Goal: Task Accomplishment & Management: Manage account settings

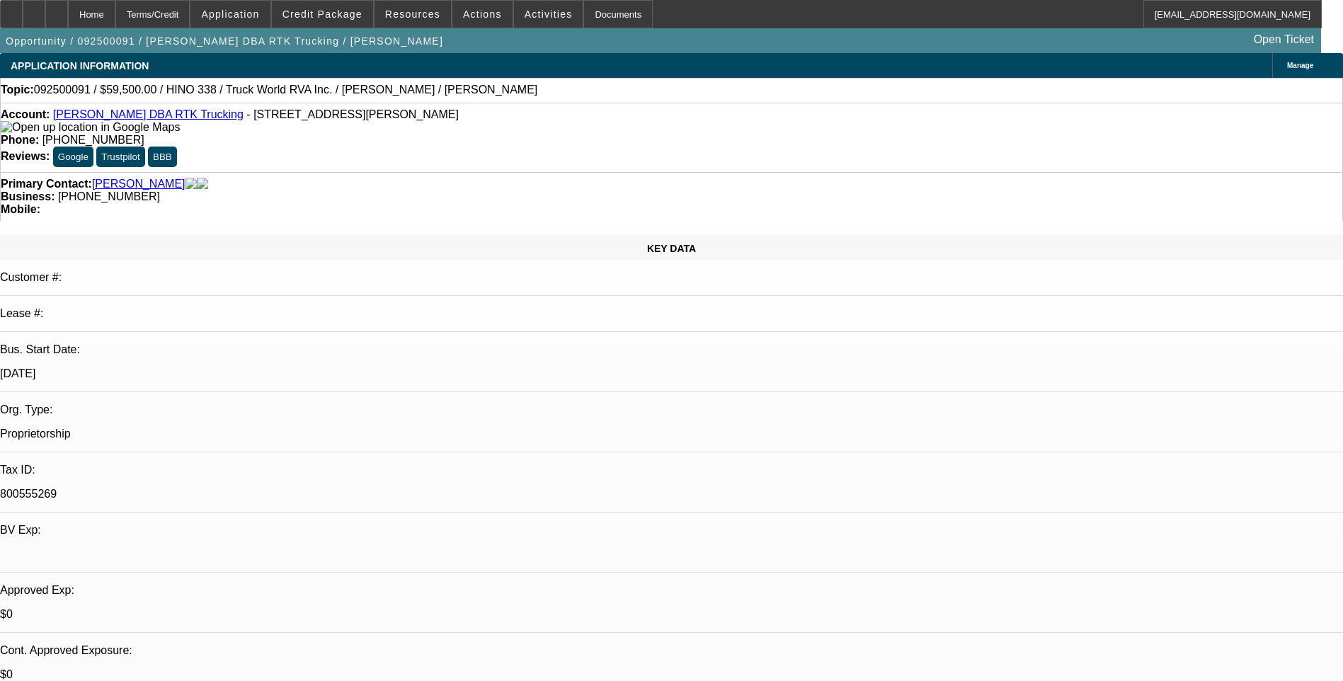
select select "0"
select select "1"
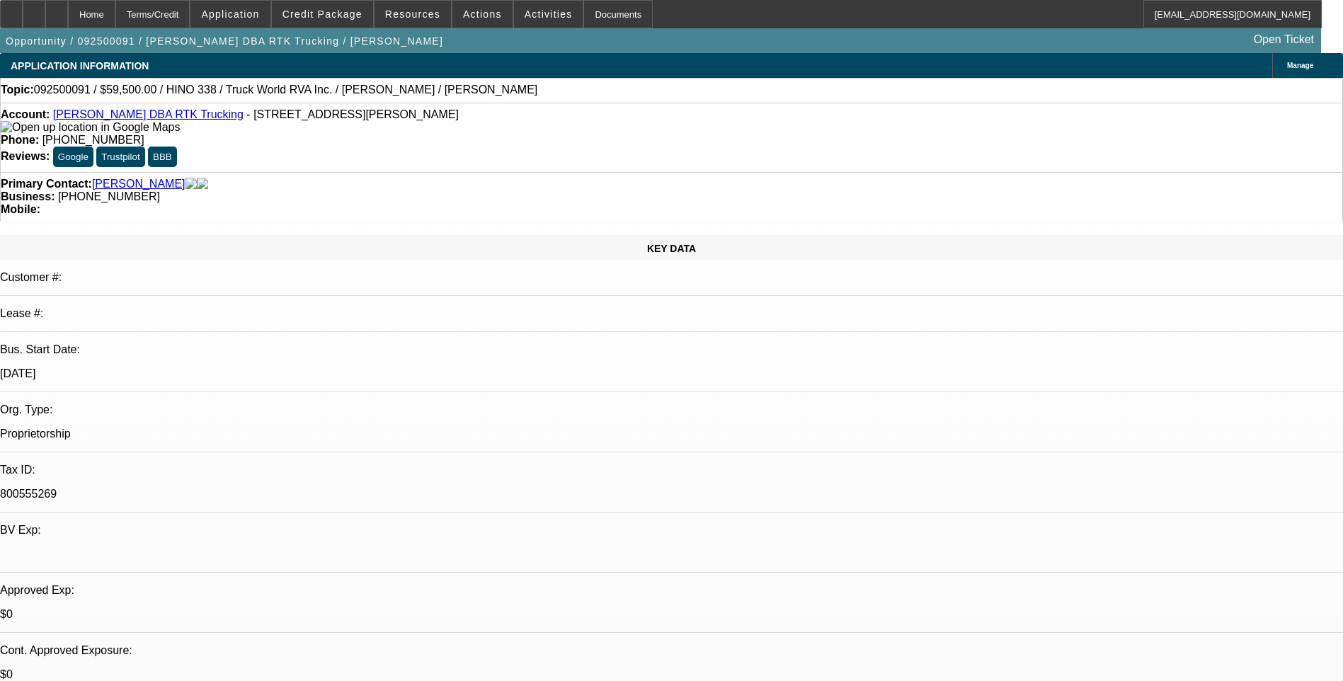
select select "6"
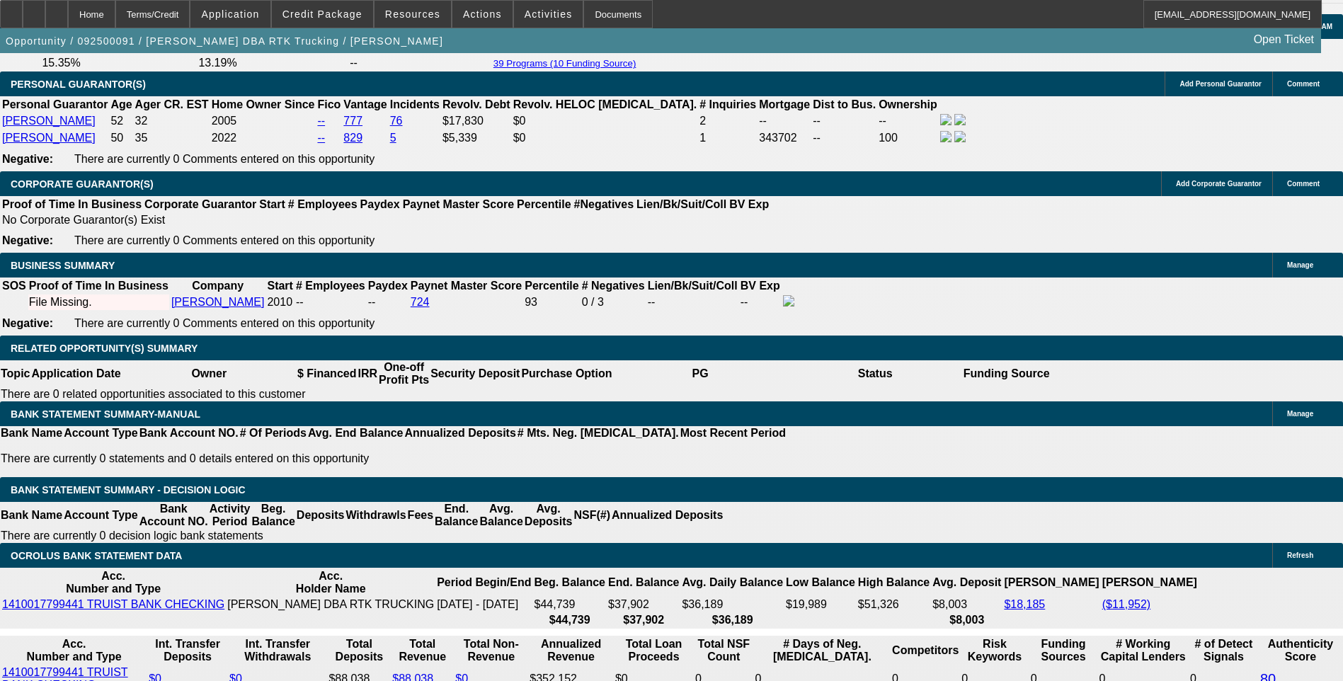
scroll to position [2053, 0]
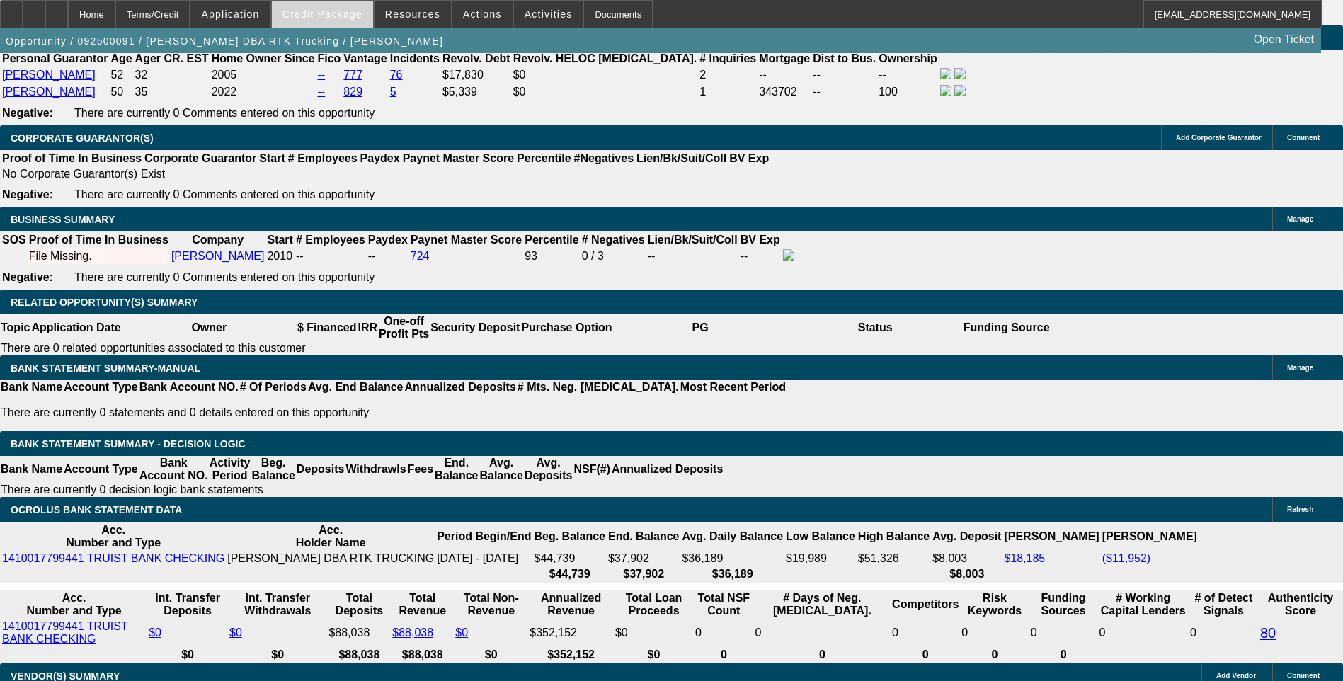
click at [321, 15] on span "Credit Package" at bounding box center [322, 13] width 80 height 11
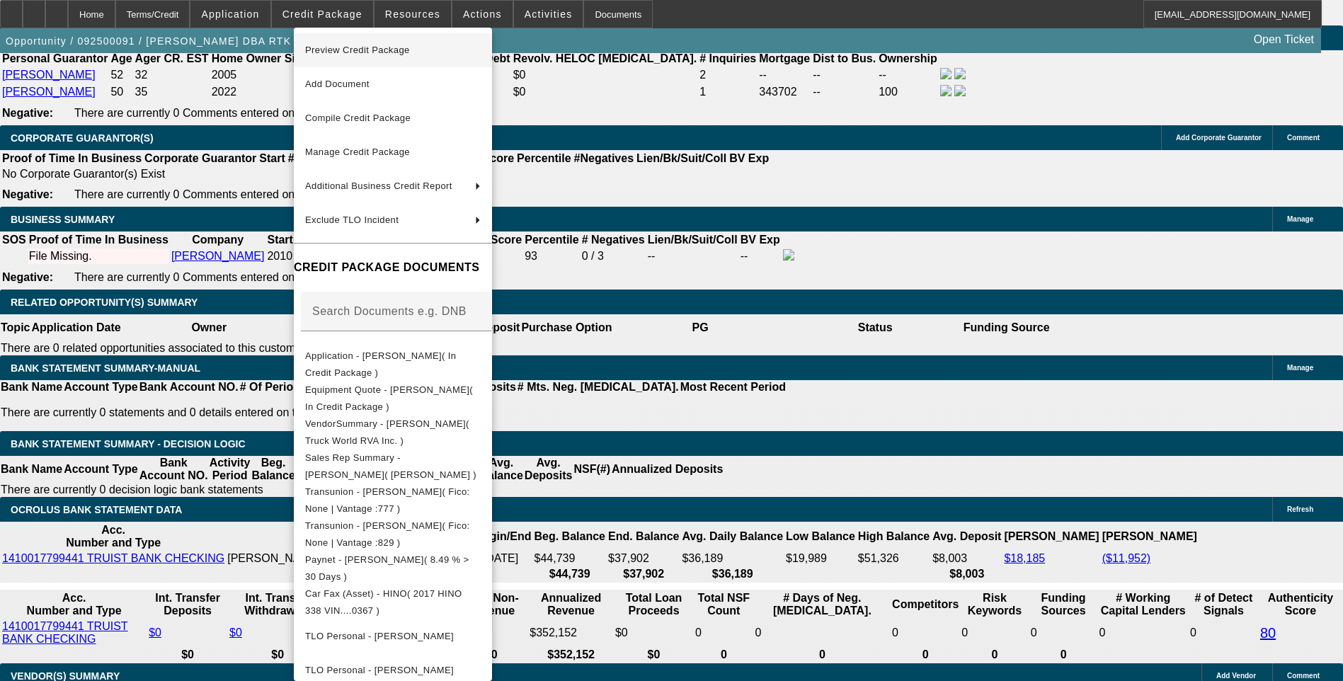
click at [418, 49] on span "Preview Credit Package" at bounding box center [393, 50] width 176 height 17
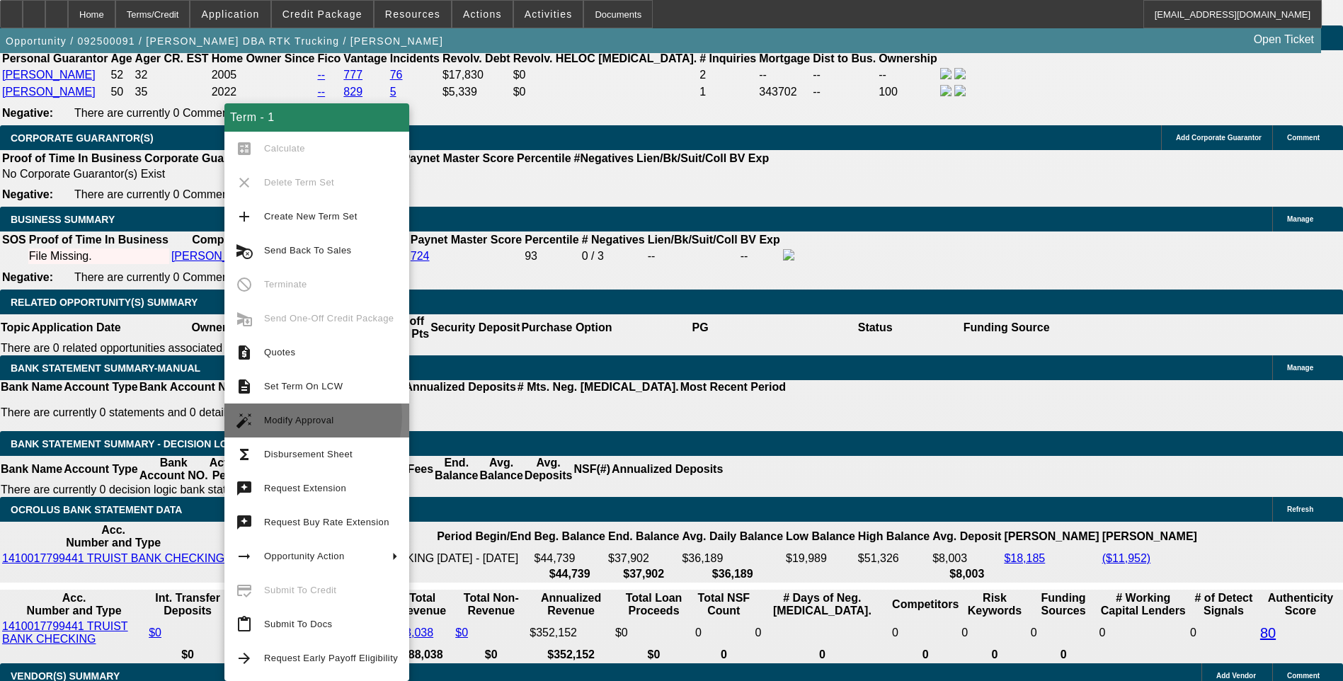
click at [299, 416] on span "Modify Approval" at bounding box center [299, 420] width 70 height 11
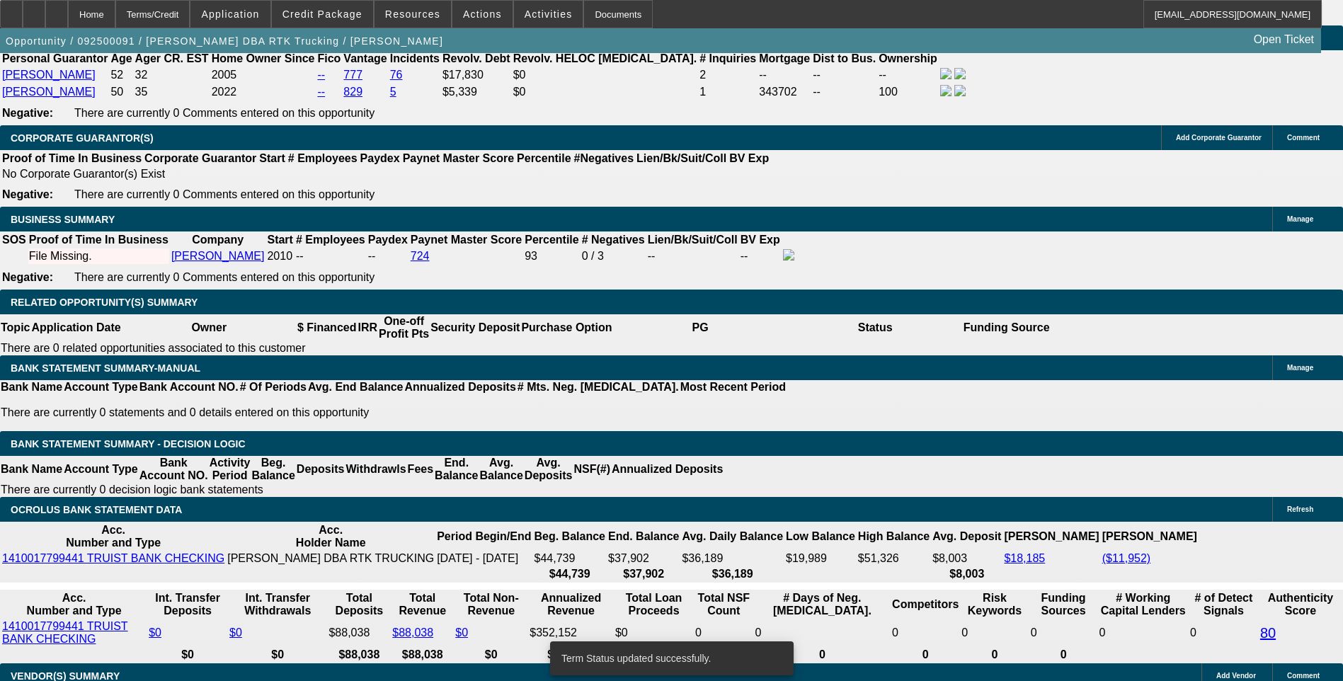
select select "0"
select select "6"
select select "0"
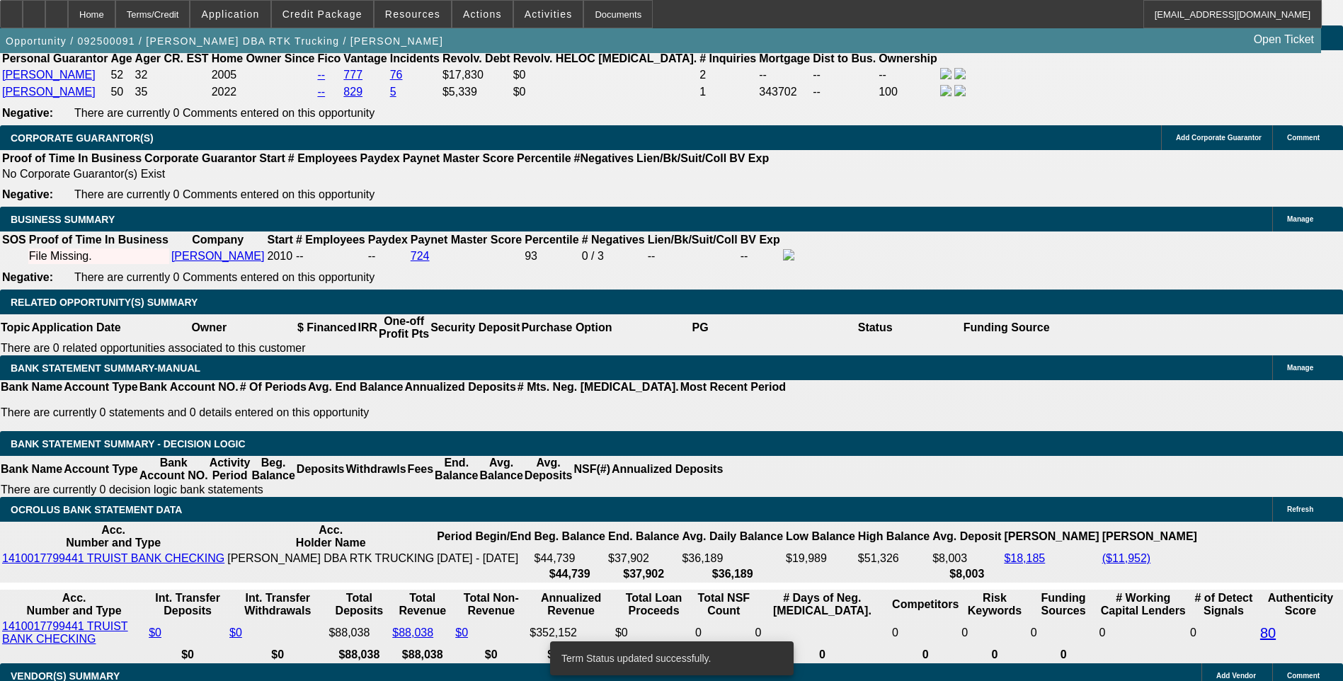
select select "0"
select select "6"
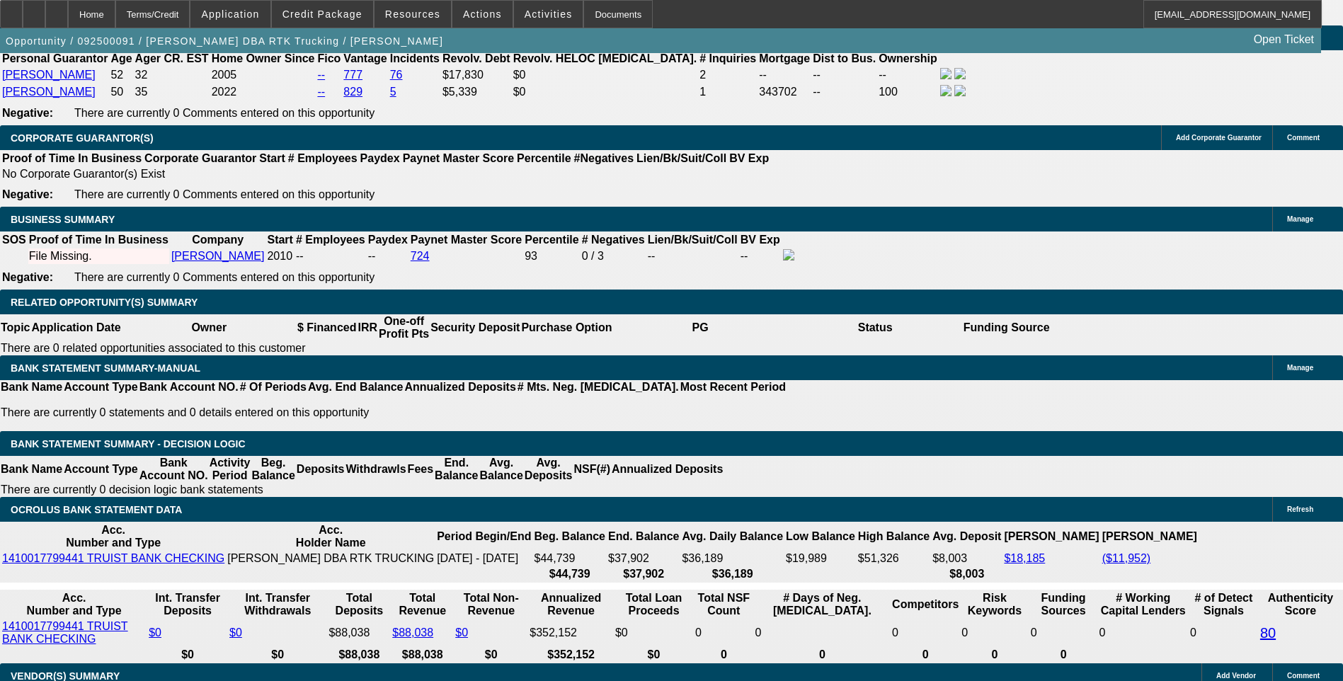
select select "0.1"
type input "$5,950.00"
type input "UNKNOWN"
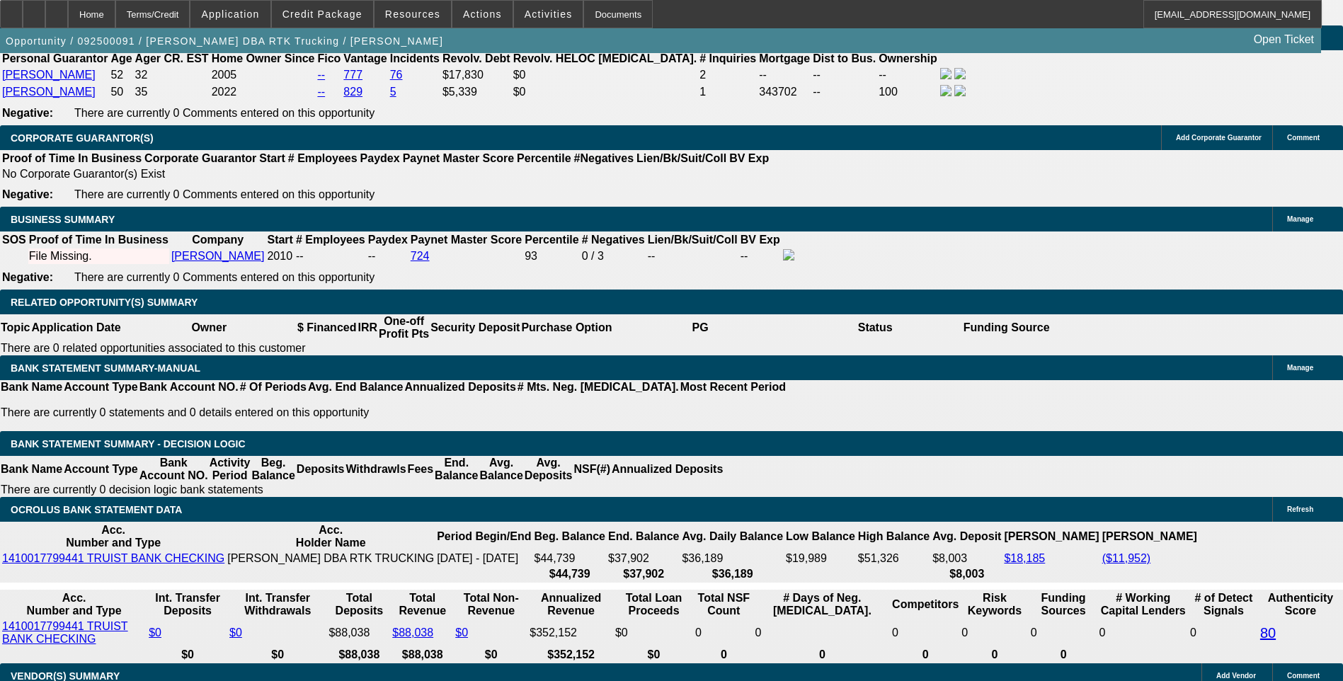
type input "1372"
type input "10.5"
type input "137"
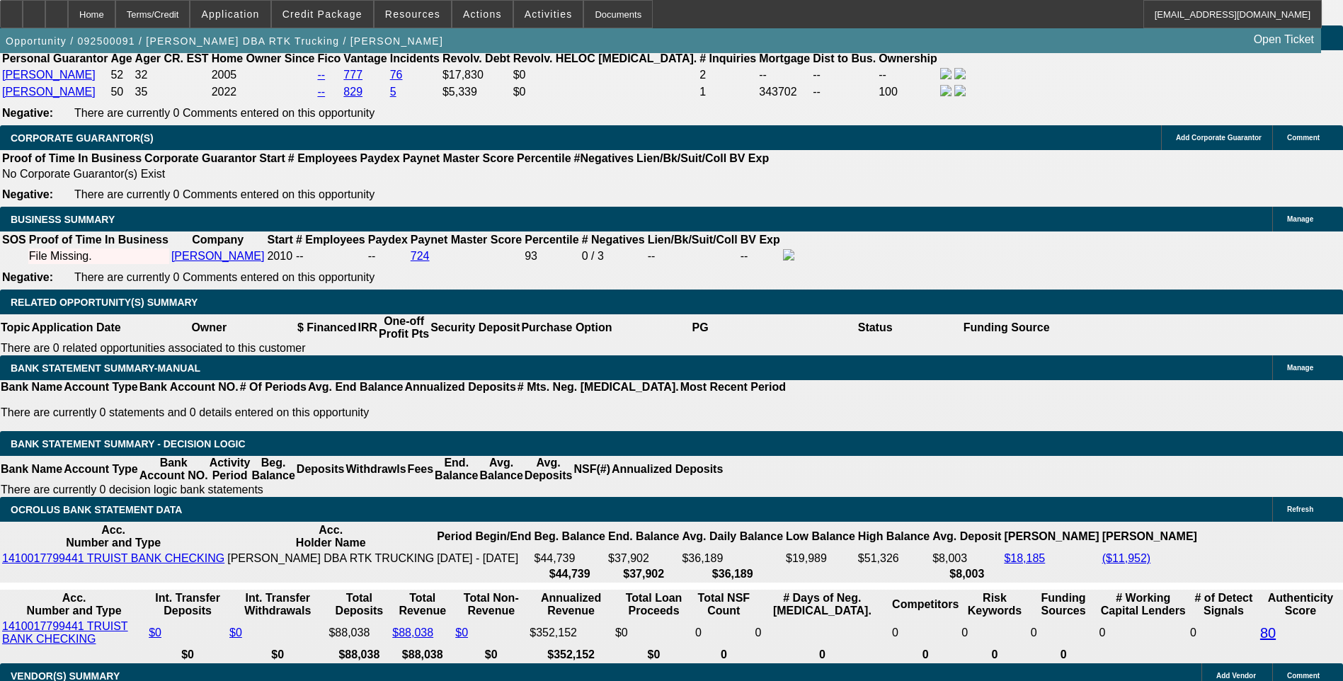
type input "1375"
type input "10.7"
type input "137"
type input "1375"
type input "10.7"
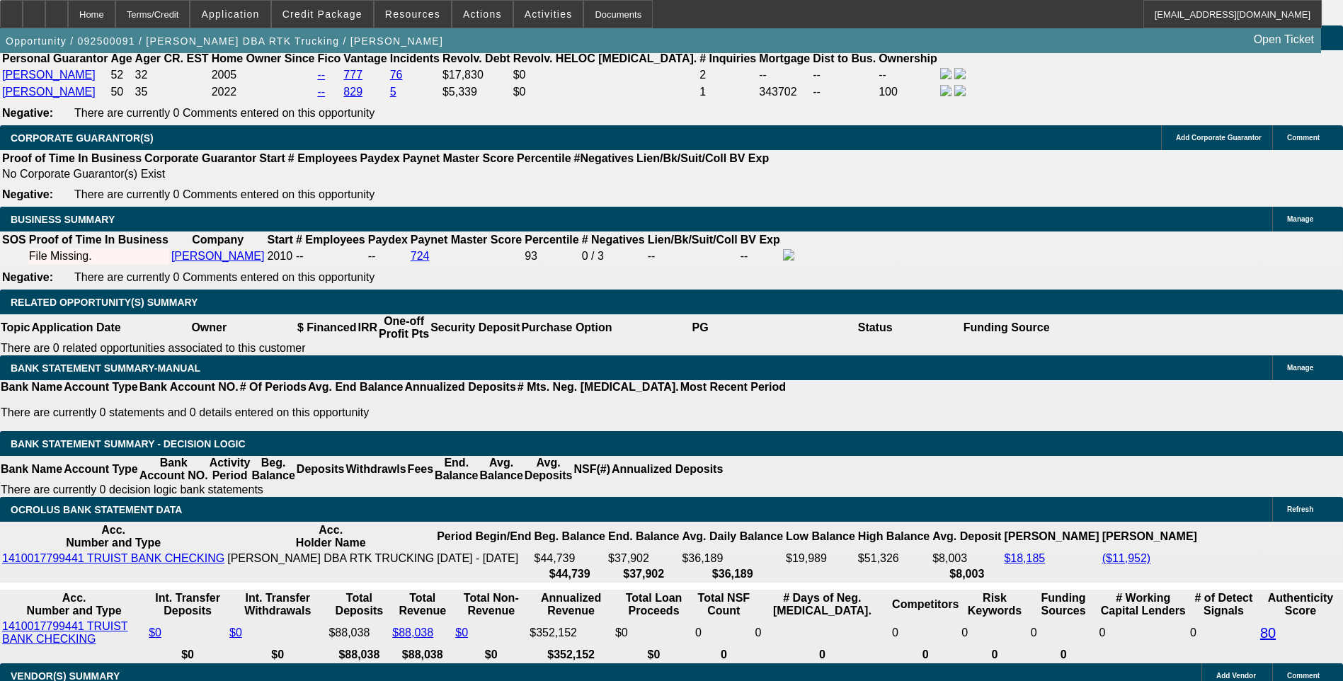
type input "$1,375.00"
select select "0"
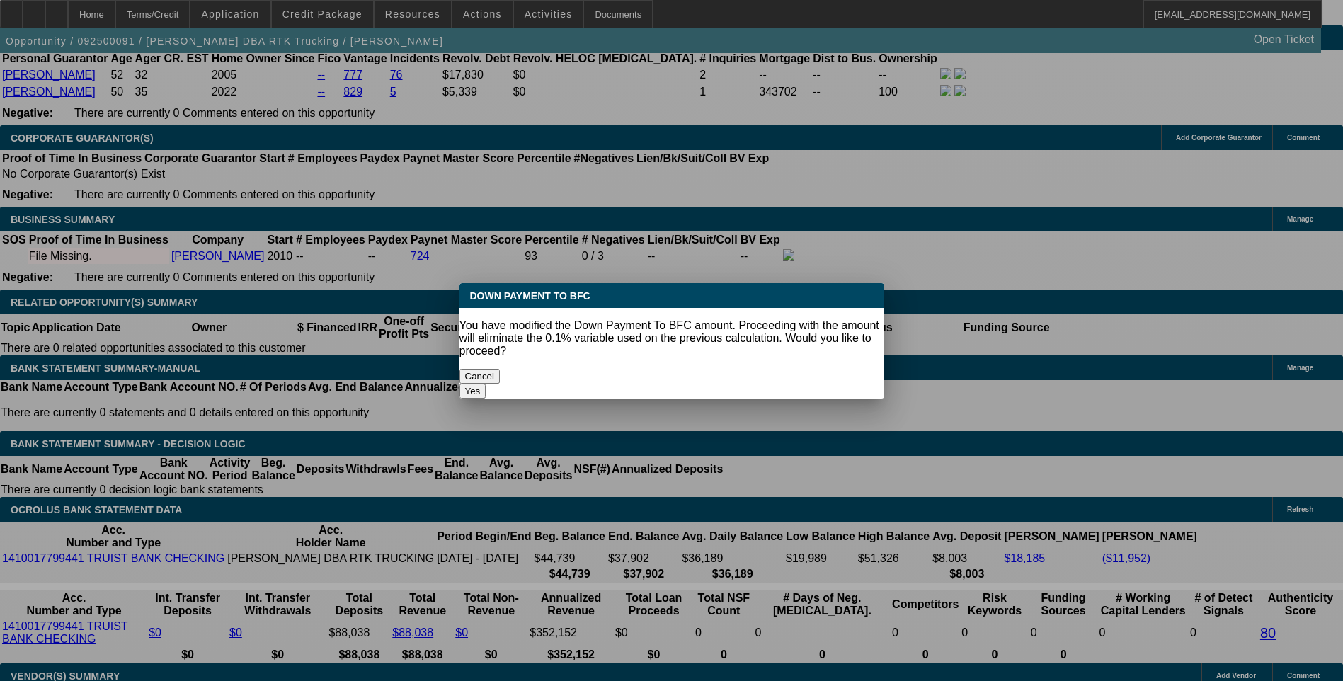
drag, startPoint x: 731, startPoint y: 362, endPoint x: 645, endPoint y: 335, distance: 90.4
click at [486, 384] on button "Yes" at bounding box center [472, 391] width 27 height 15
type input "$0.00"
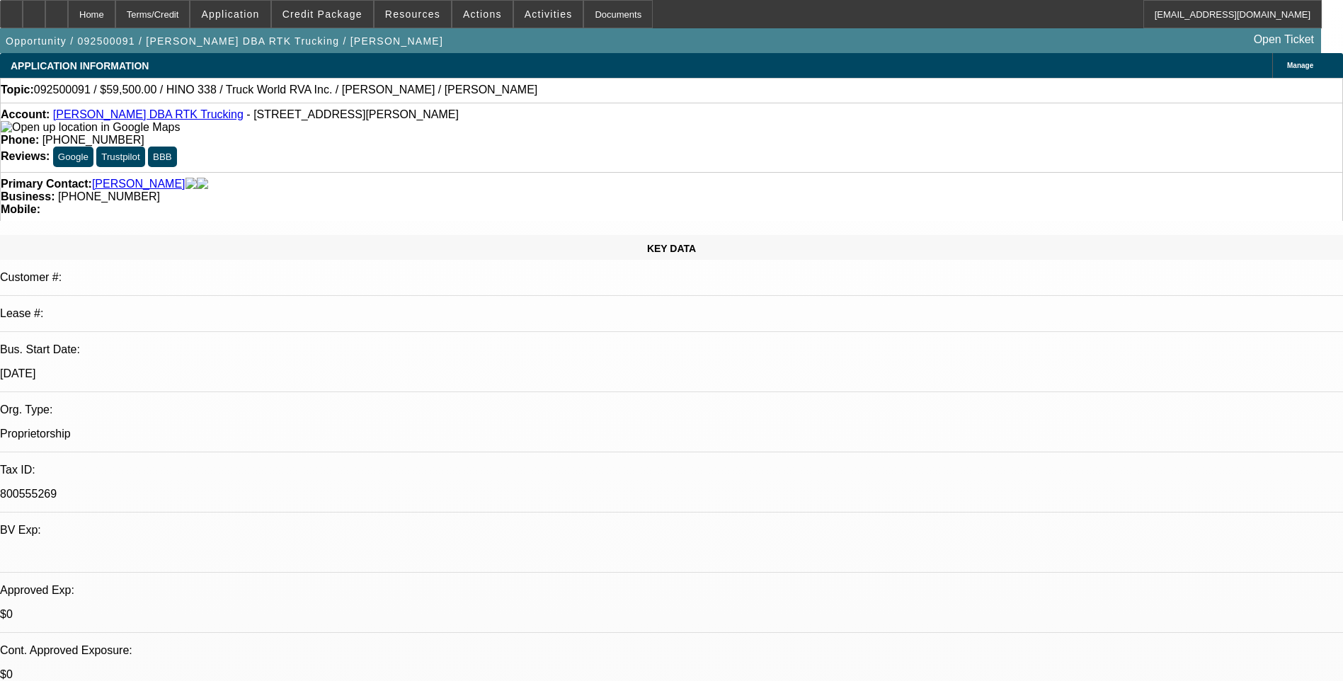
scroll to position [2123, 0]
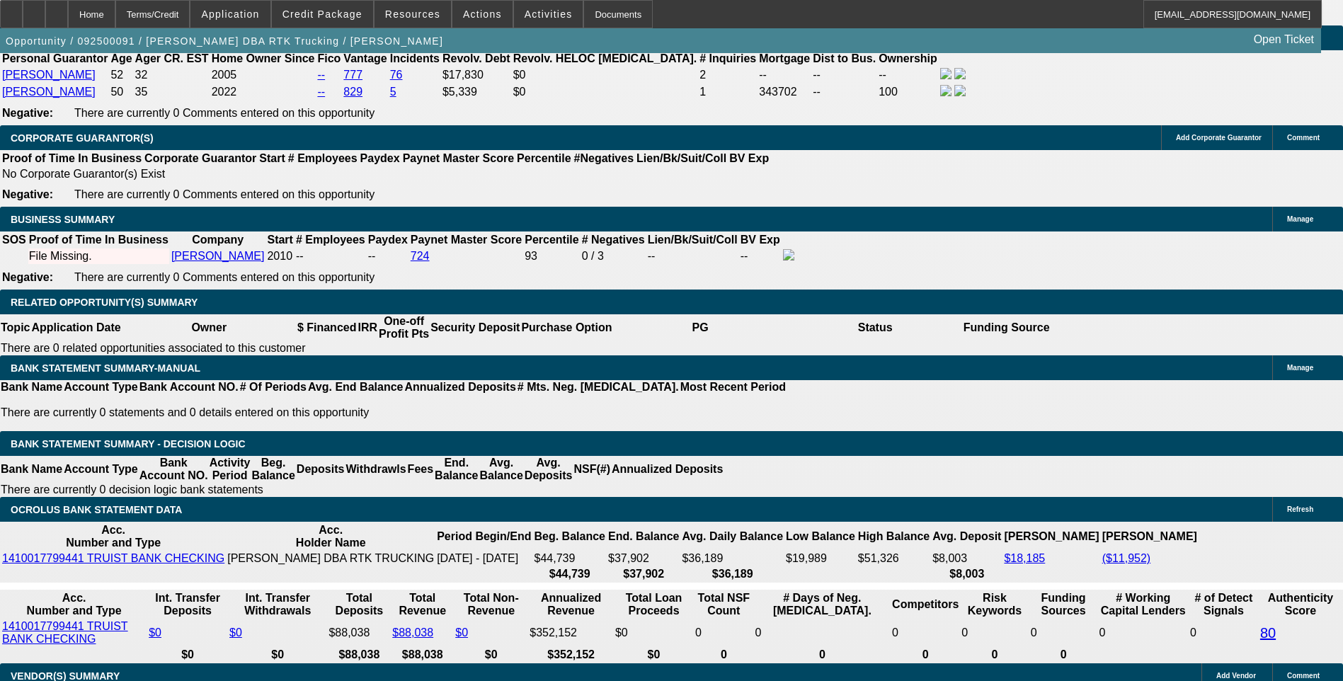
type input "$1,527.78"
type input "10."
type input "$1,509.07"
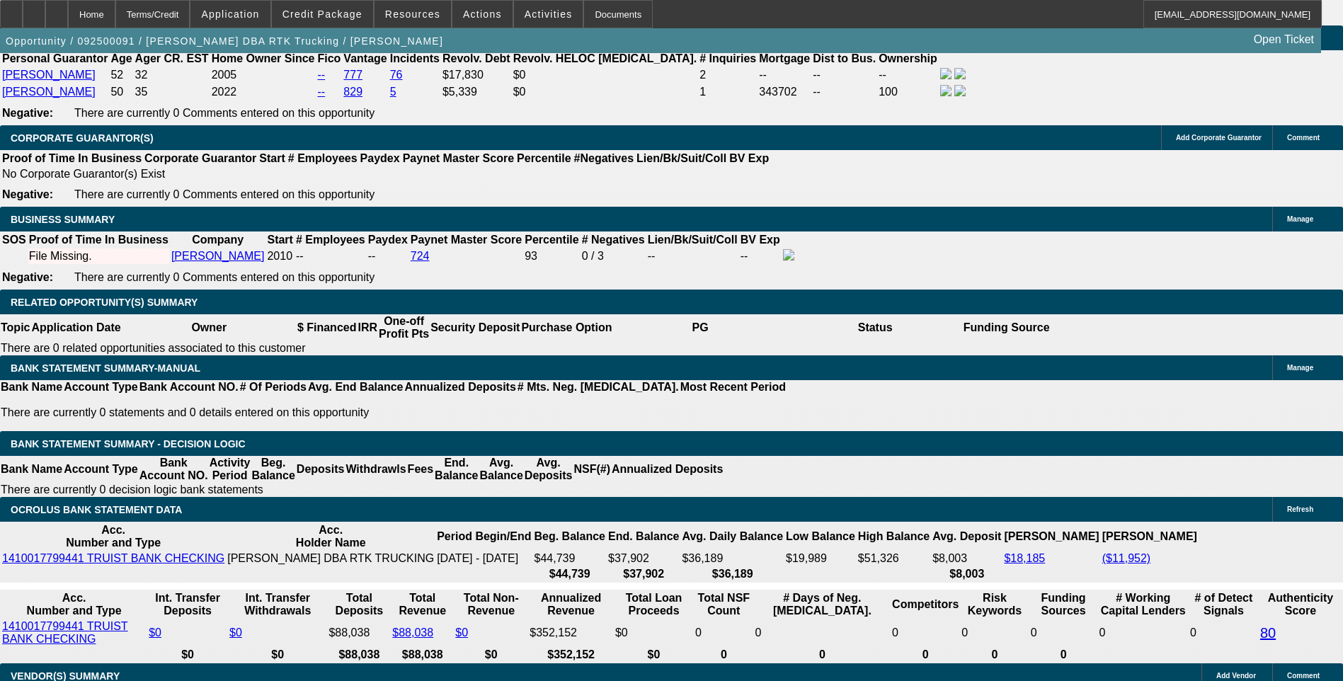
type input "10.8"
type input "$1,532.04"
type input "10.8"
type input "153"
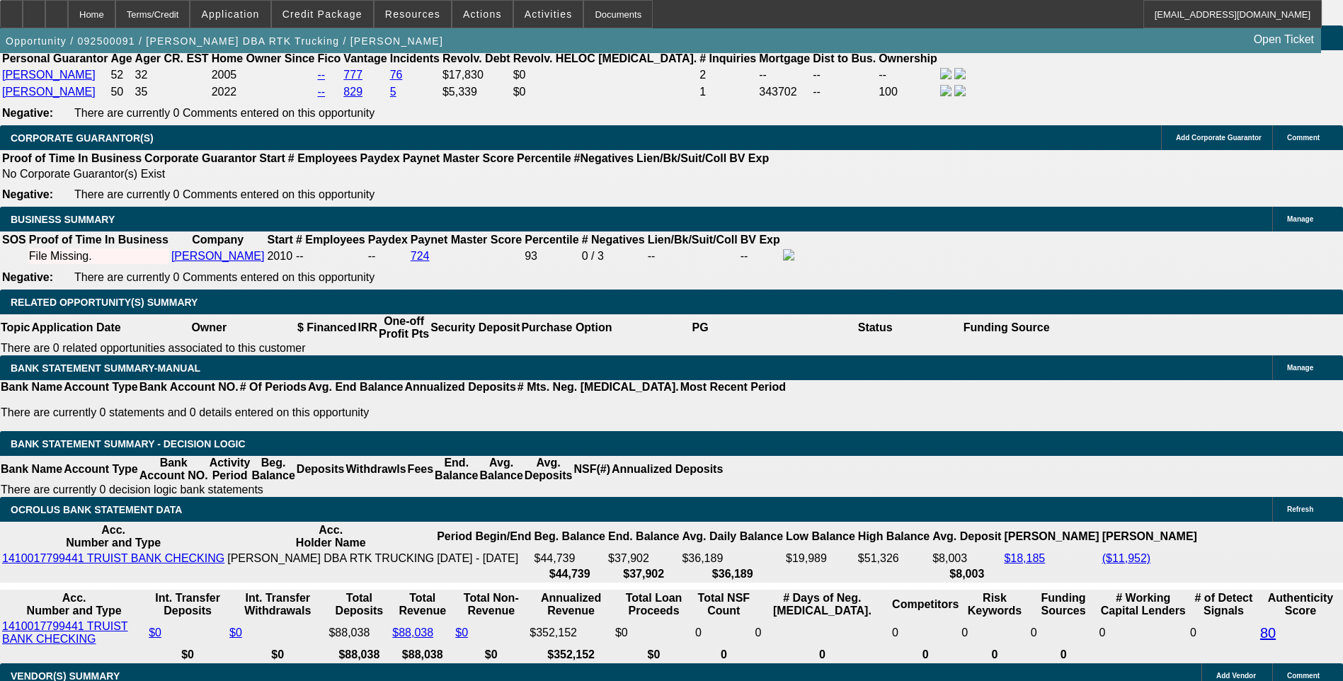
type input "1530"
type input "10.7"
type input "$1,530.00"
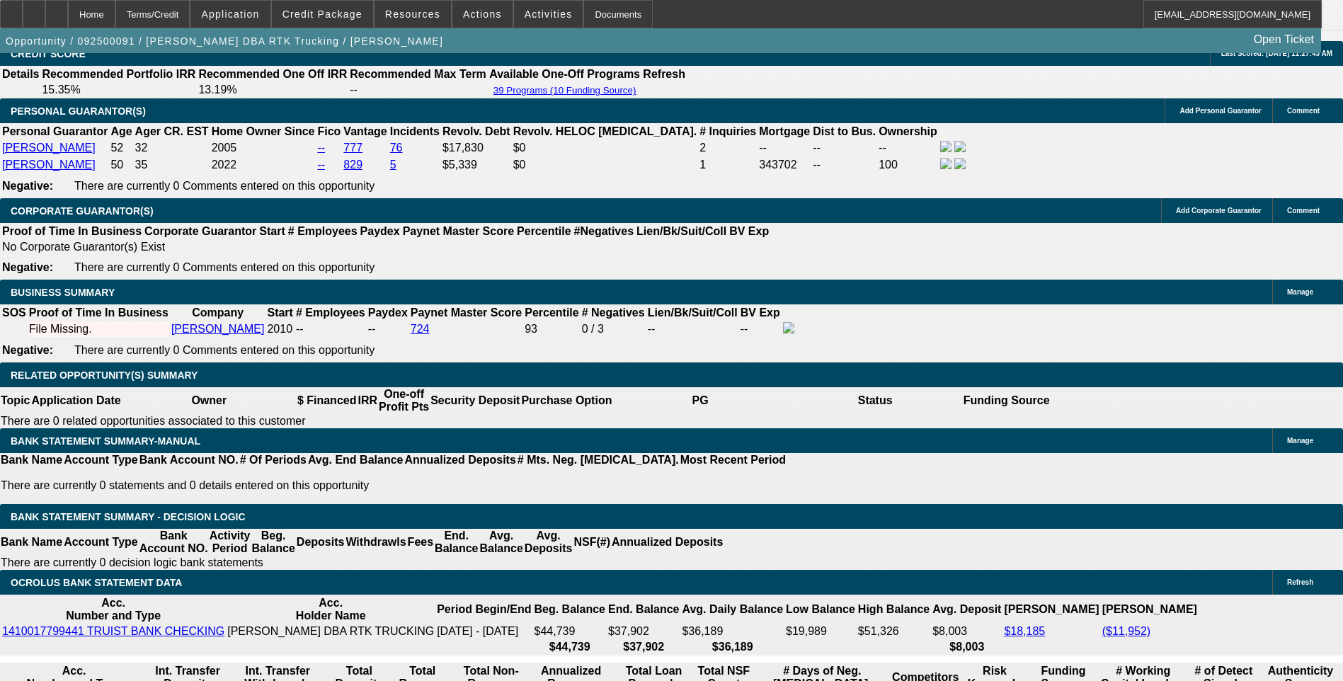
scroll to position [1982, 0]
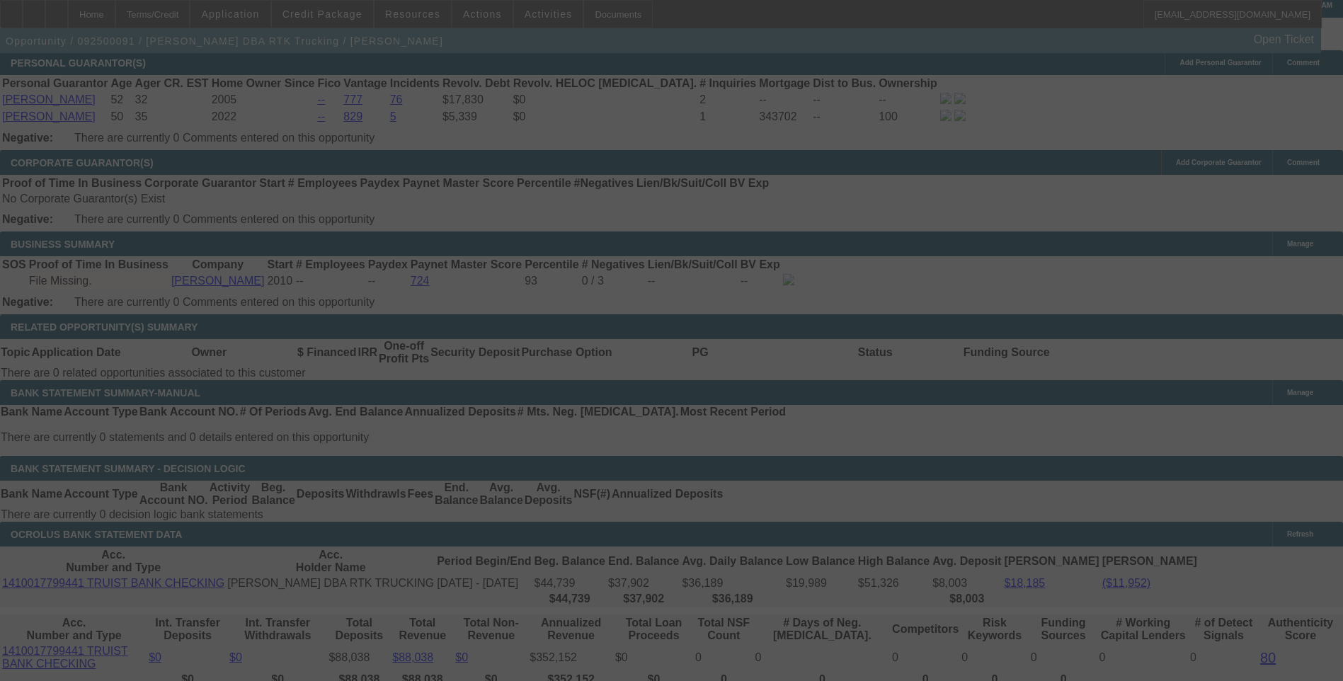
scroll to position [2123, 0]
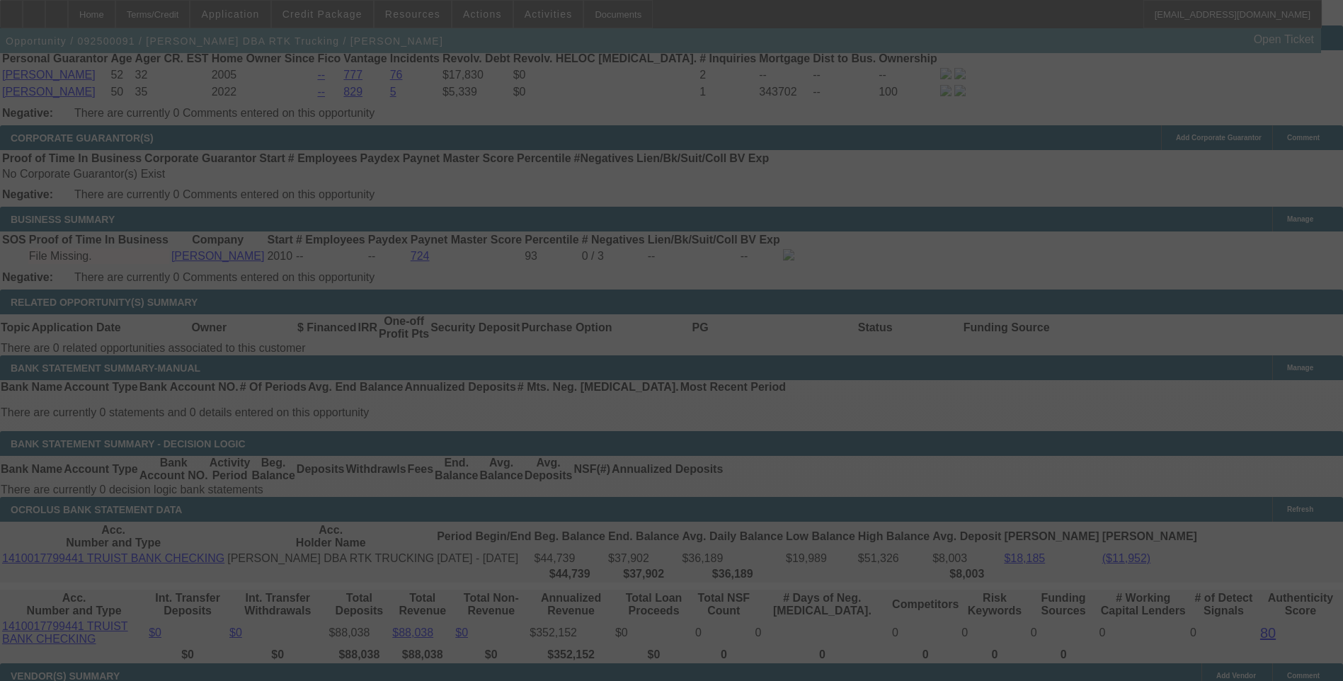
select select "0"
select select "6"
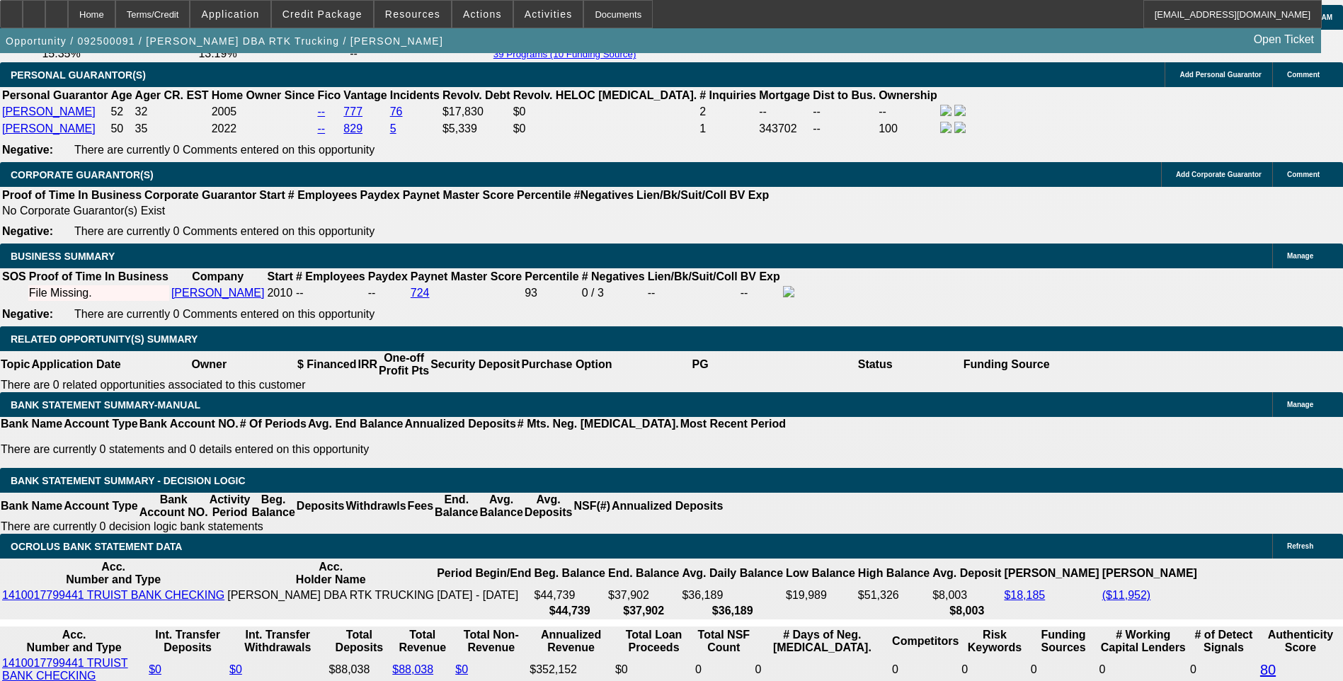
scroll to position [2053, 0]
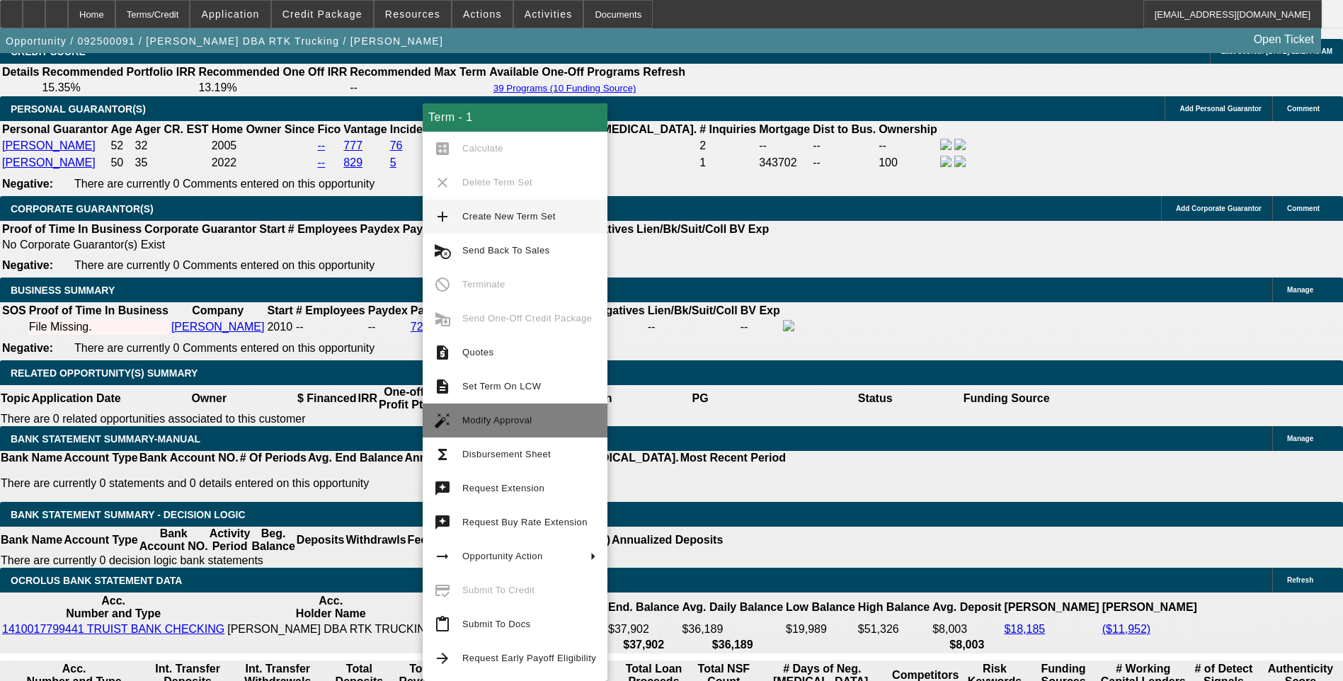
click at [491, 420] on span "Modify Approval" at bounding box center [497, 420] width 70 height 11
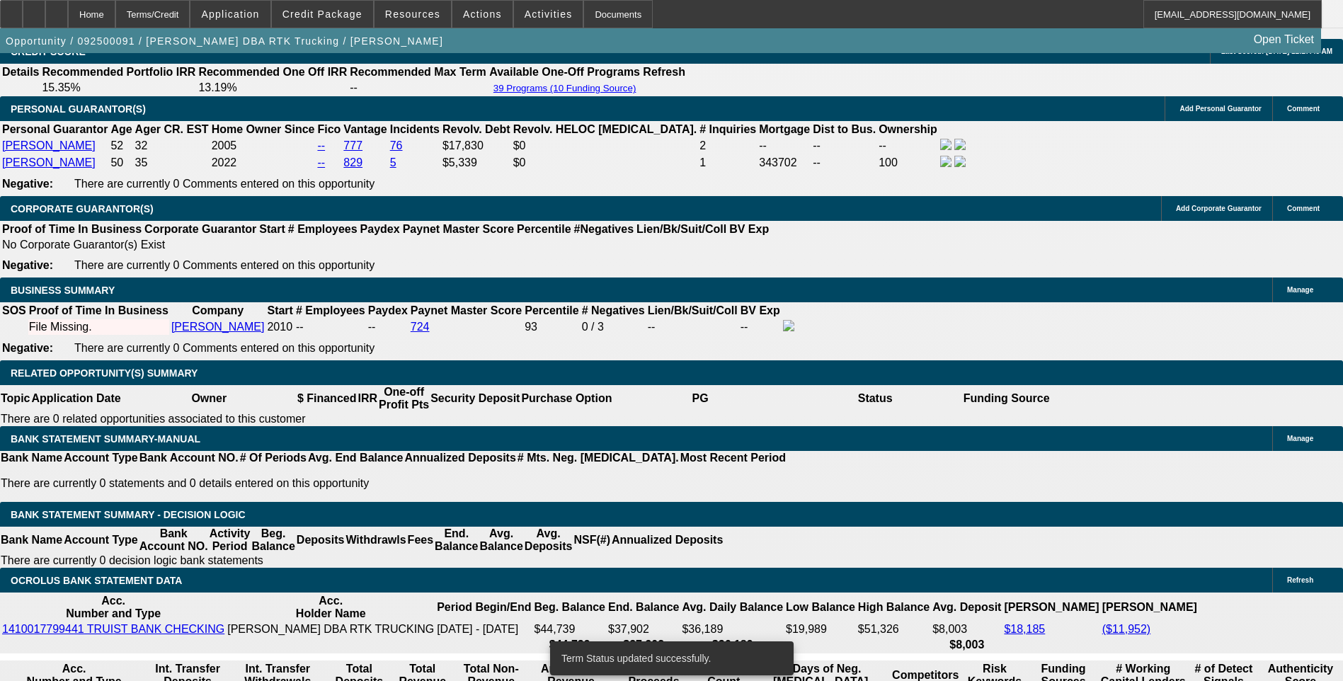
select select "0"
select select "6"
select select "0"
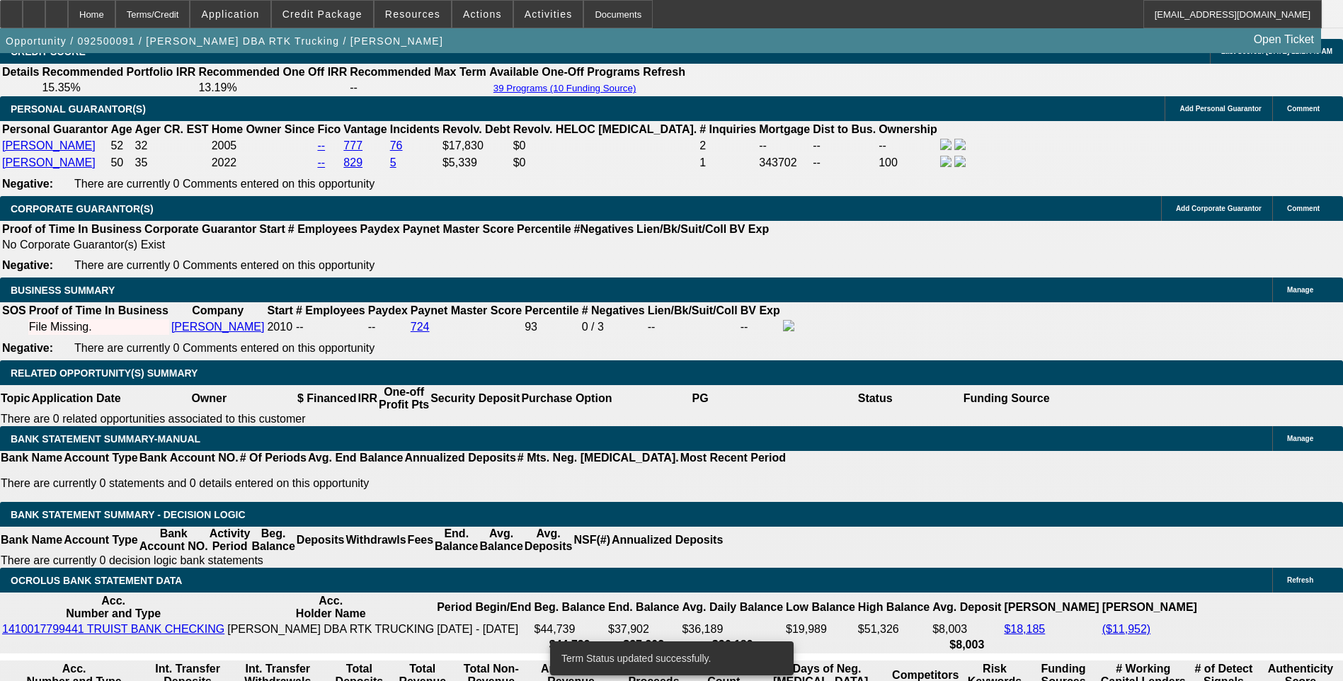
select select "0"
select select "6"
select select "0"
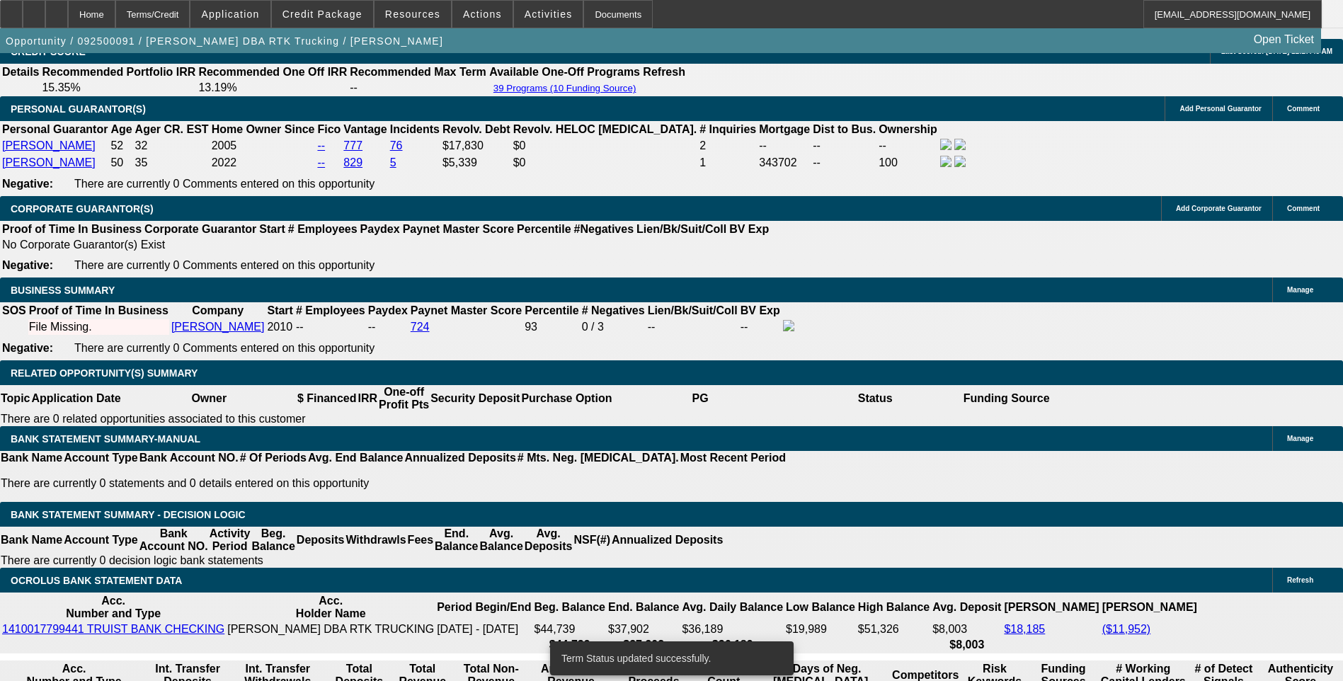
select select "0"
select select "6"
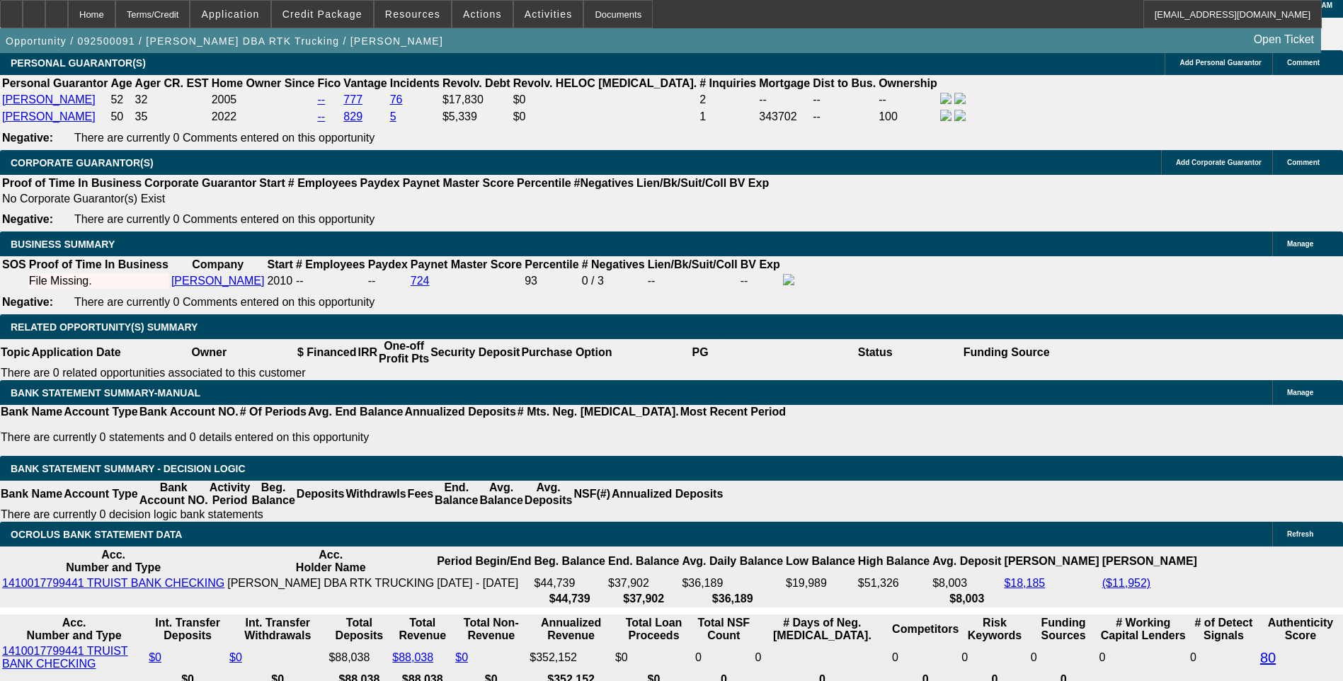
scroll to position [2123, 0]
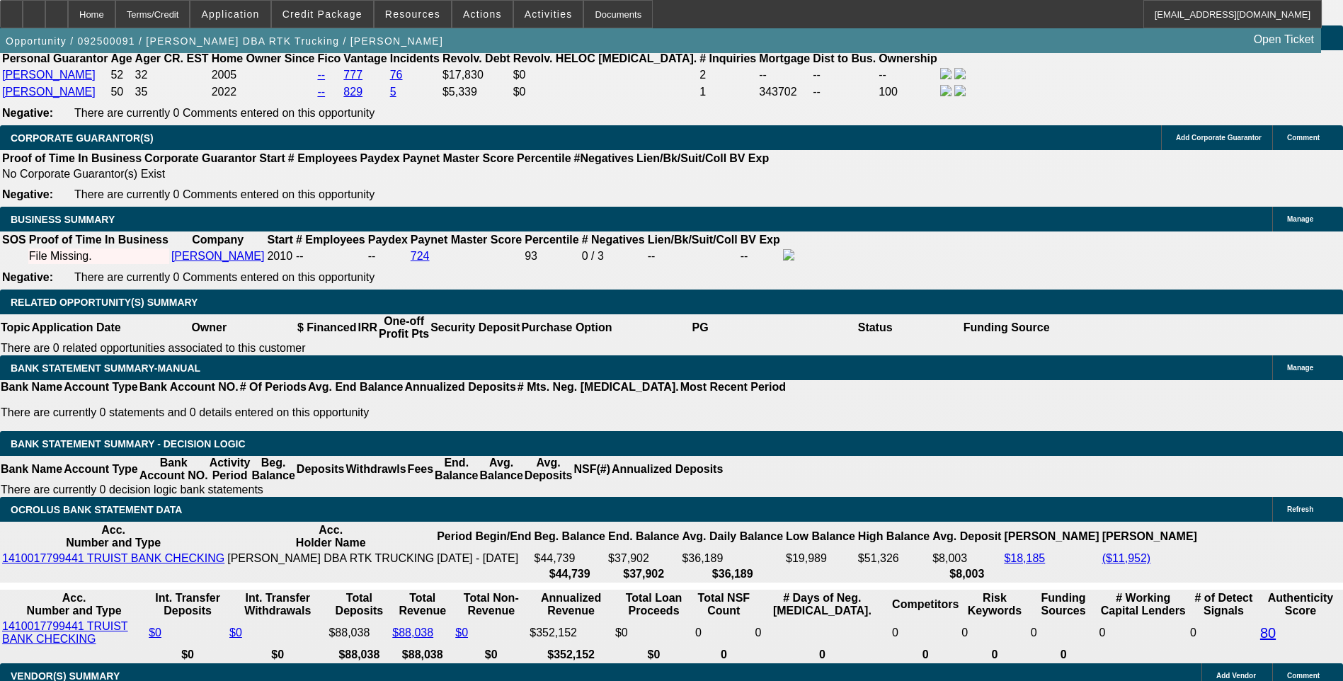
select select "0.1"
type input "$5,950.00"
type input "UNKNOWN"
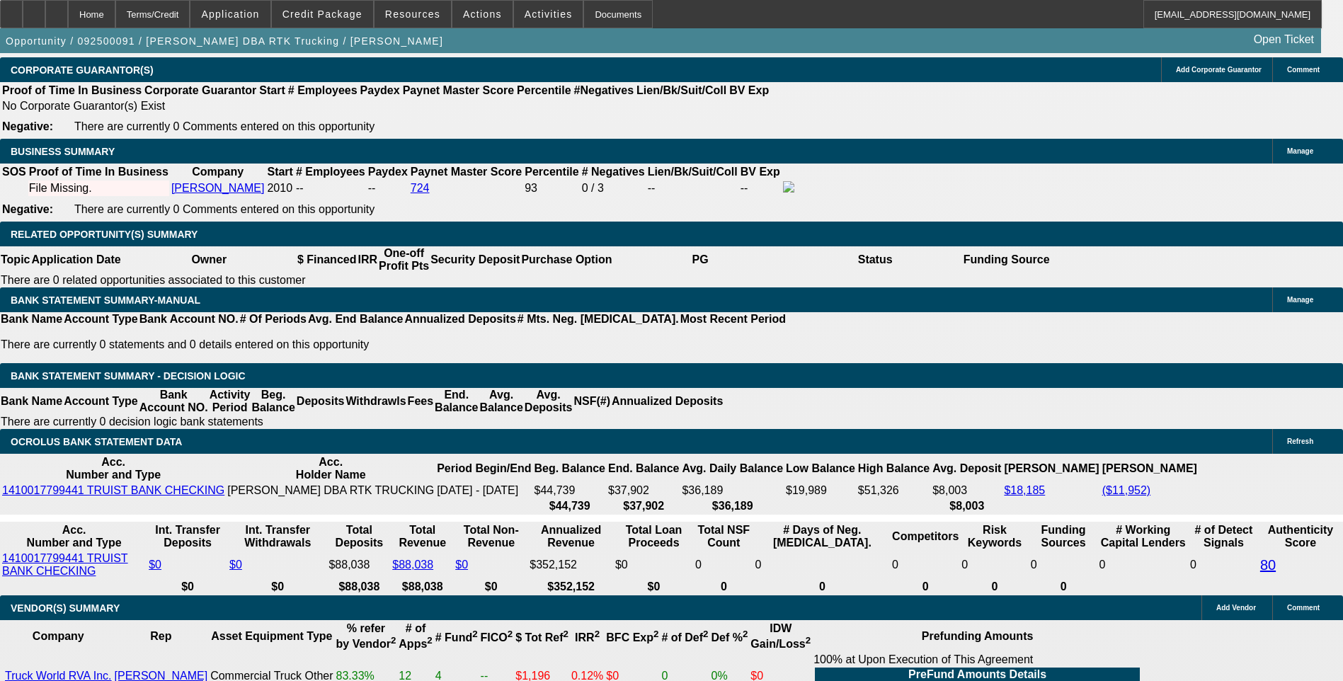
scroll to position [2194, 0]
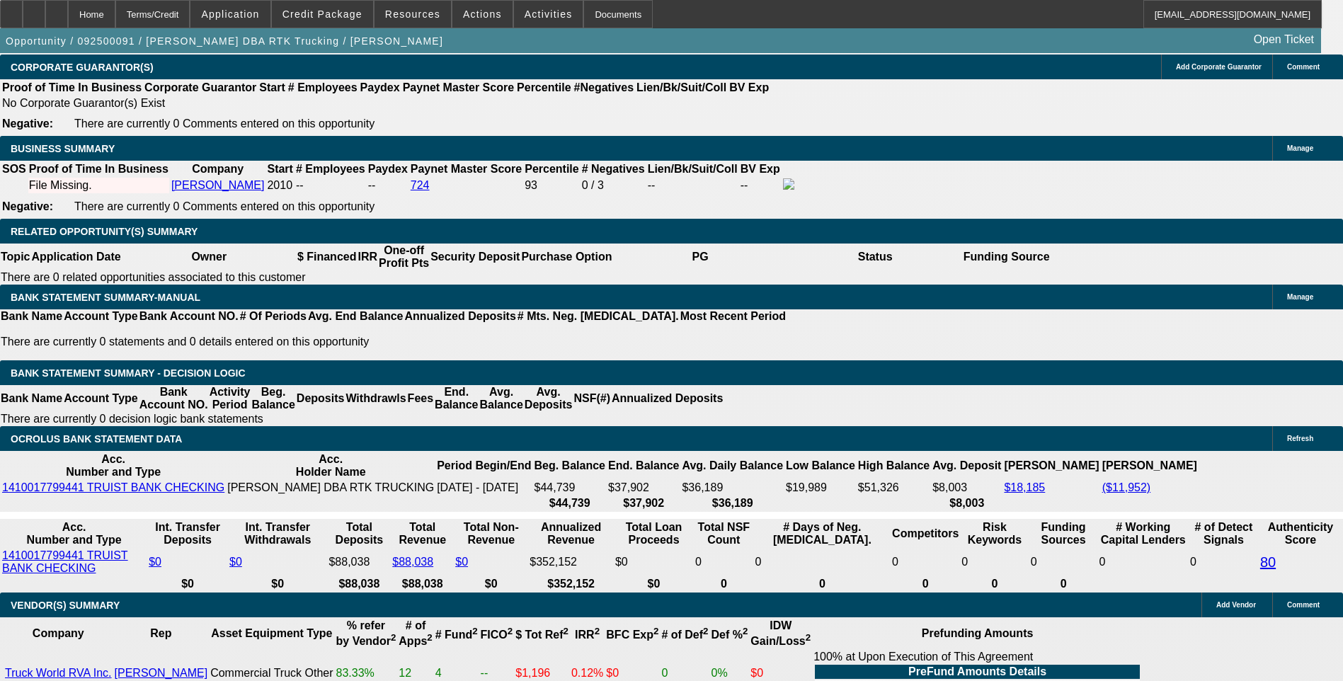
type input "1372"
type input "10.5"
type input "137"
type input "1375"
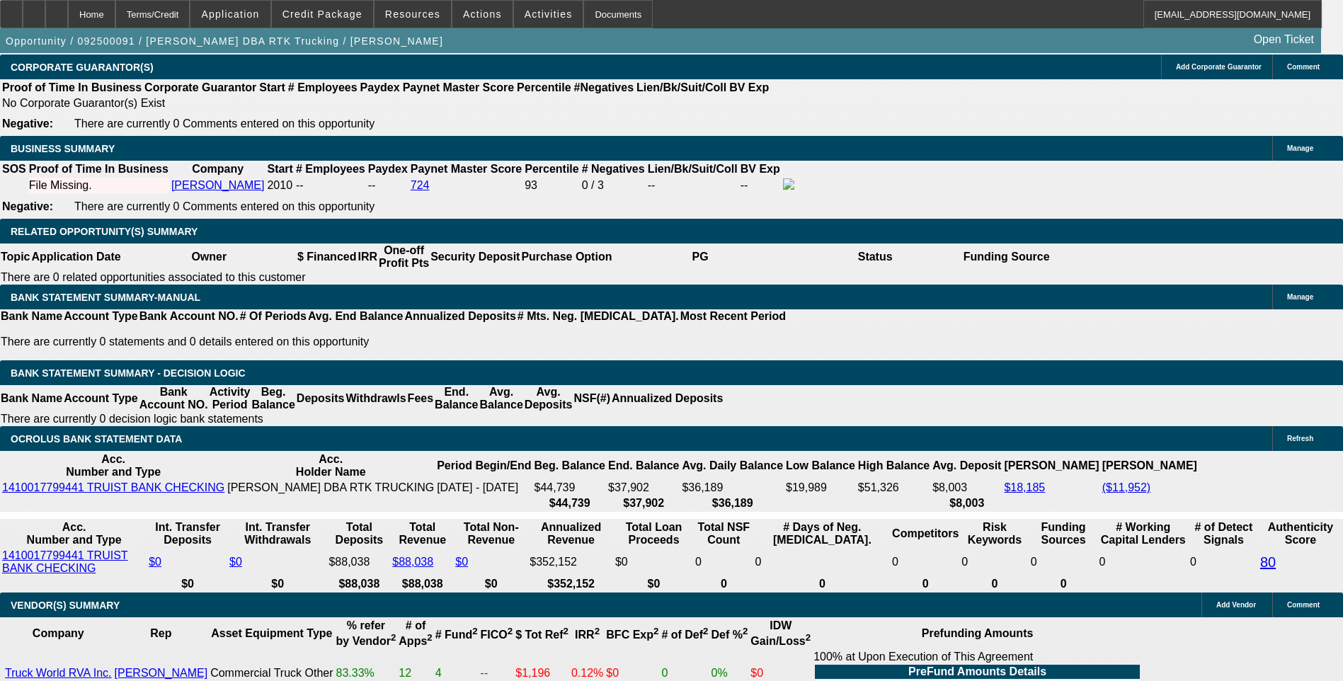
type input "10.7"
type input "$1,375.00"
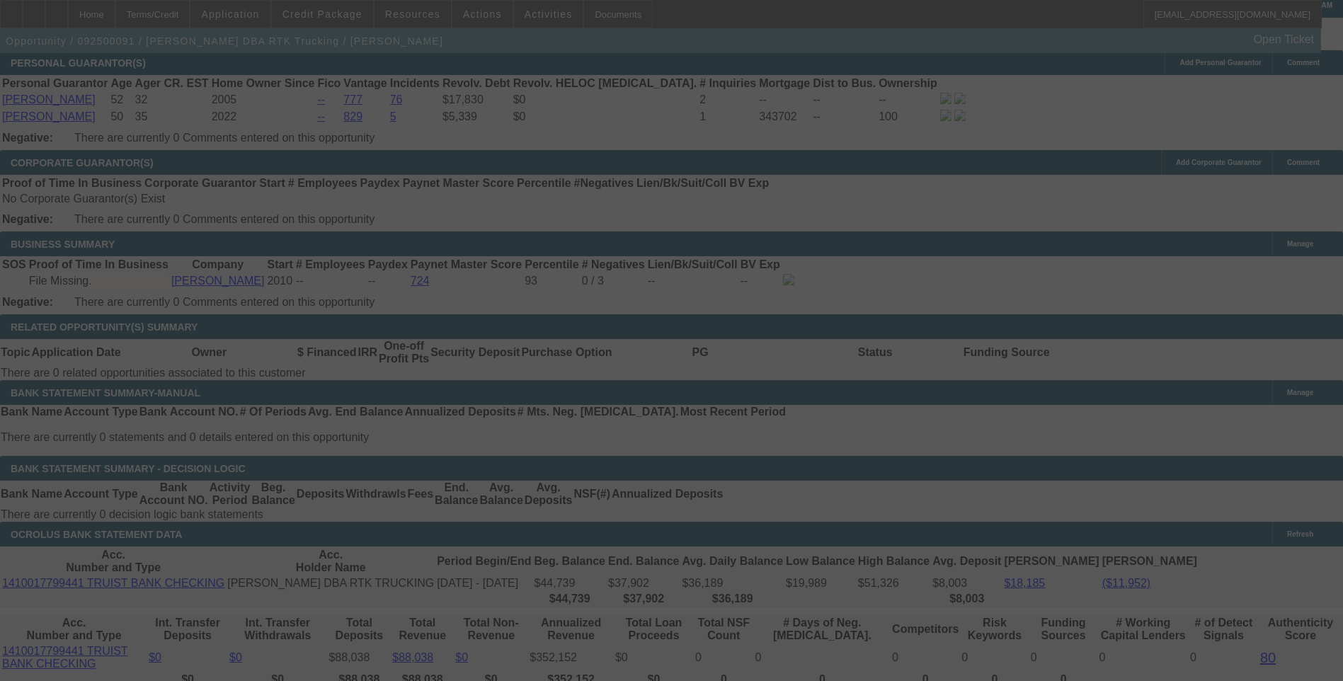
scroll to position [2123, 0]
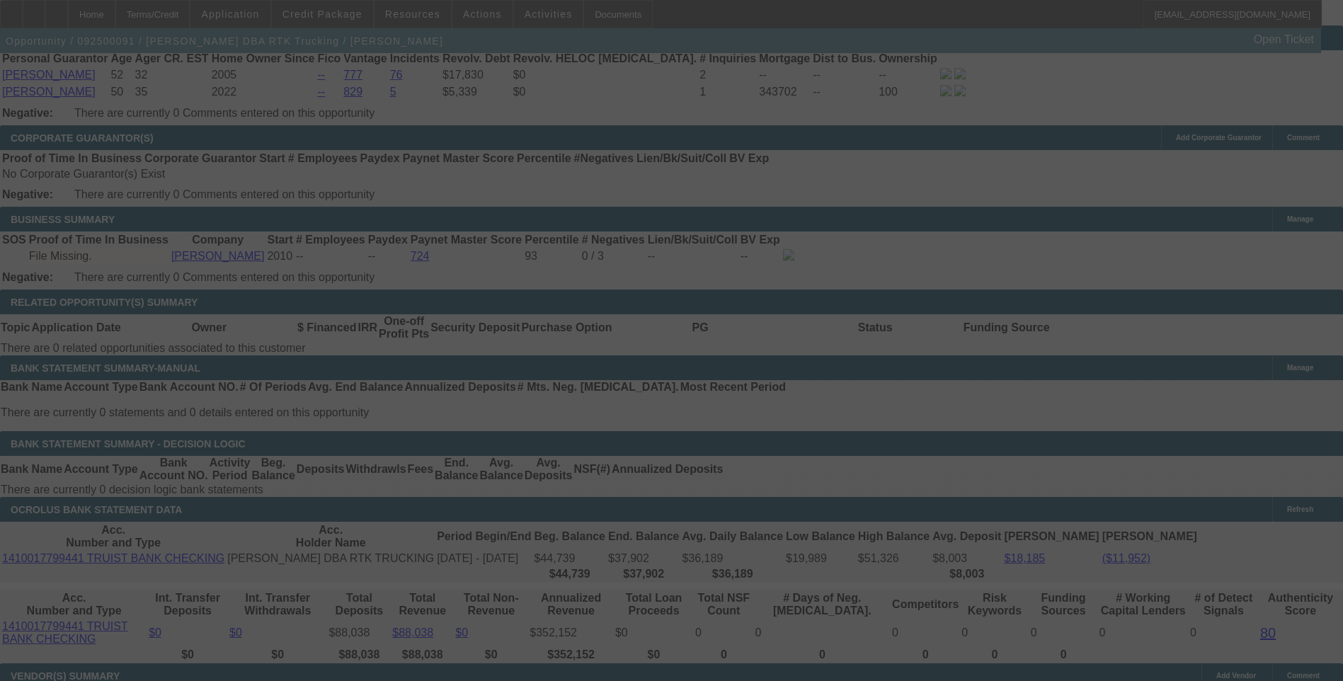
select select "0.1"
select select "0"
select select "6"
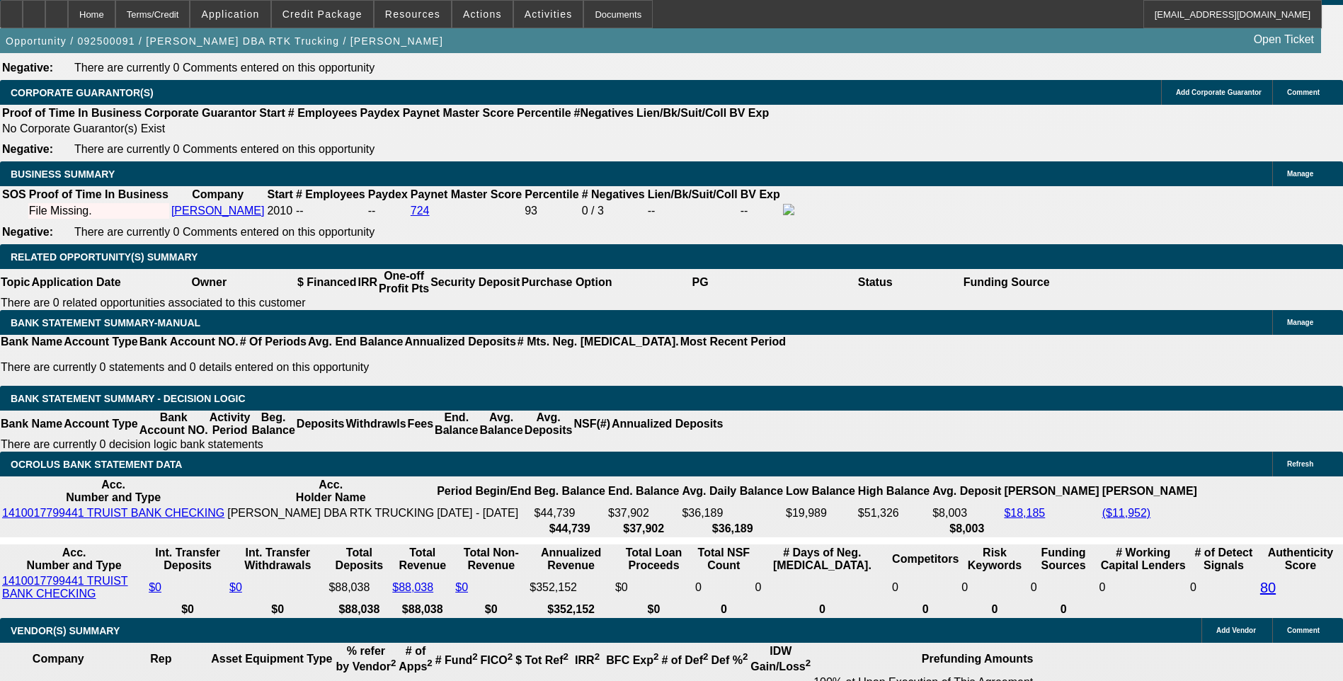
scroll to position [2194, 0]
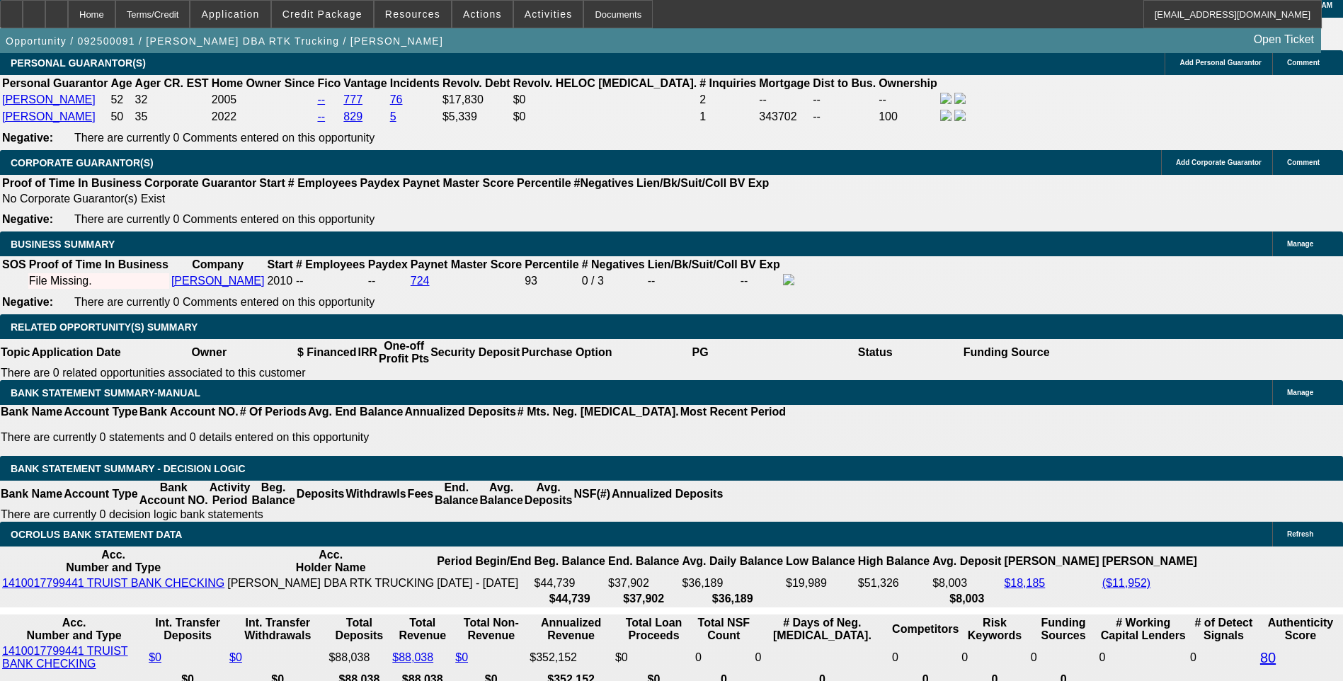
scroll to position [2123, 0]
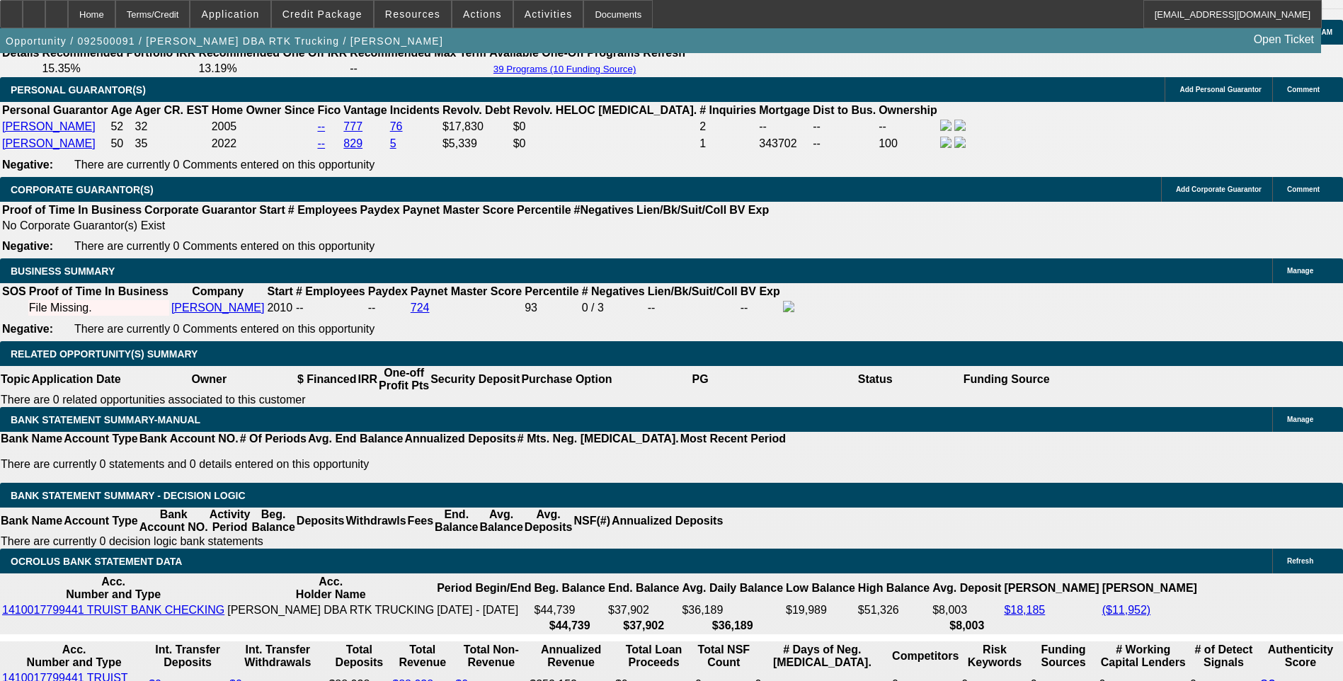
scroll to position [2053, 0]
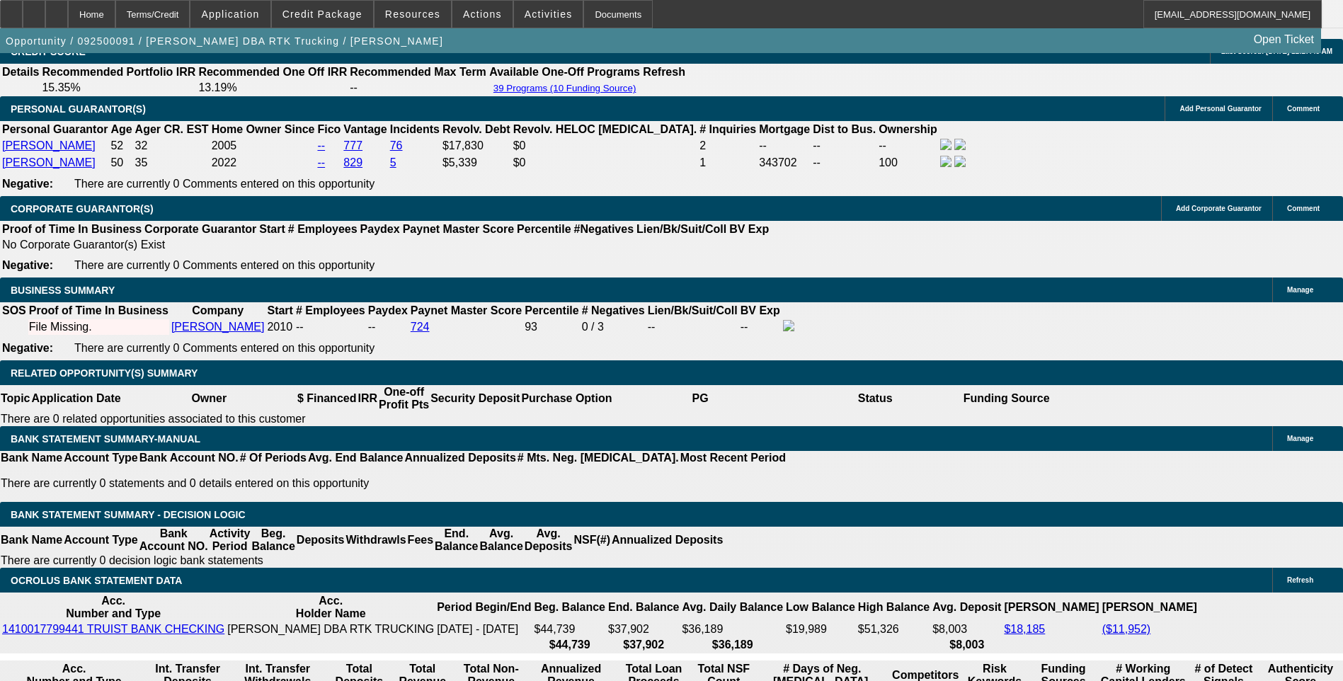
type input "5950"
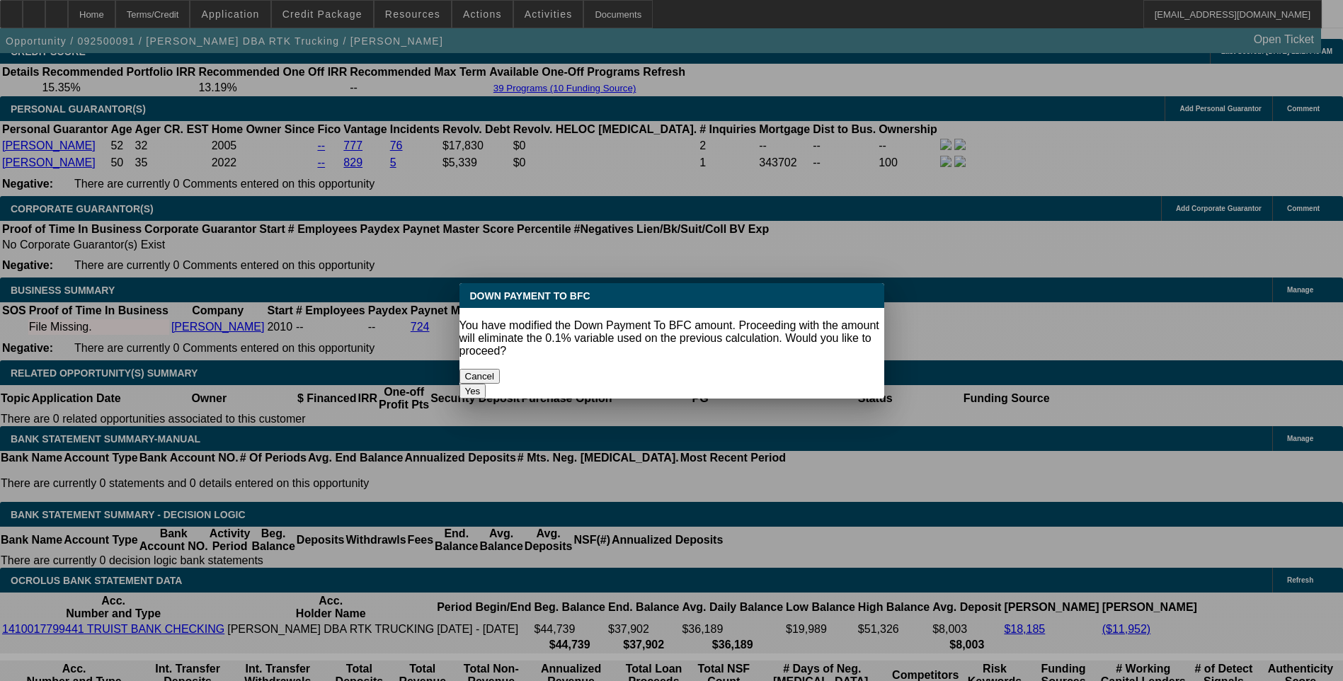
type input "$10,000.00"
click at [253, 269] on body "Home Terms/Credit Application Credit Package Resources Actions Activities Docum…" at bounding box center [671, 657] width 1343 height 5421
drag, startPoint x: 747, startPoint y: 360, endPoint x: 563, endPoint y: 333, distance: 186.1
click at [486, 384] on button "Yes" at bounding box center [472, 391] width 27 height 15
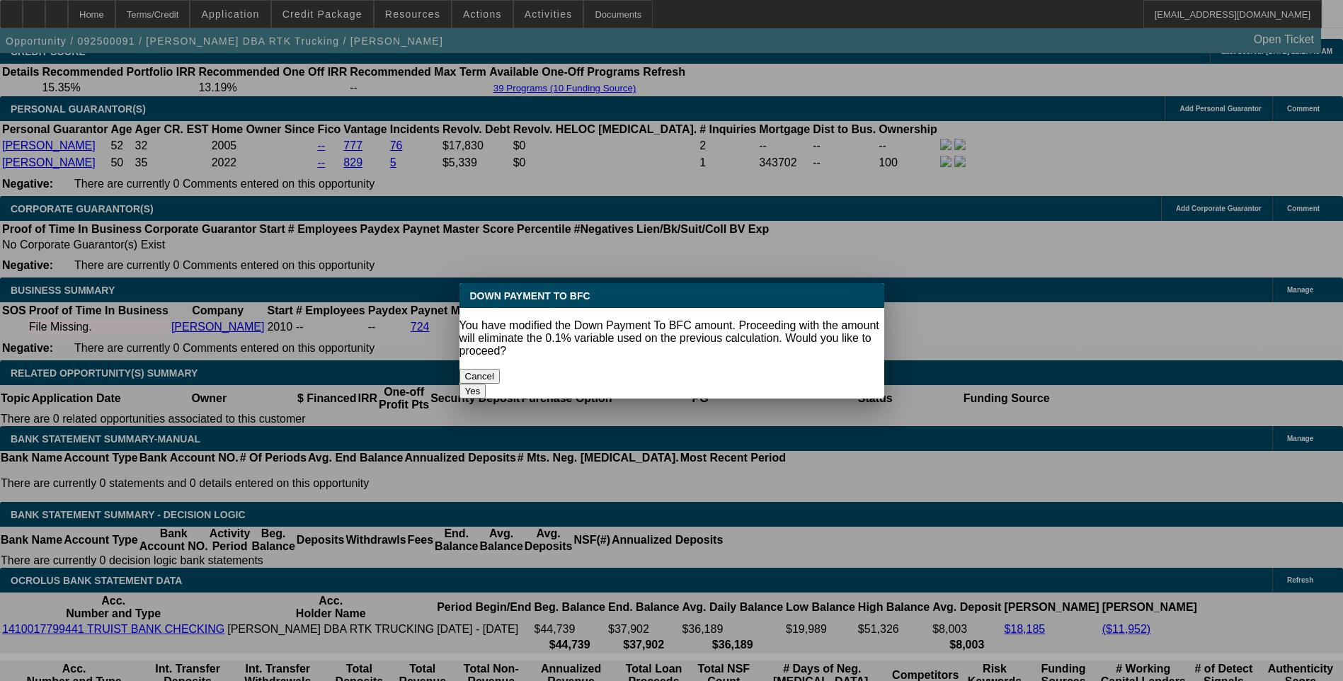
select select "0"
type input "UNKNOWN"
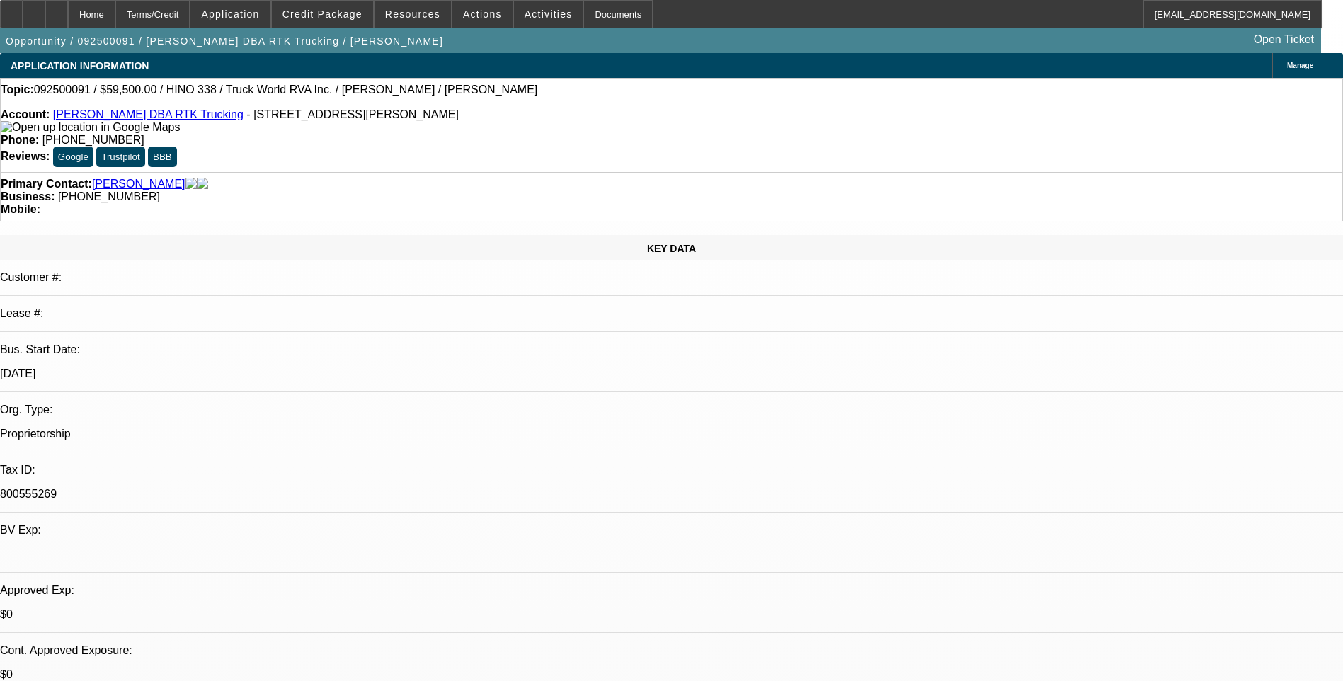
scroll to position [2053, 0]
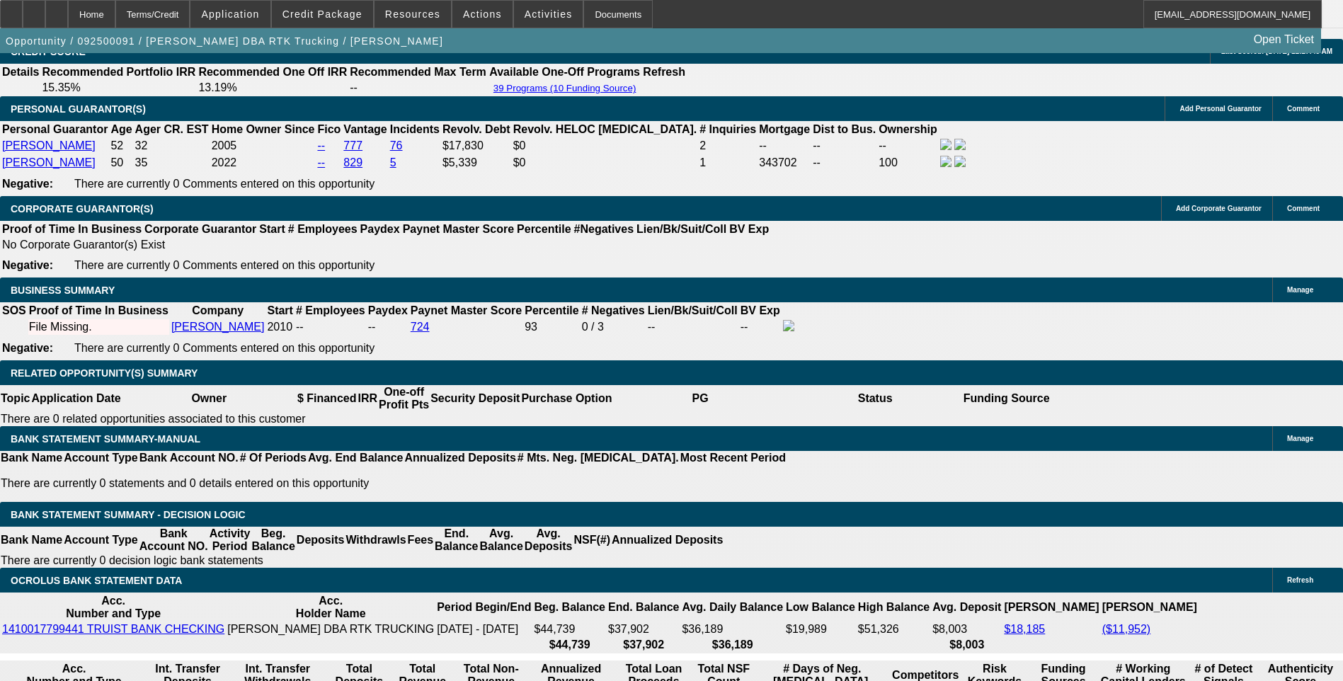
type input "$1,271.00"
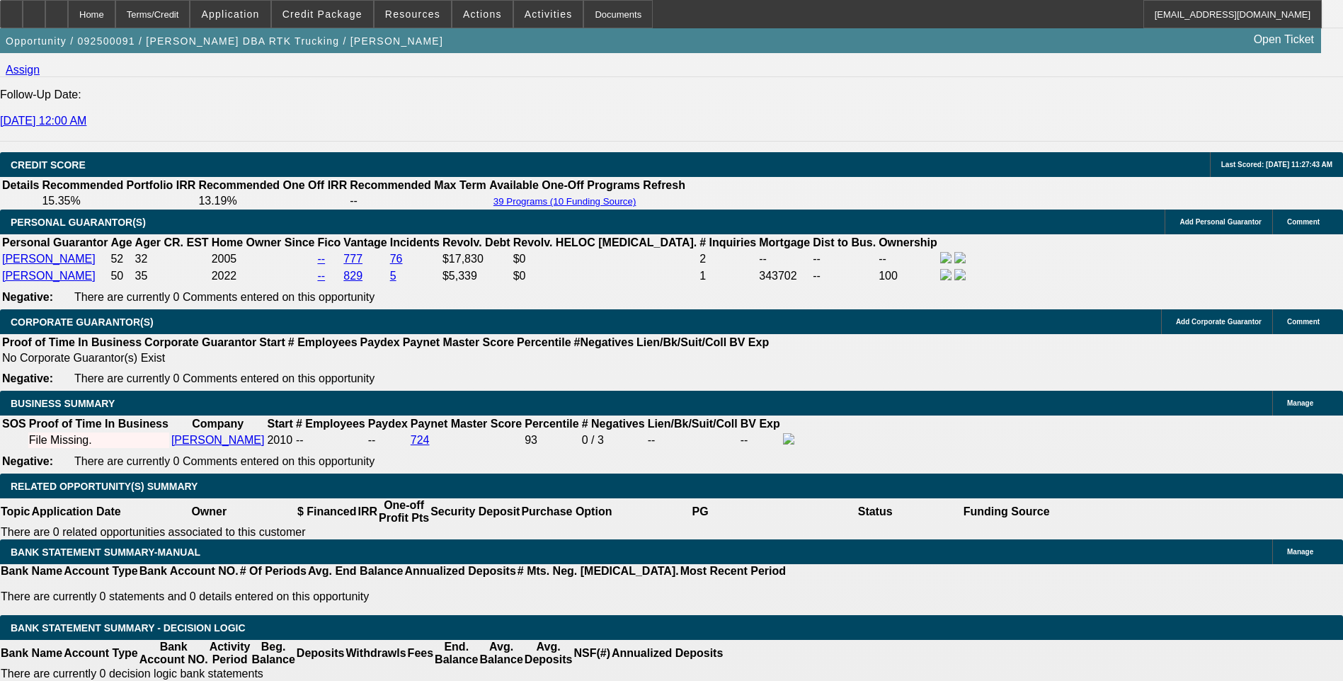
scroll to position [1911, 0]
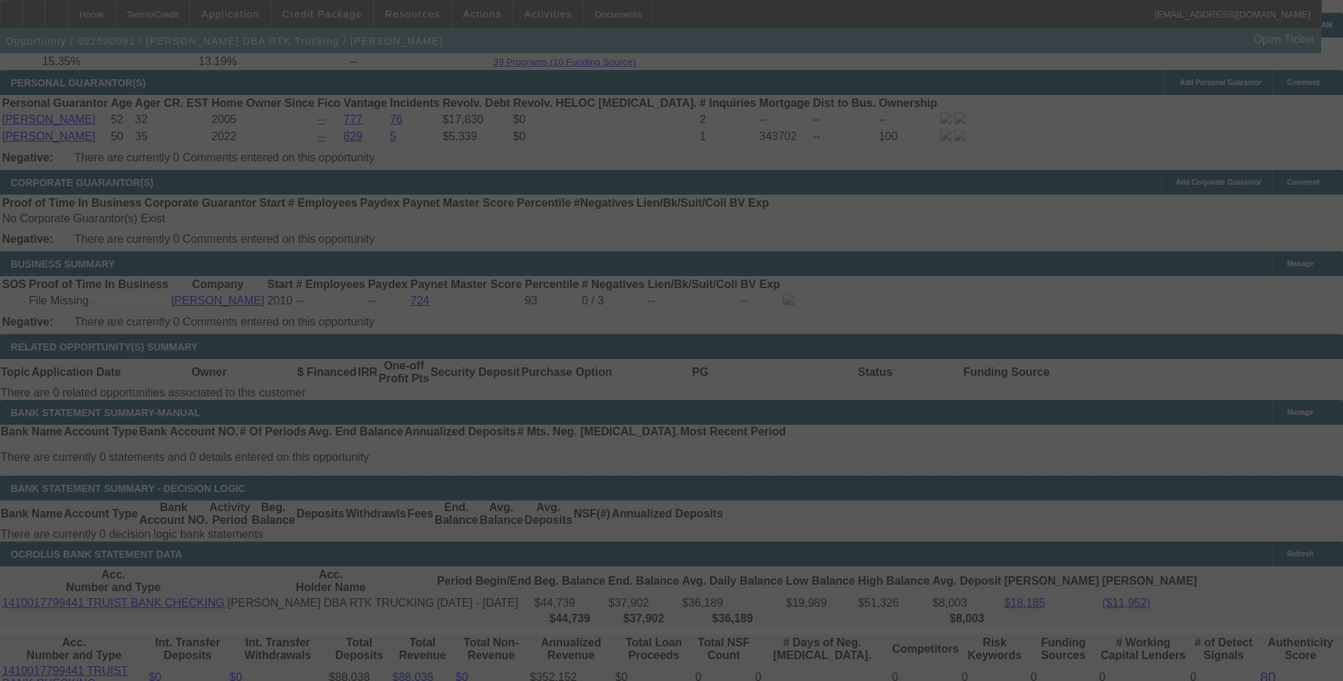
scroll to position [2123, 0]
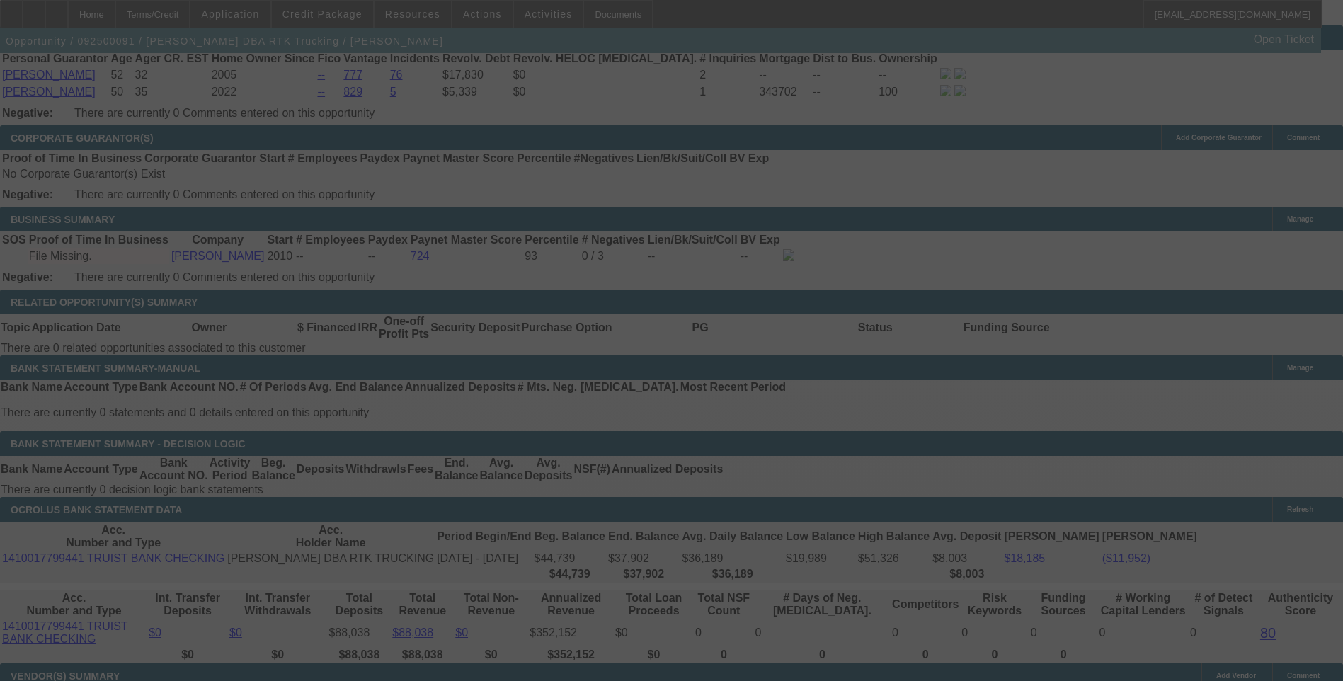
select select "0"
select select "6"
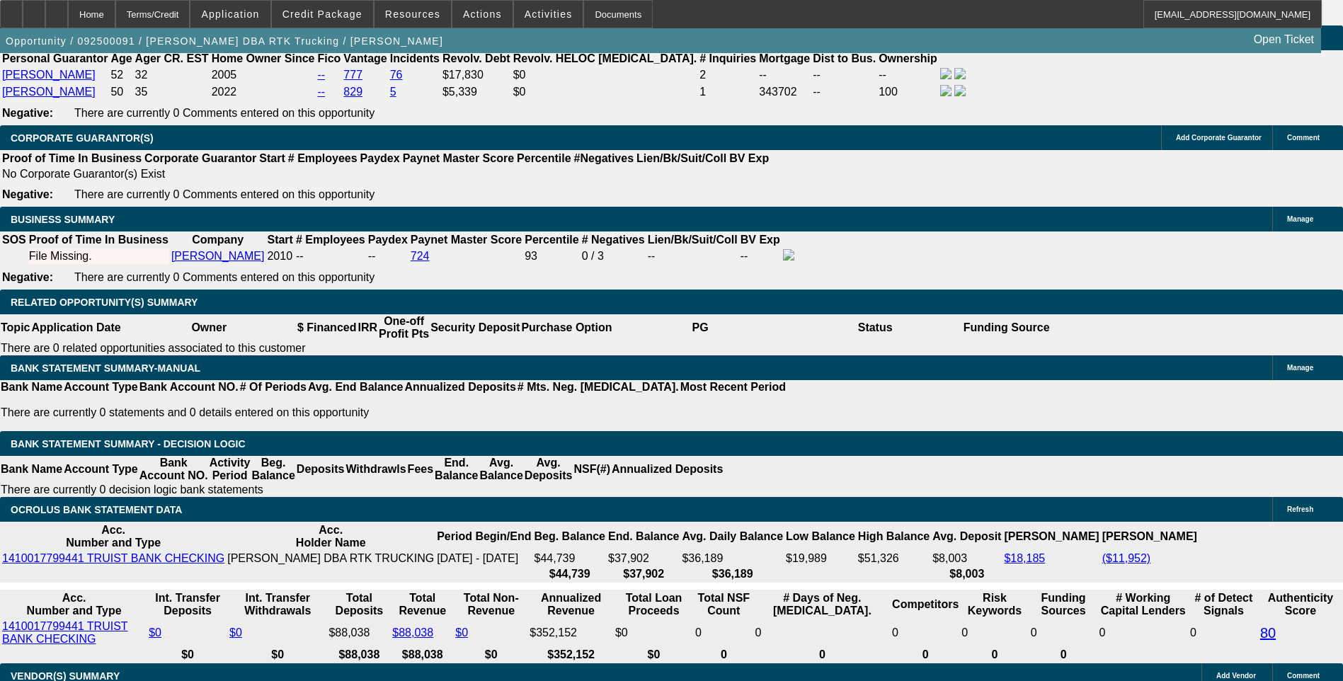
type input "1.7"
type input "UNKNOWN"
type input ".7"
type input "$1,067.44"
type input "9.7"
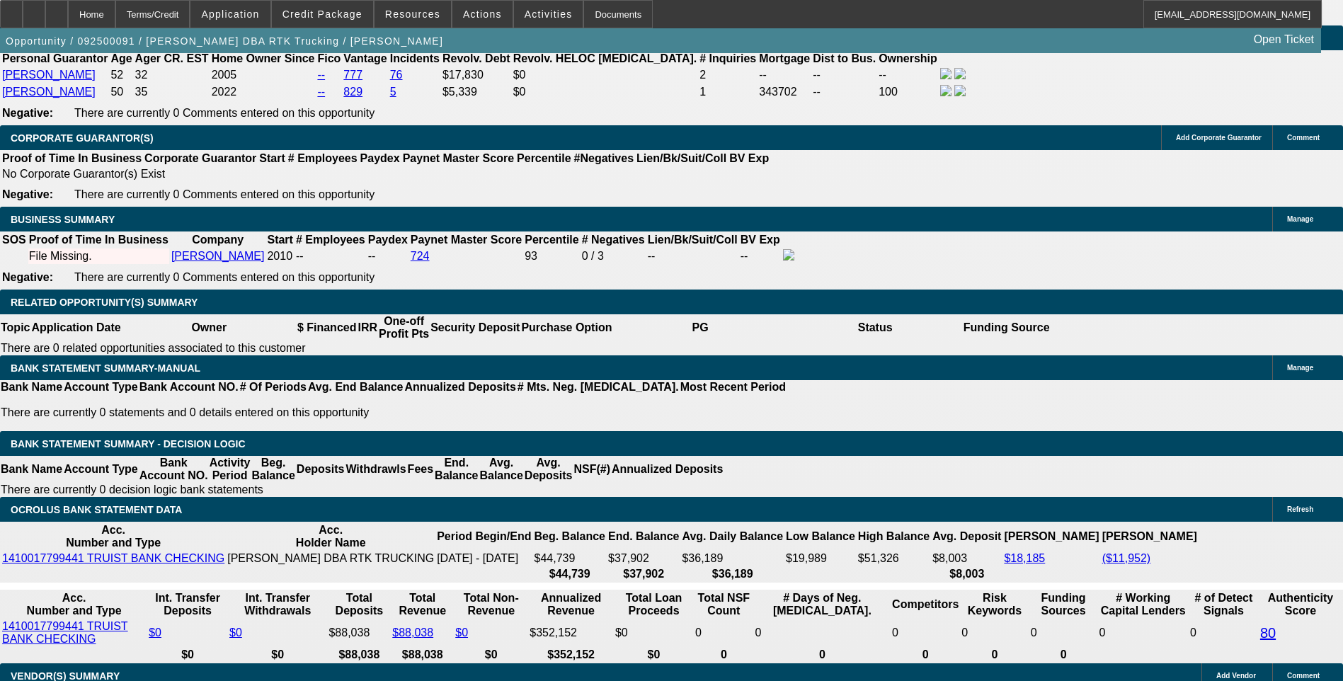
type input "$1,248.33"
type input "9."
type input "$1,231.81"
type input "9.8"
type input "$1,250.70"
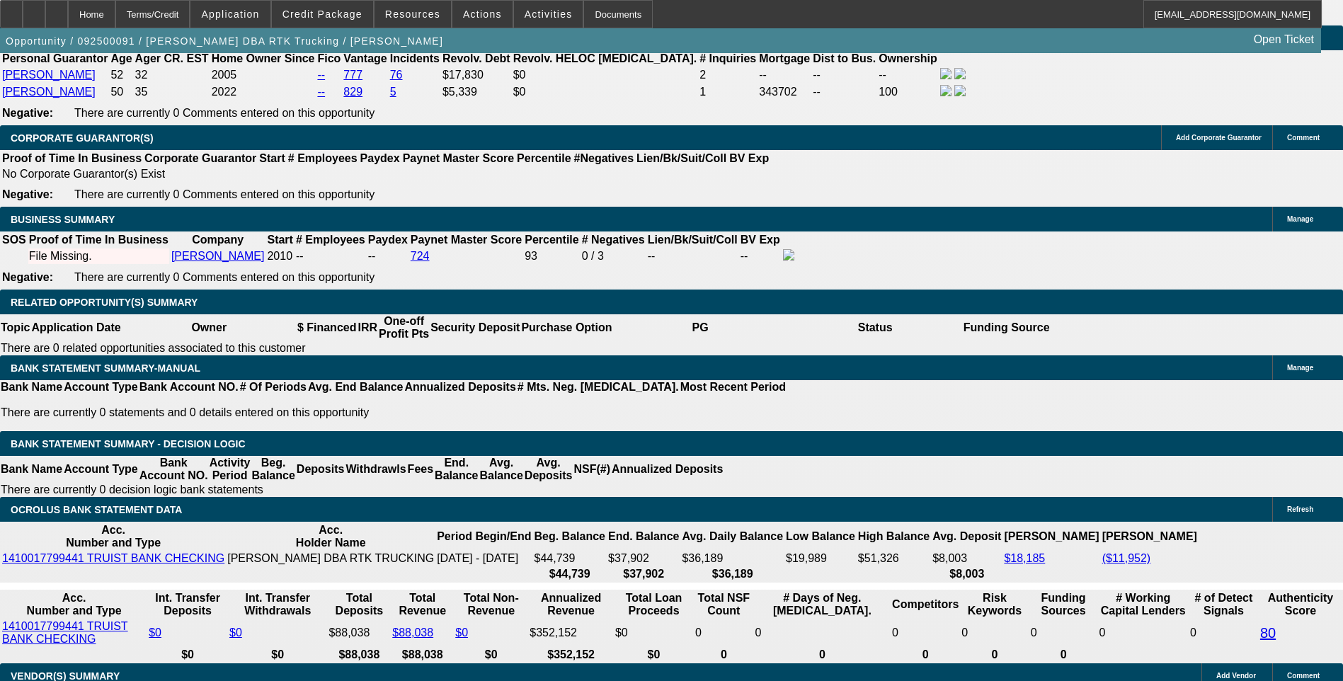
type input "9.8"
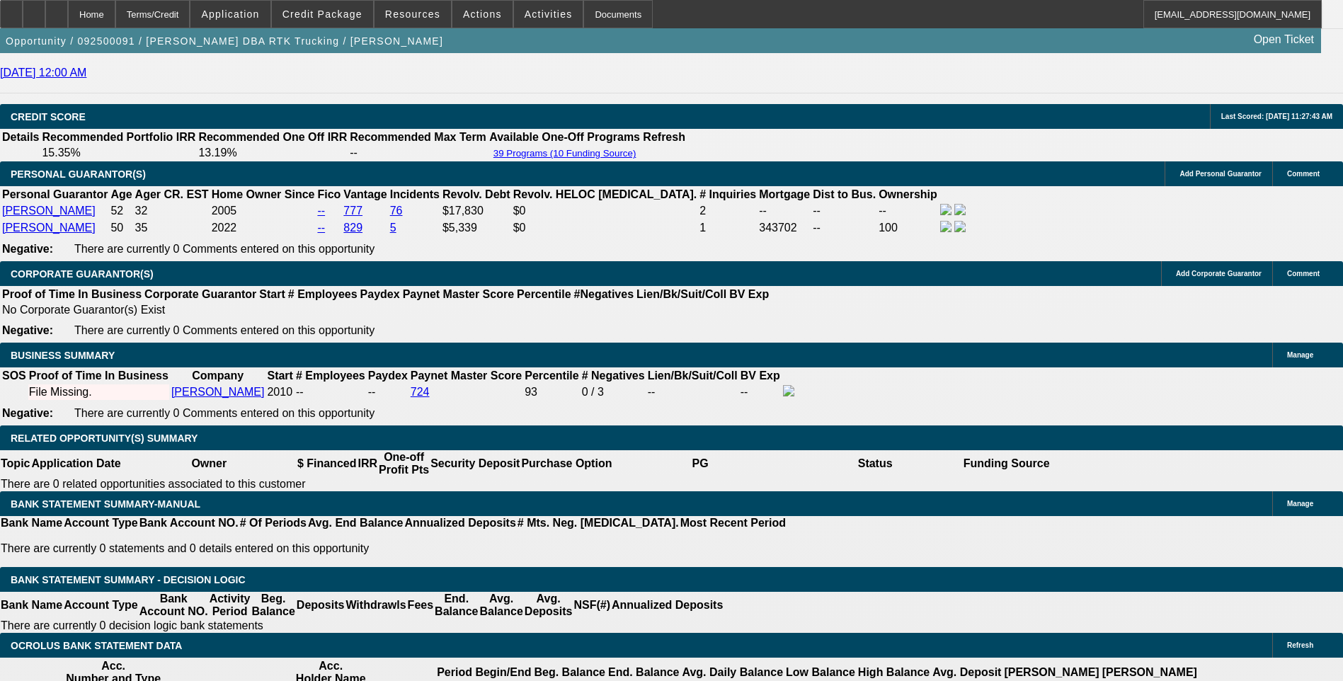
scroll to position [1982, 0]
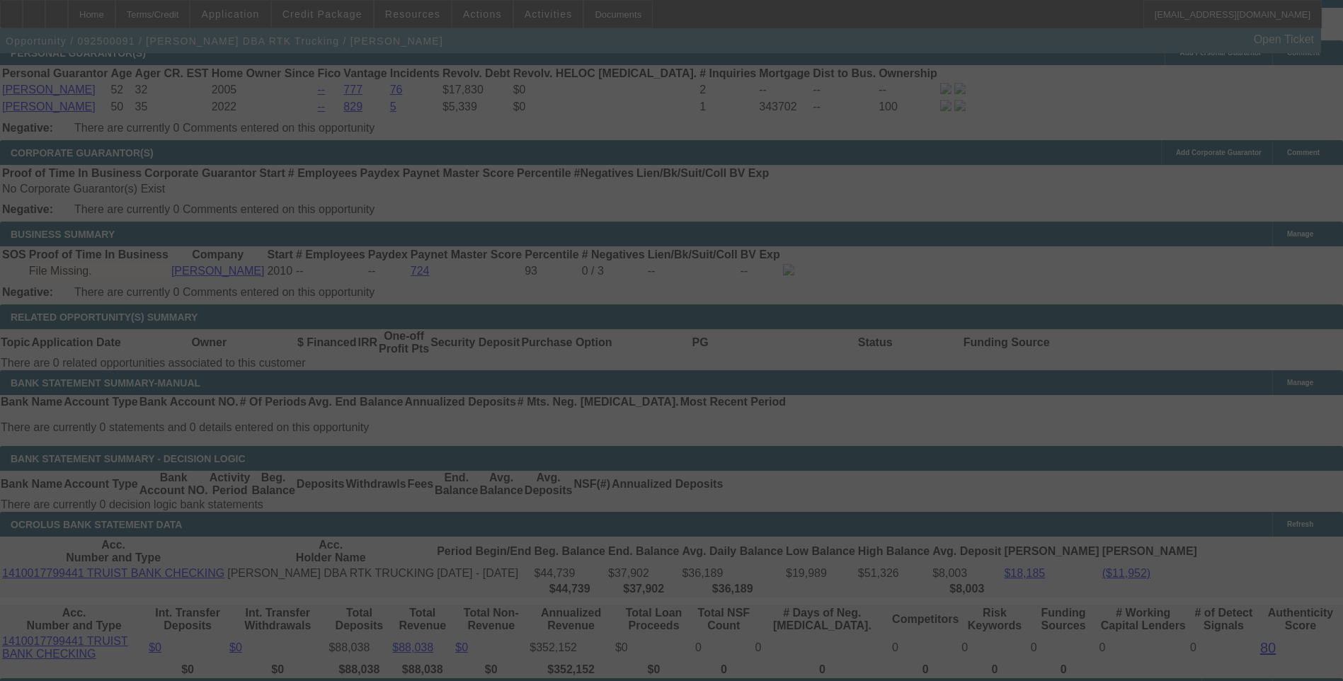
scroll to position [2123, 0]
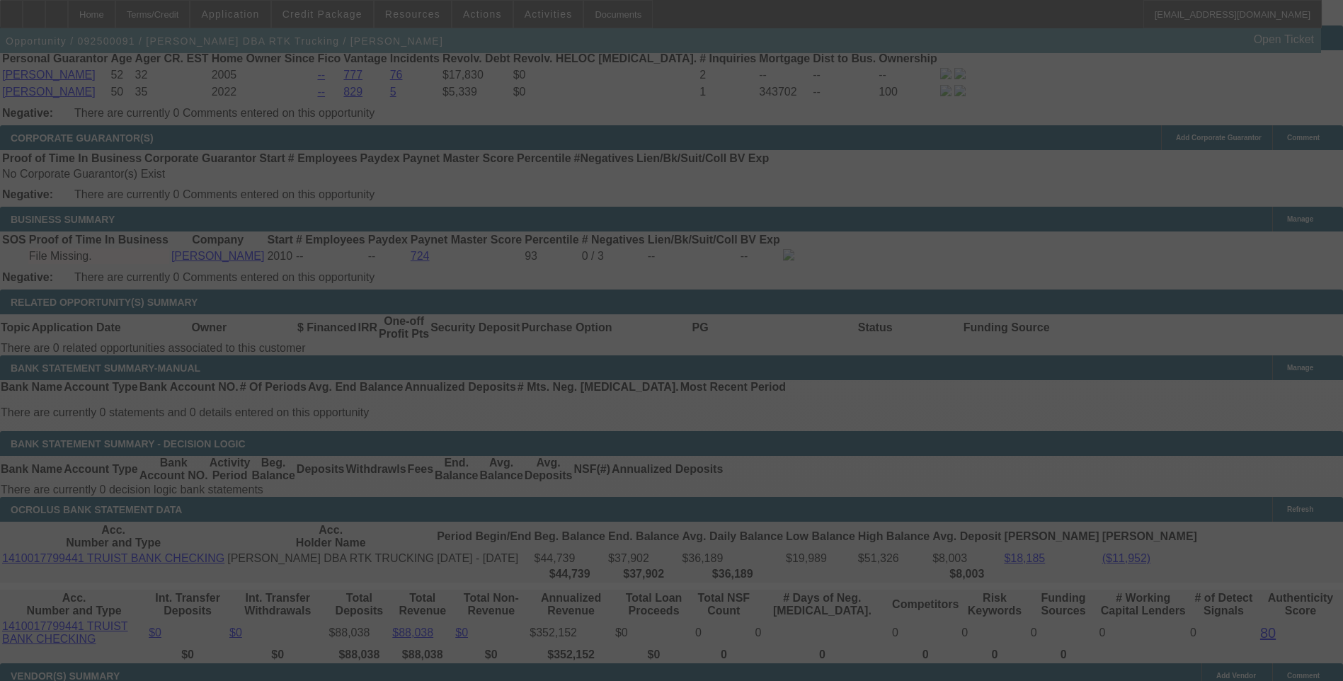
select select "0"
select select "6"
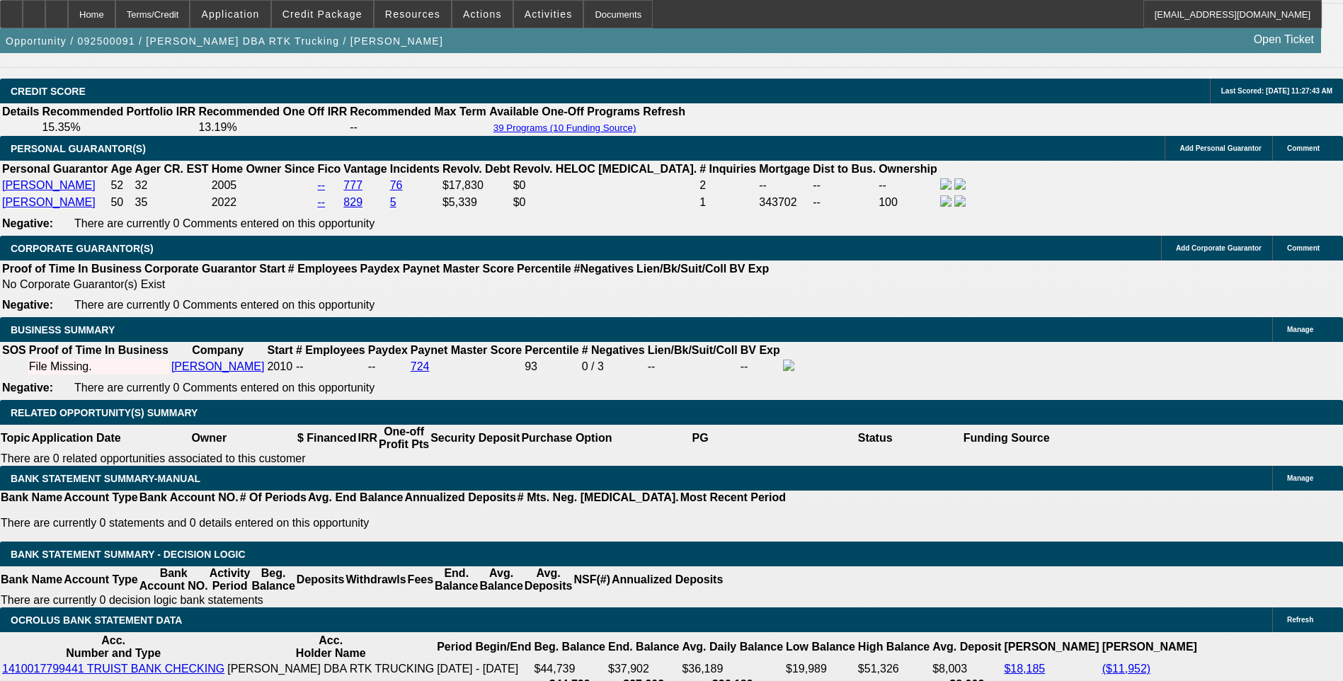
scroll to position [1982, 0]
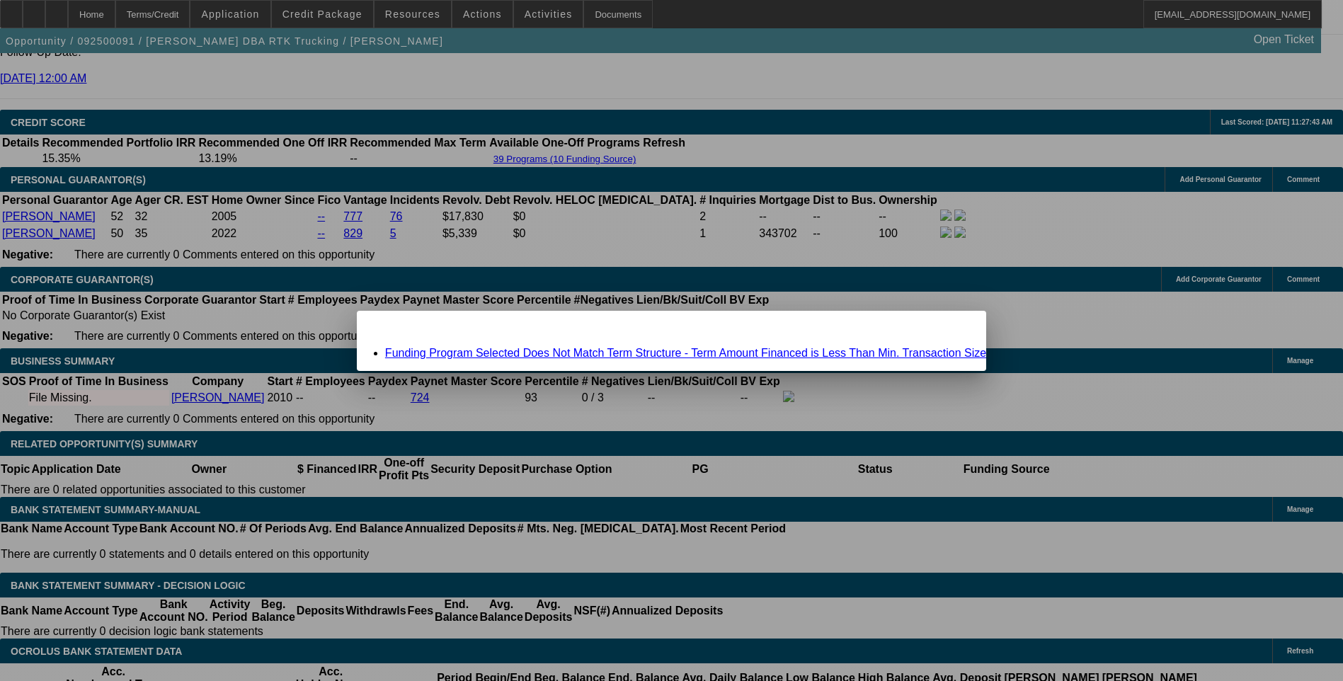
click at [561, 353] on link "Funding Program Selected Does Not Match Term Structure - Term Amount Financed i…" at bounding box center [685, 353] width 601 height 12
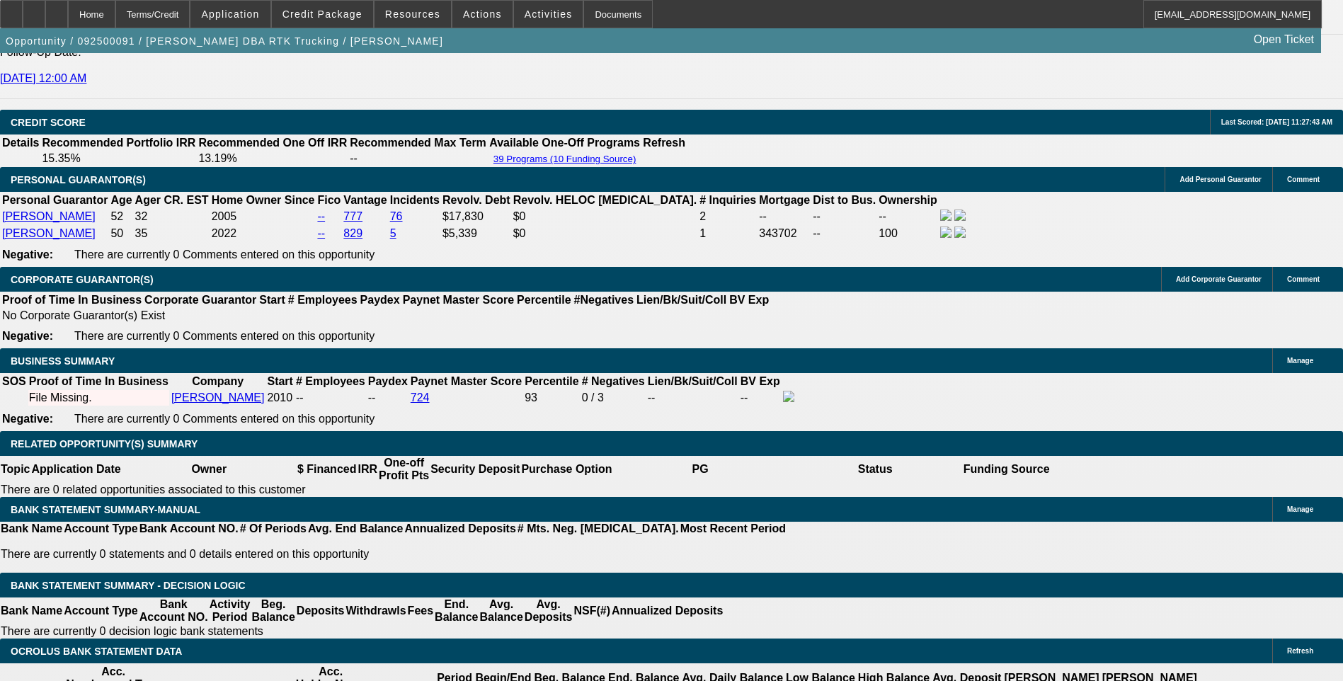
scroll to position [1982, 0]
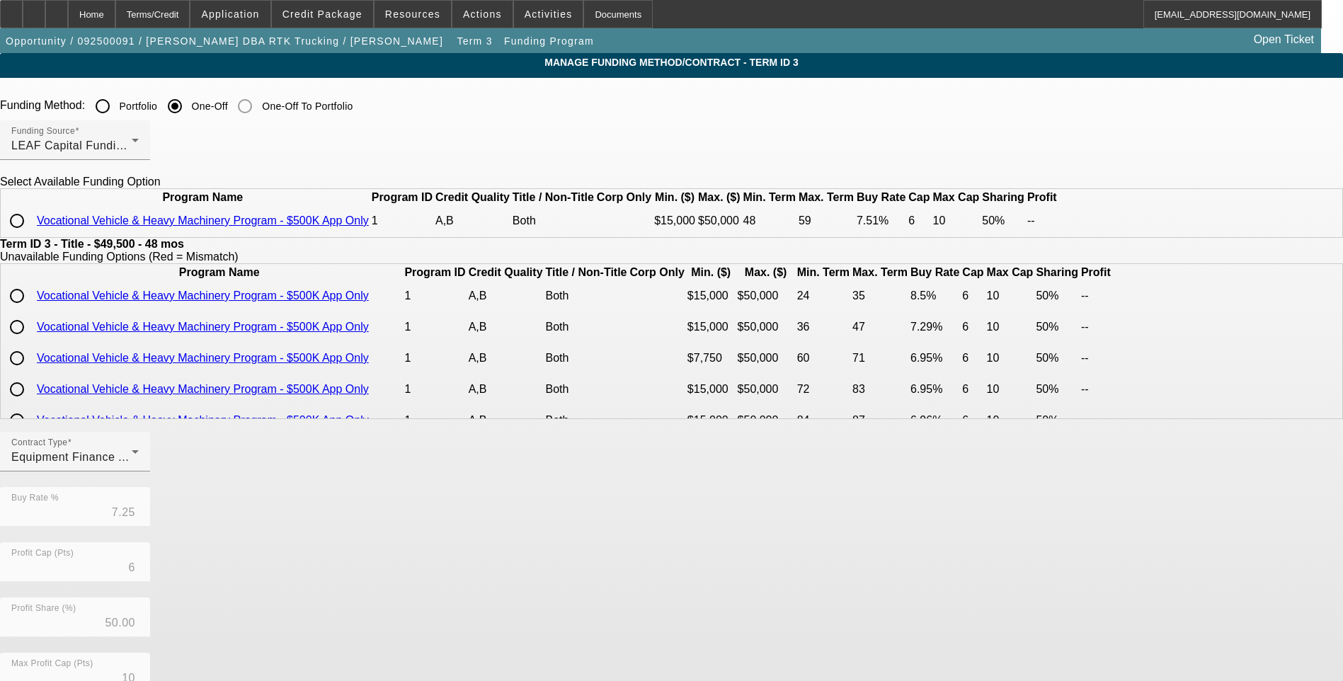
click at [31, 235] on input "radio" at bounding box center [17, 221] width 28 height 28
radio input "true"
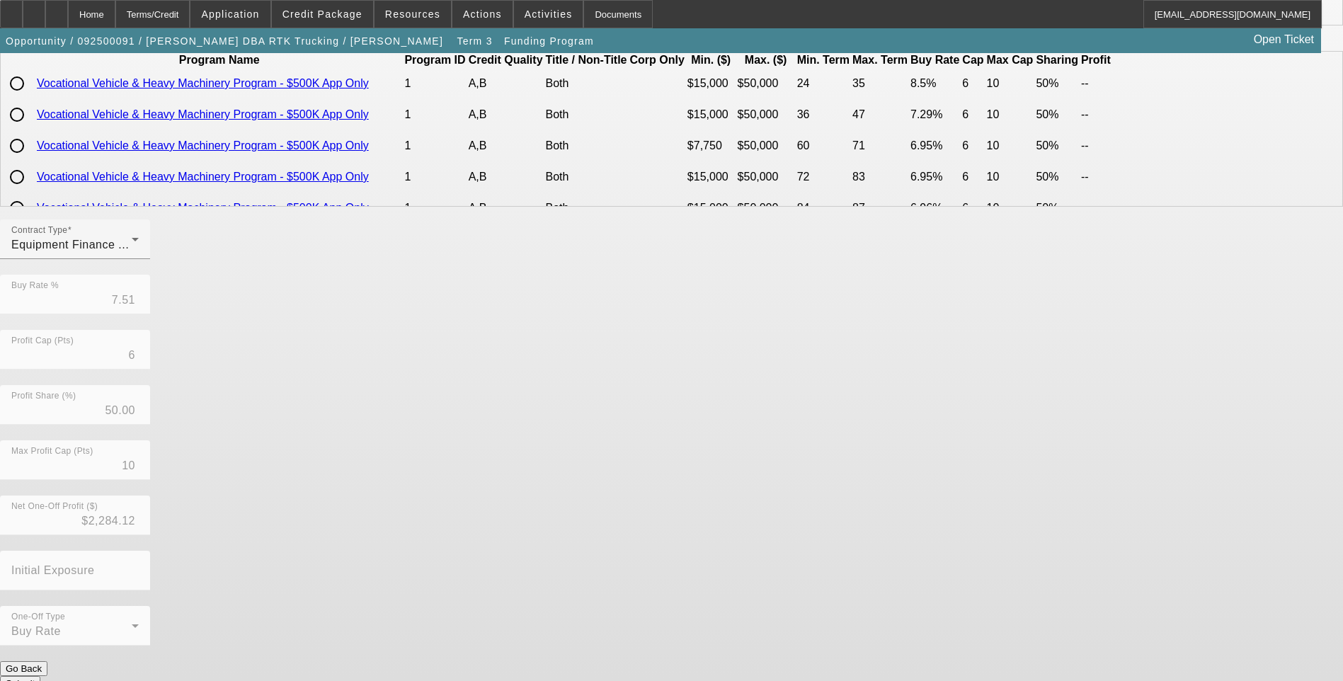
scroll to position [215, 0]
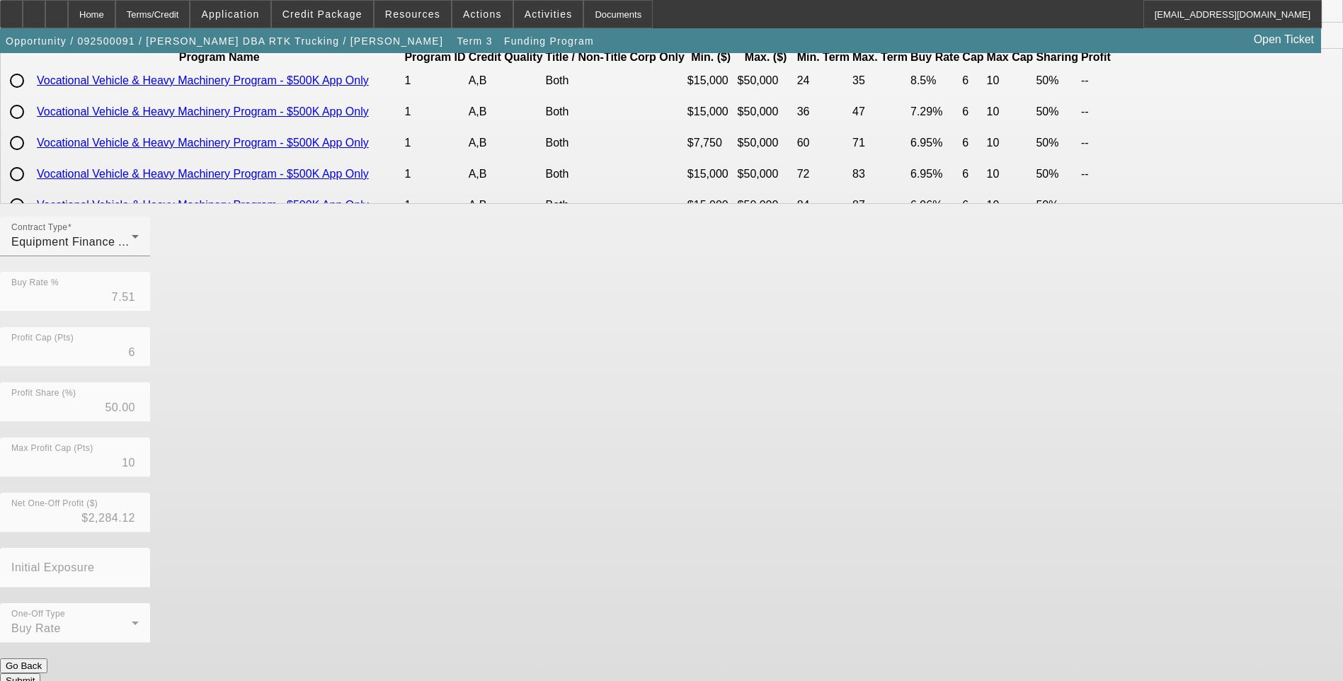
click at [40, 673] on button "Submit" at bounding box center [20, 680] width 40 height 15
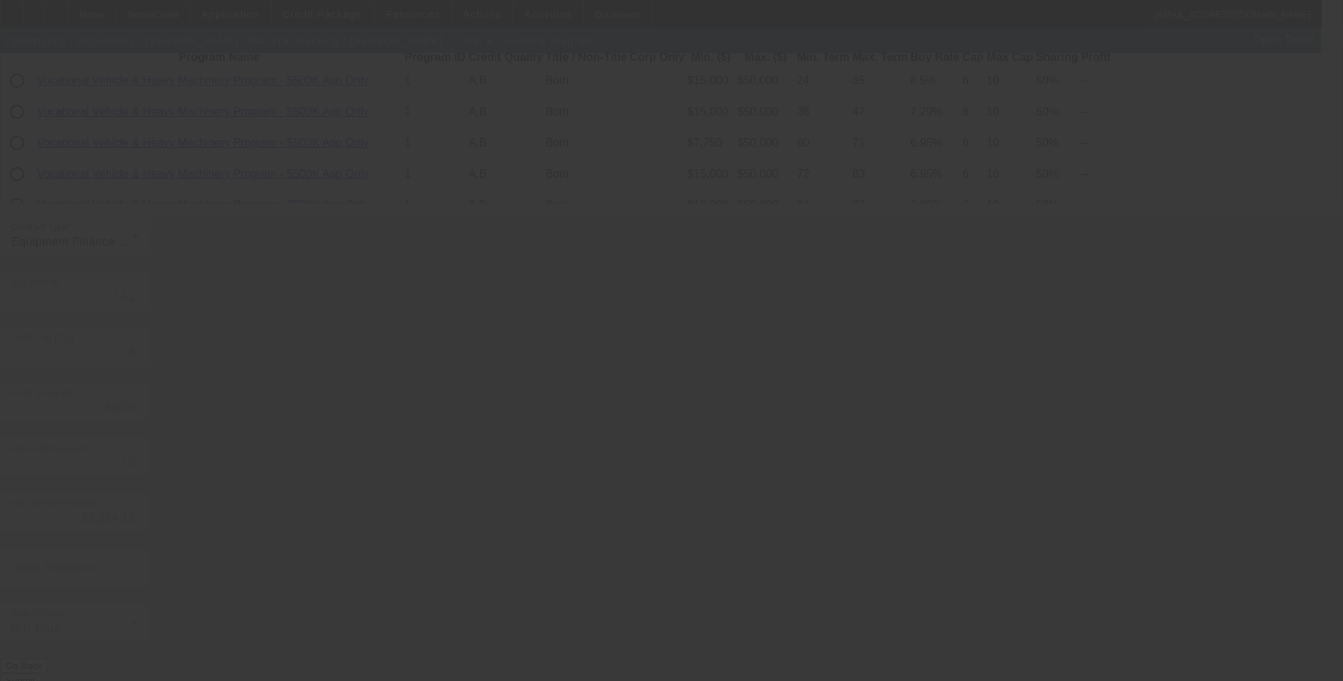
type input "7.25"
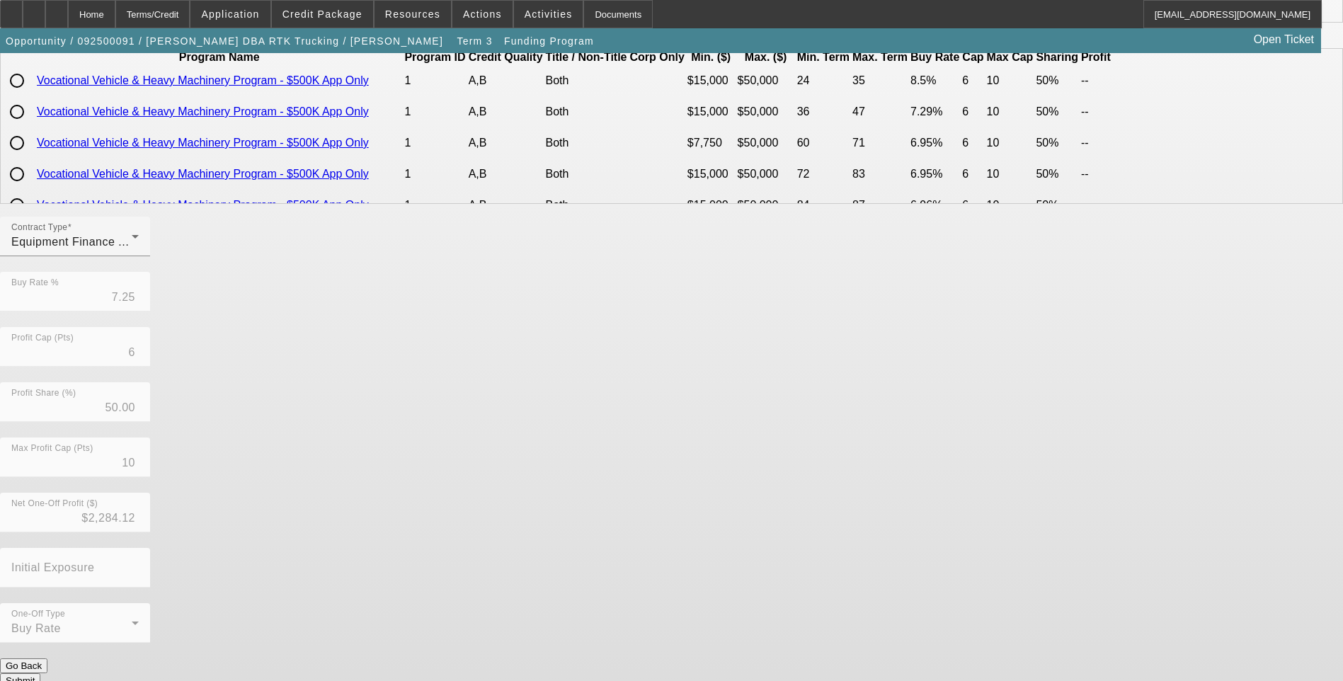
scroll to position [0, 0]
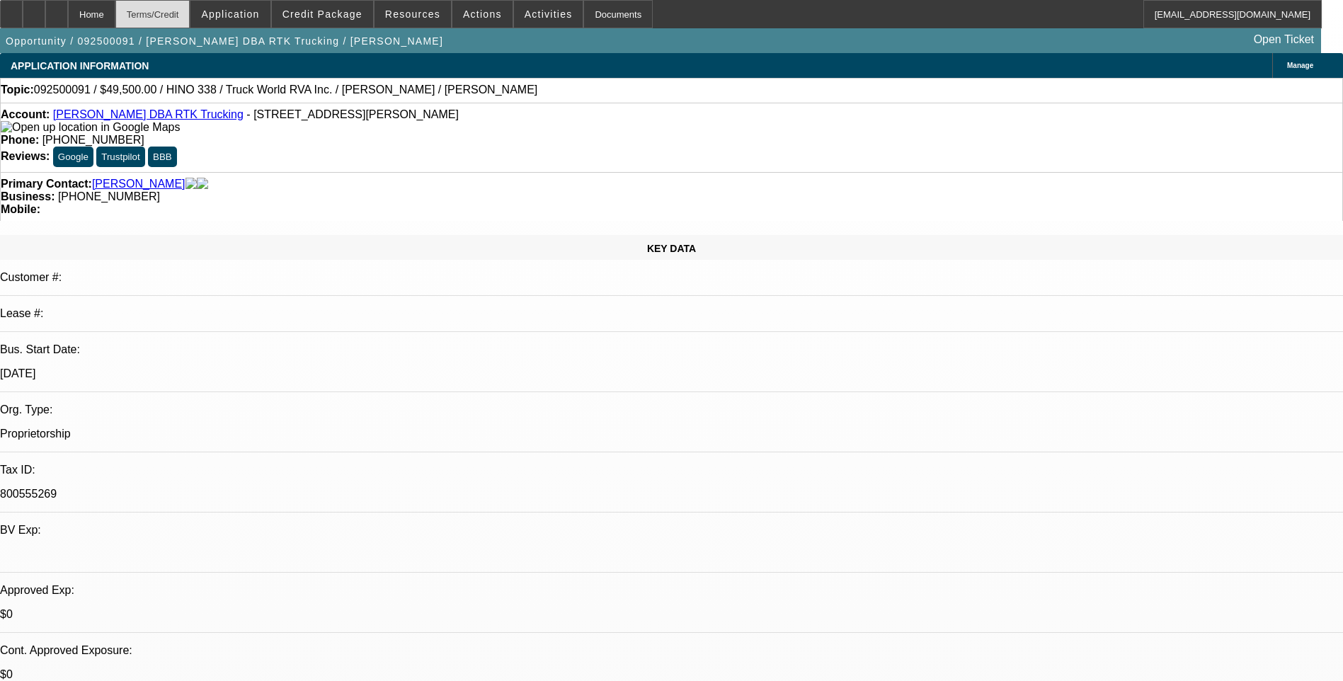
select select "0"
select select "6"
select select "0"
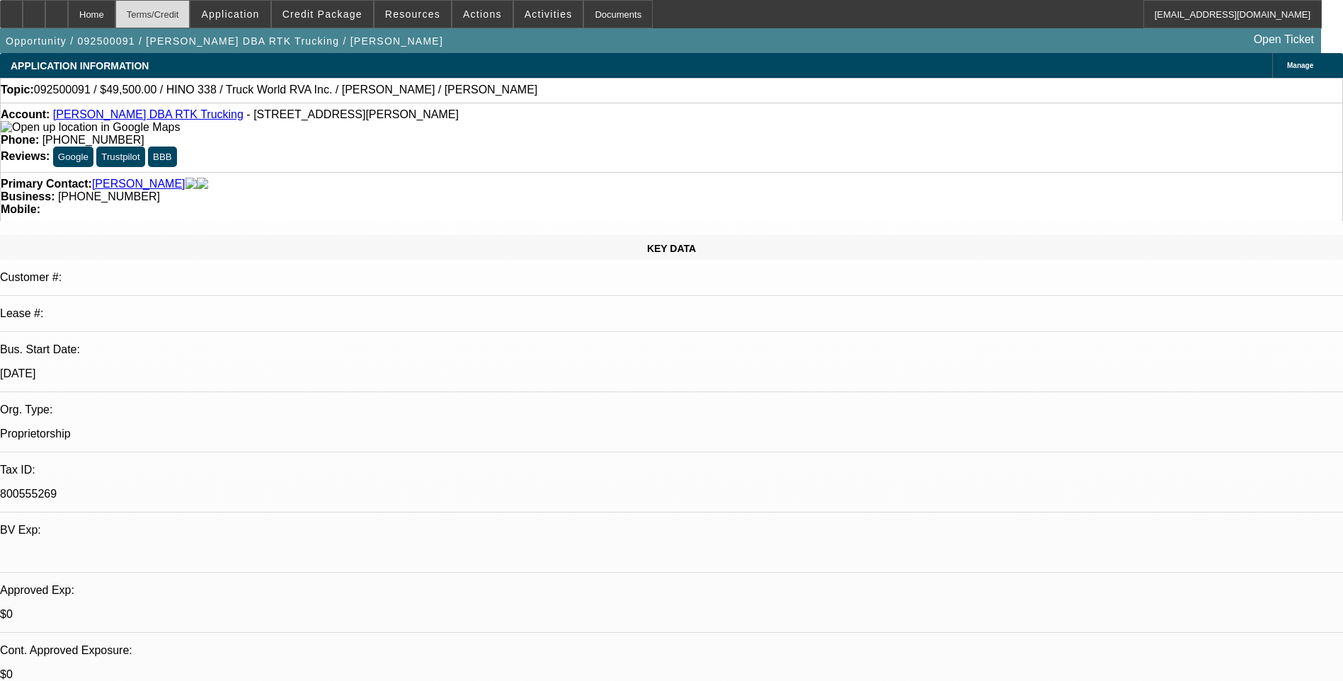
select select "0"
select select "6"
select select "0"
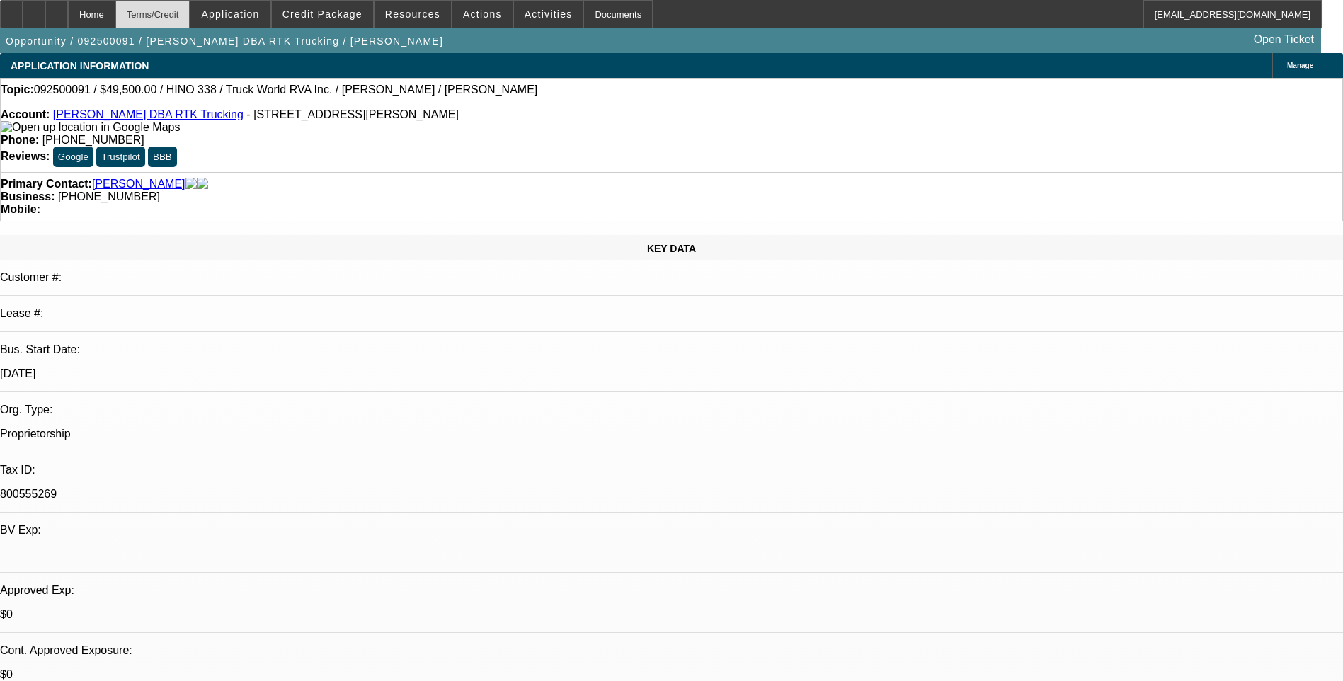
select select "0"
select select "6"
click at [190, 18] on div "Terms/Credit" at bounding box center [152, 14] width 75 height 28
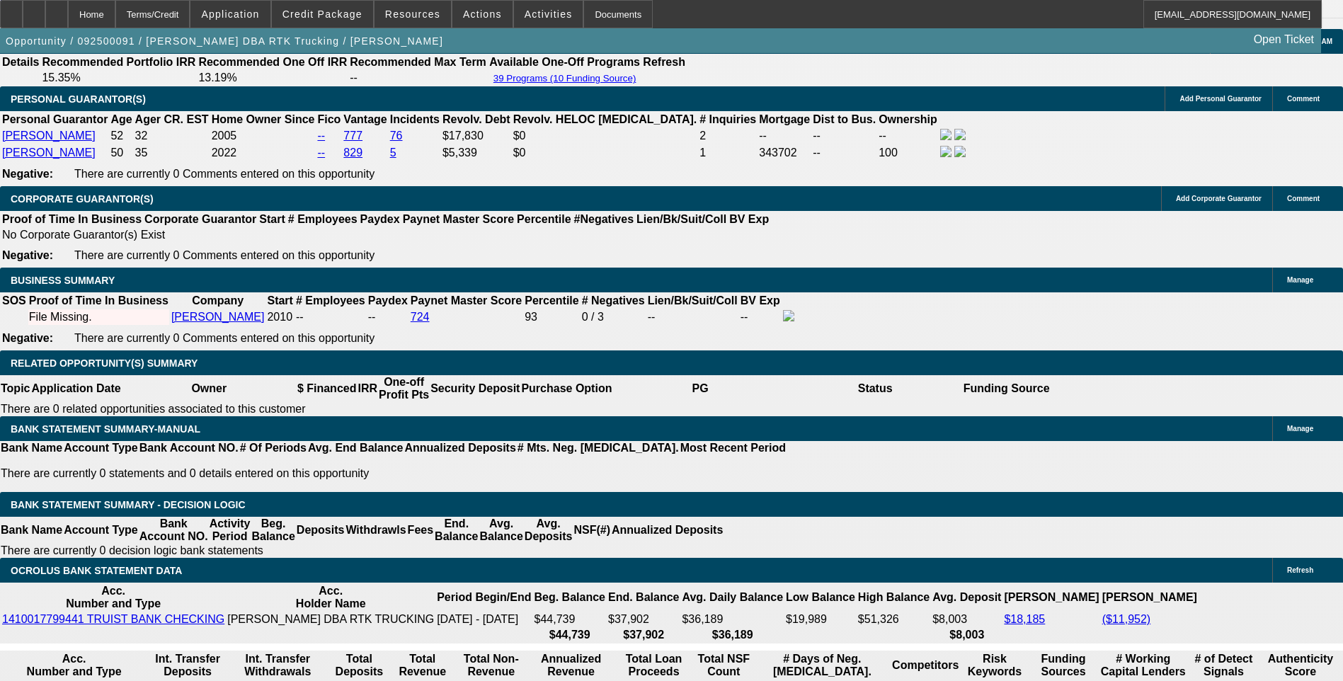
scroll to position [2096, 0]
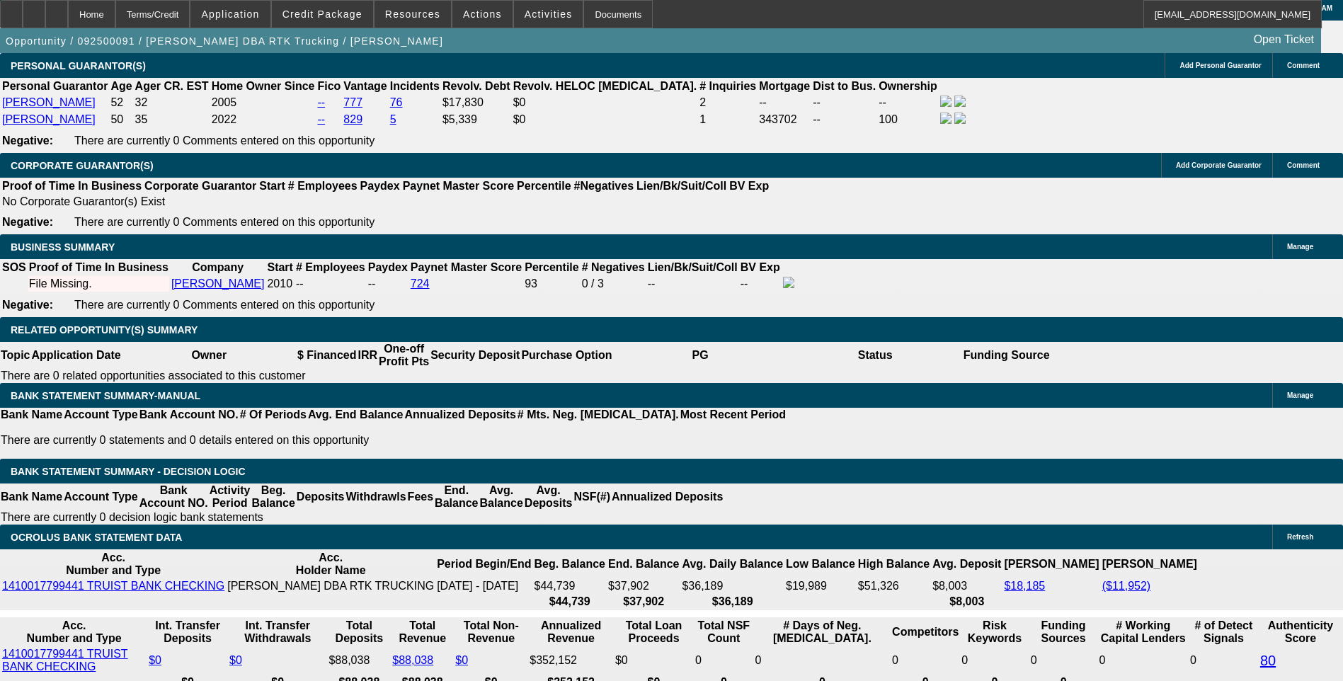
type input "1"
type input "$9,500.00"
type input "UNKNOWN"
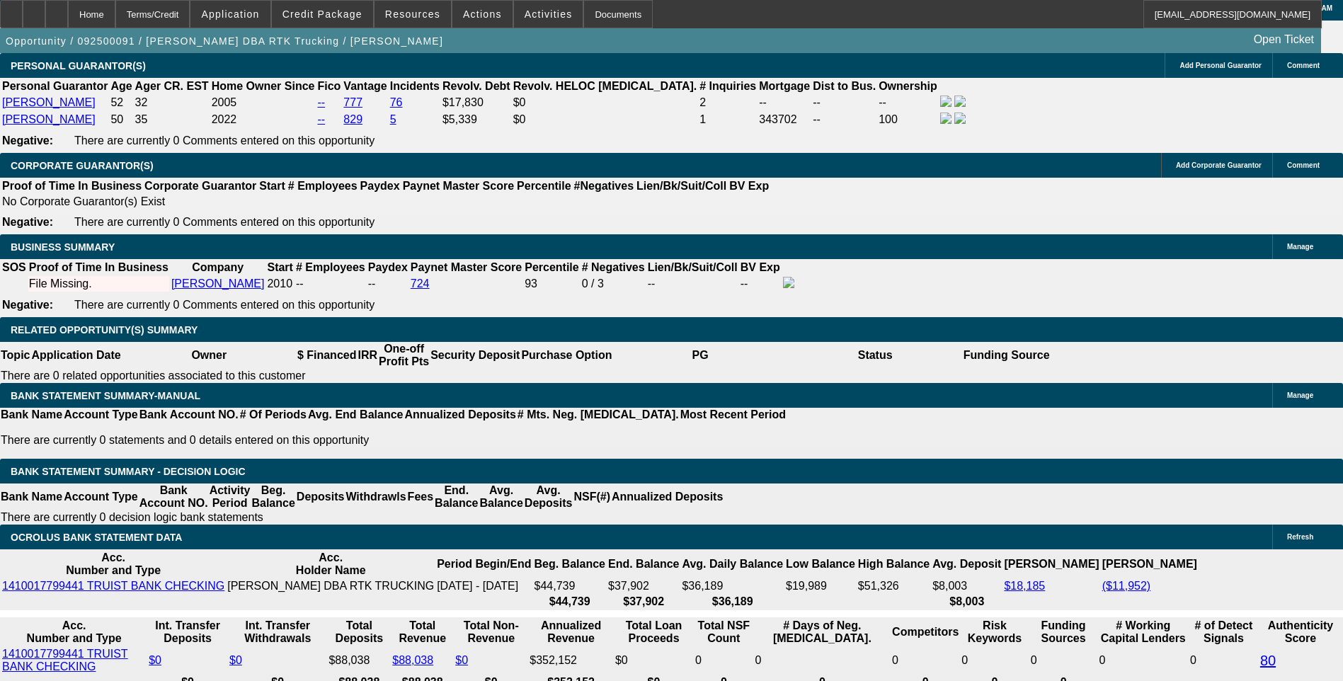
type input "126"
type input "1260"
type input "9.7"
type input "$1,260.00"
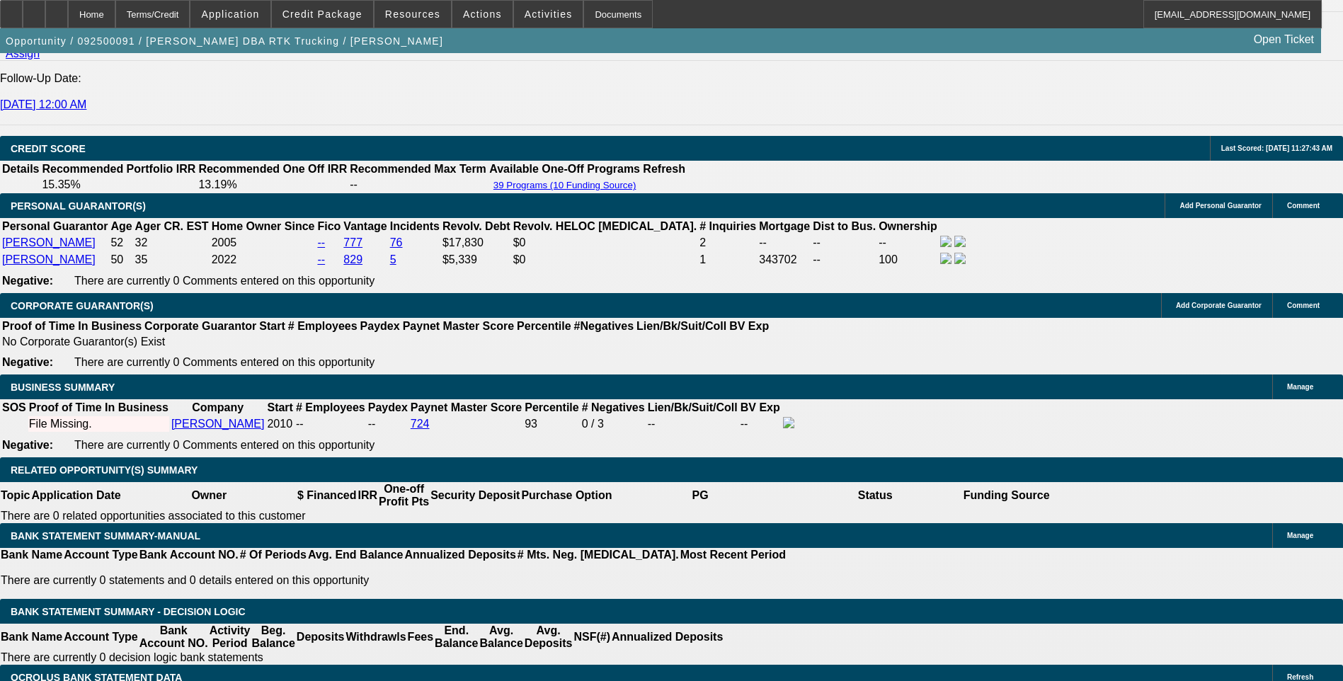
scroll to position [1954, 0]
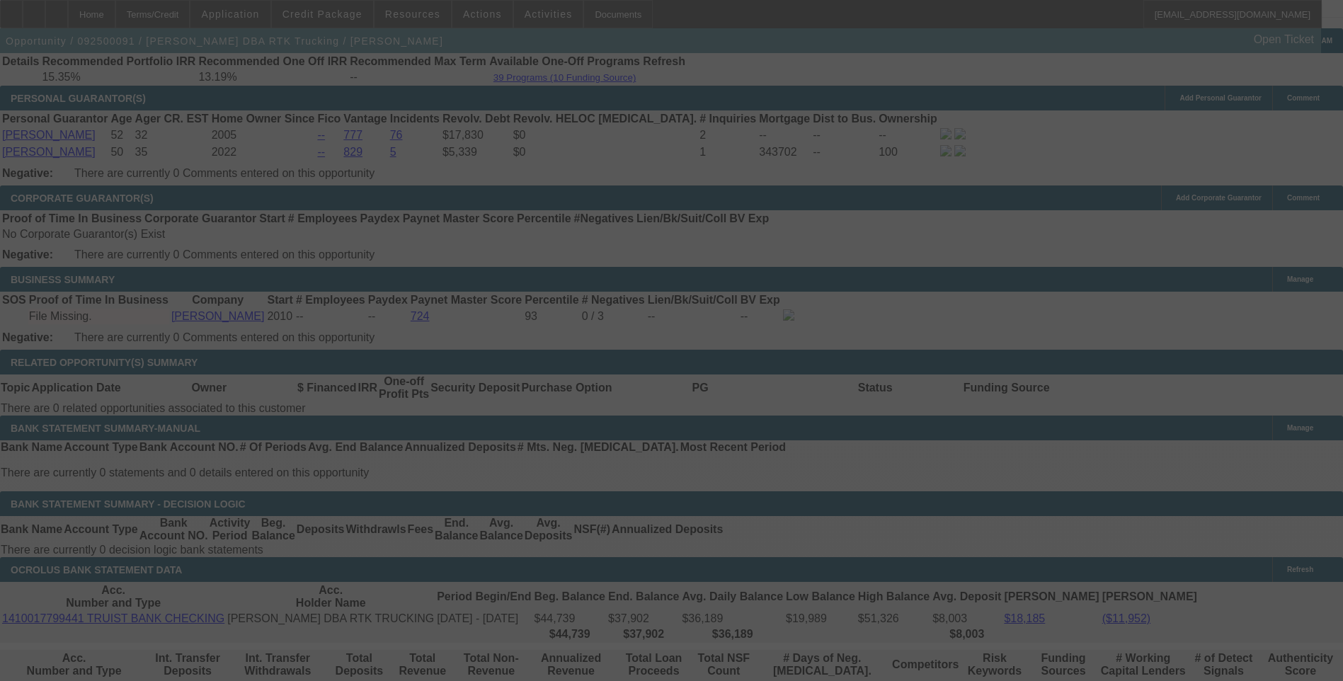
scroll to position [2096, 0]
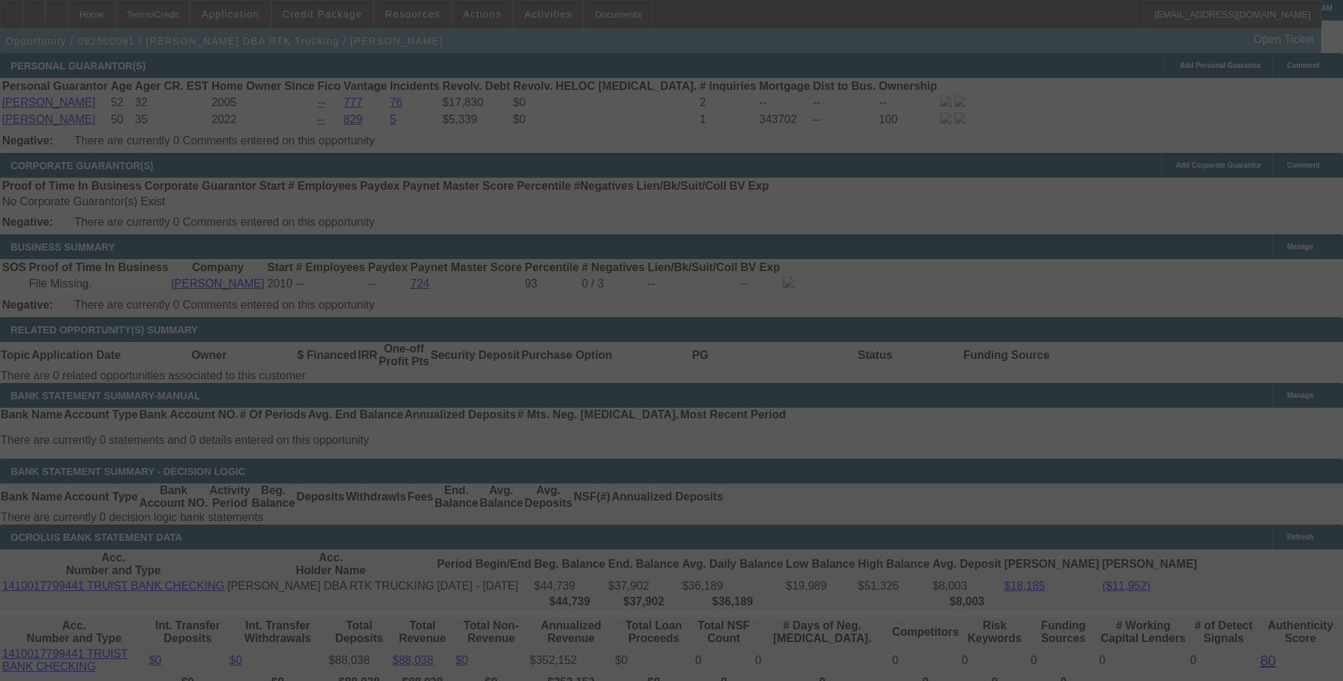
select select "0"
select select "6"
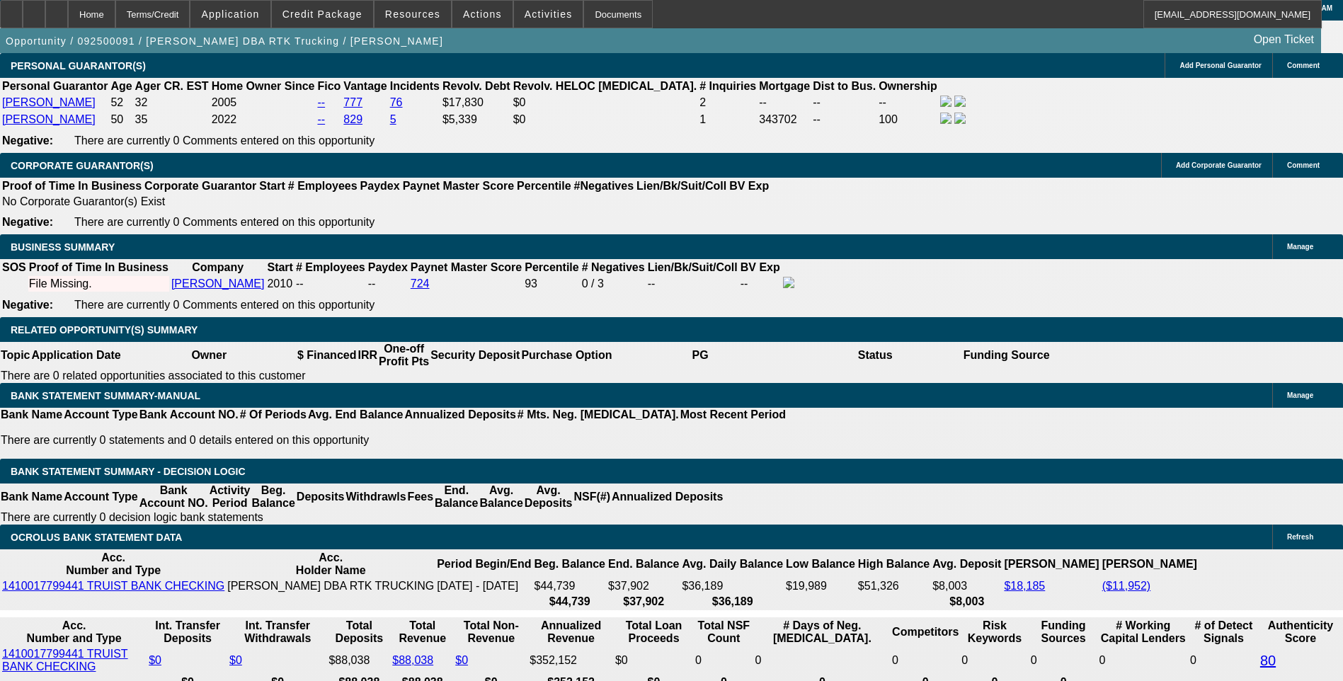
type input "126"
type input "UNKNOWN"
type input "1265"
type input "9.9"
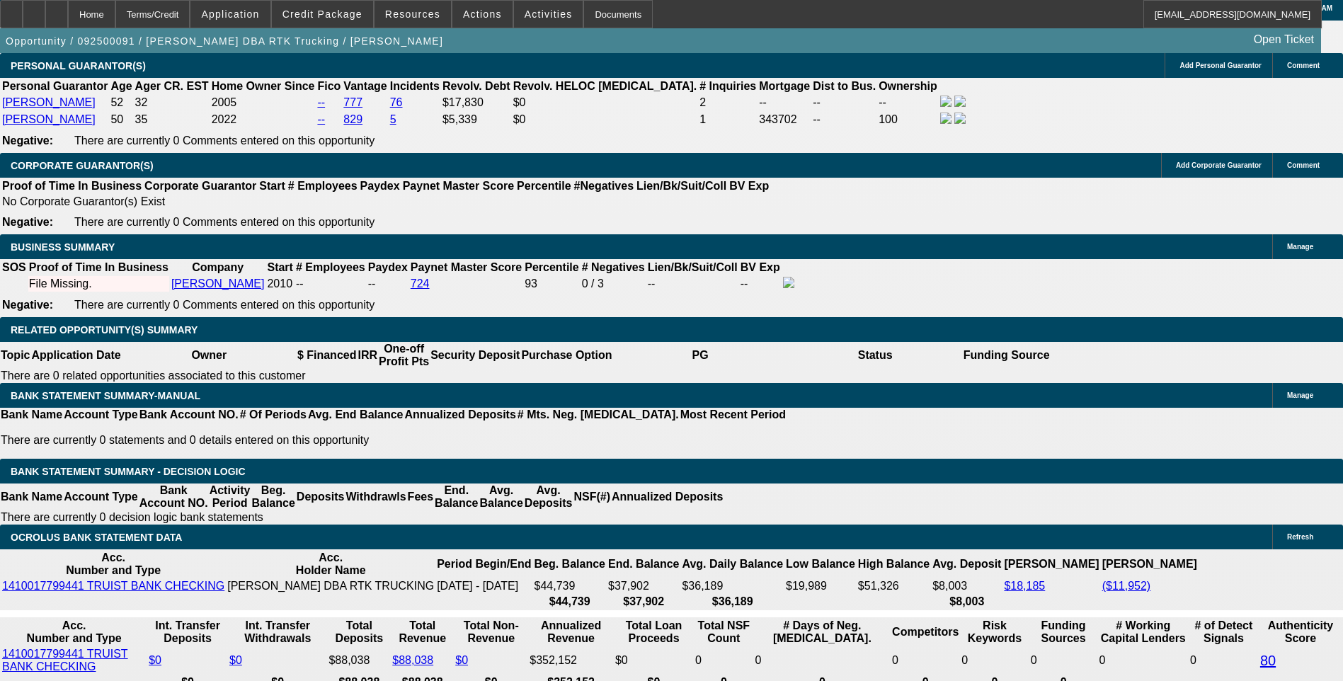
type input "$1,265.00"
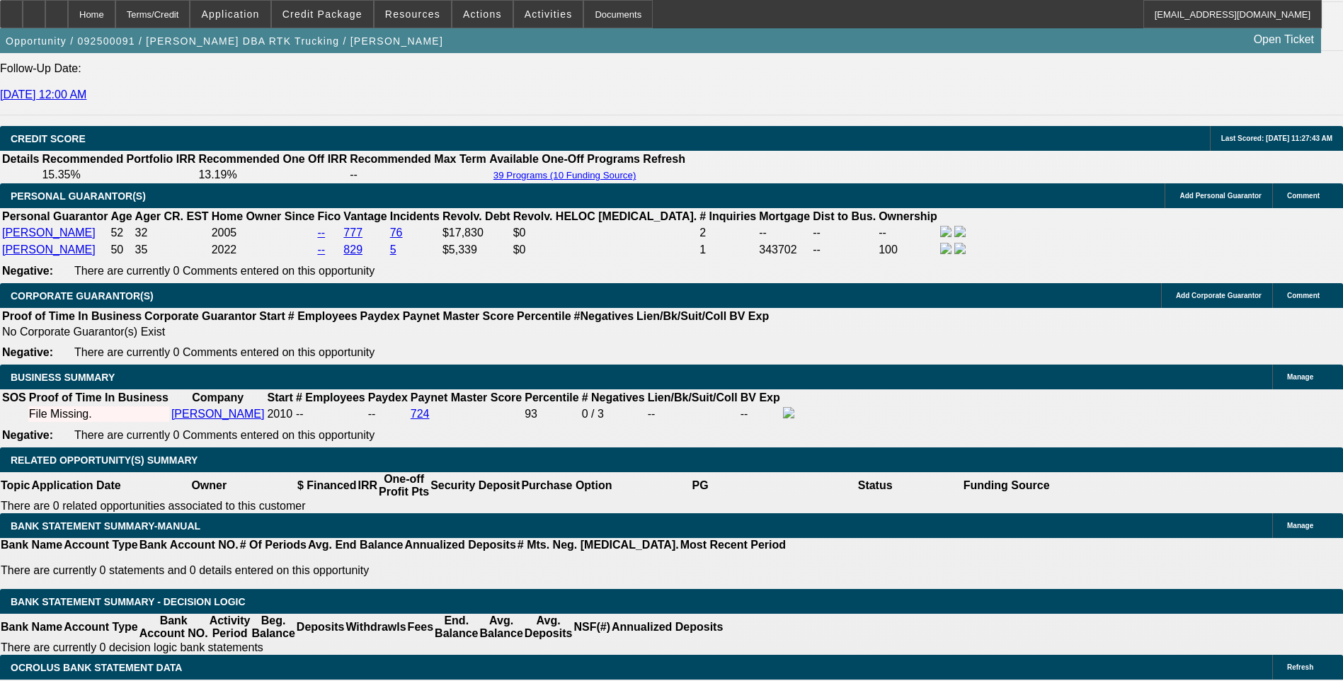
scroll to position [1954, 0]
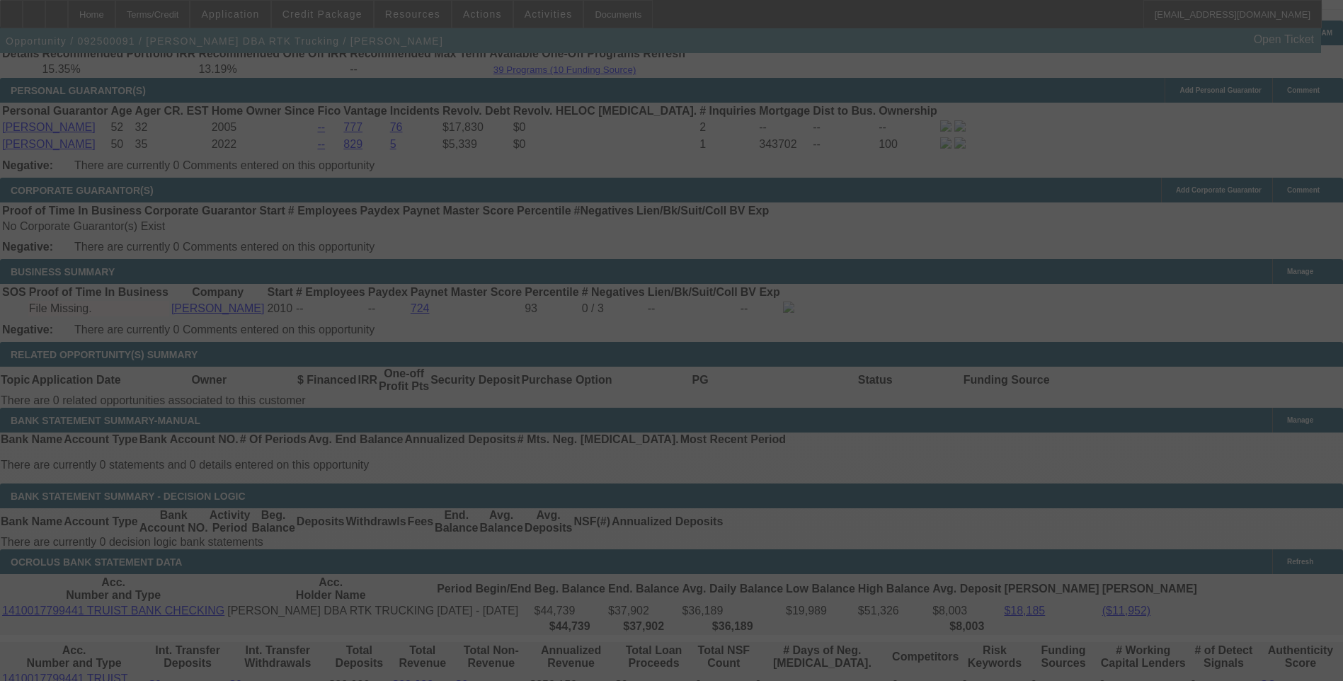
scroll to position [2096, 0]
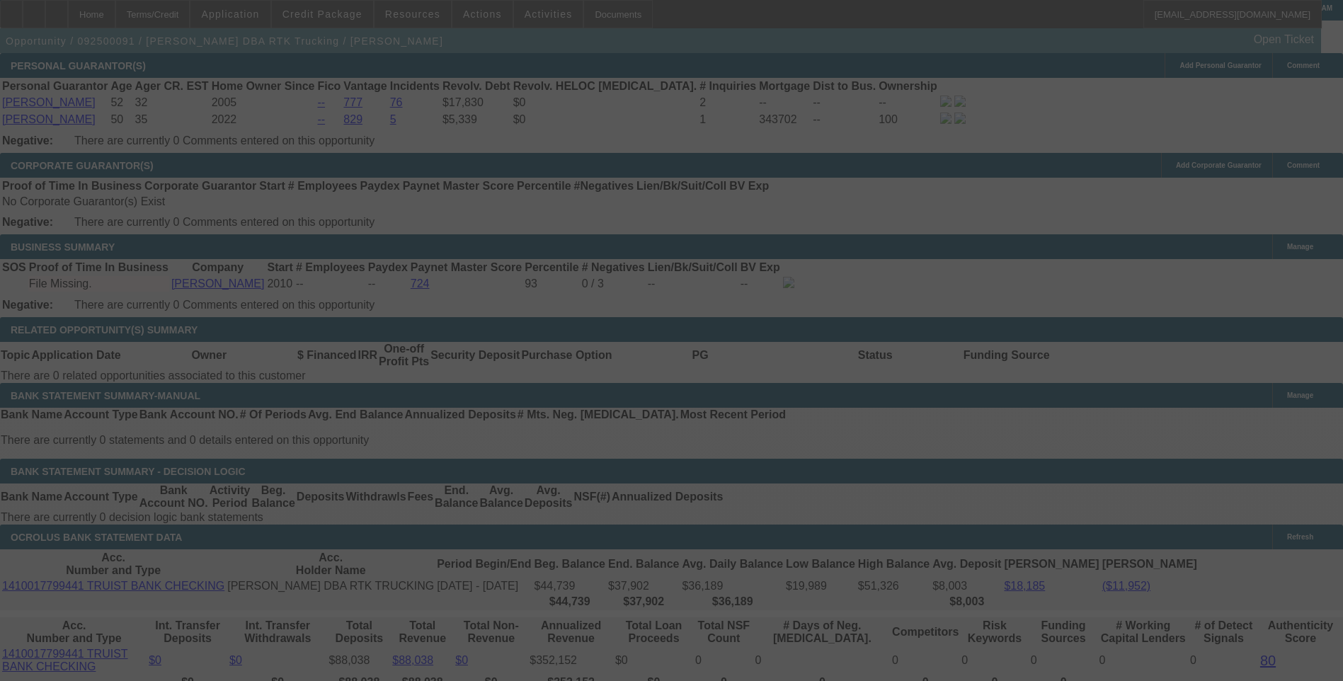
select select "0"
select select "6"
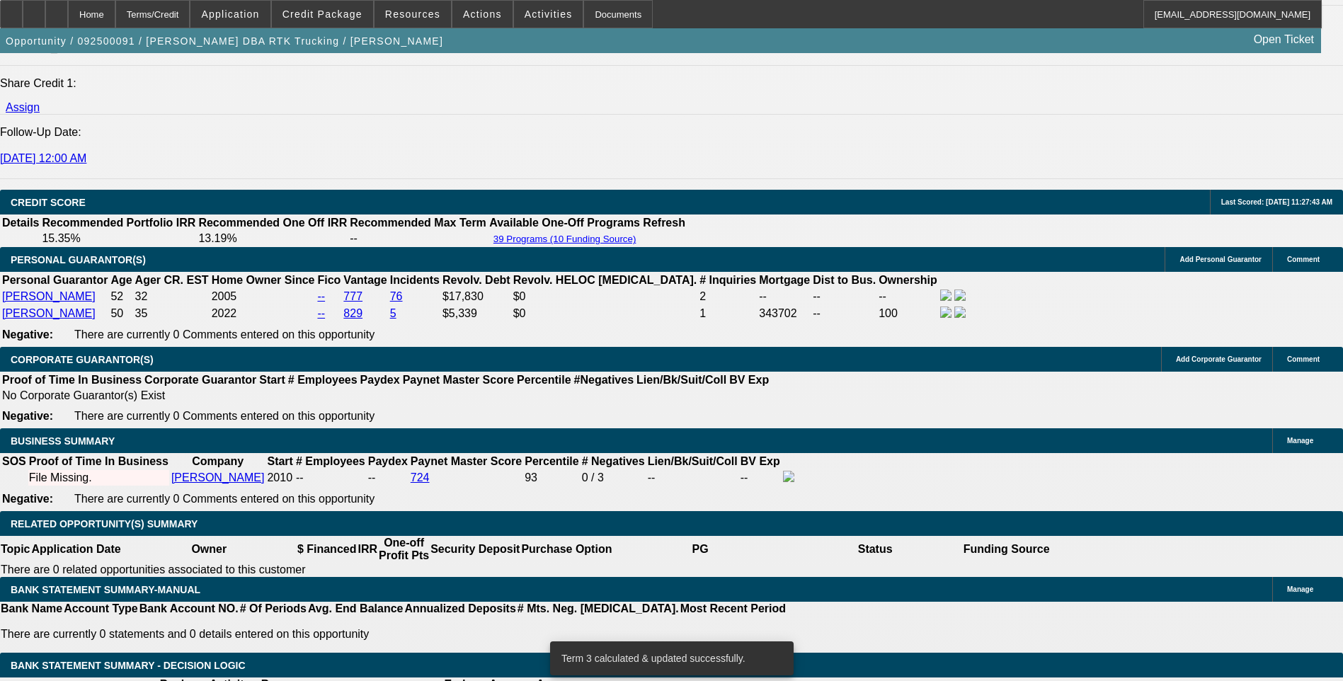
scroll to position [1883, 0]
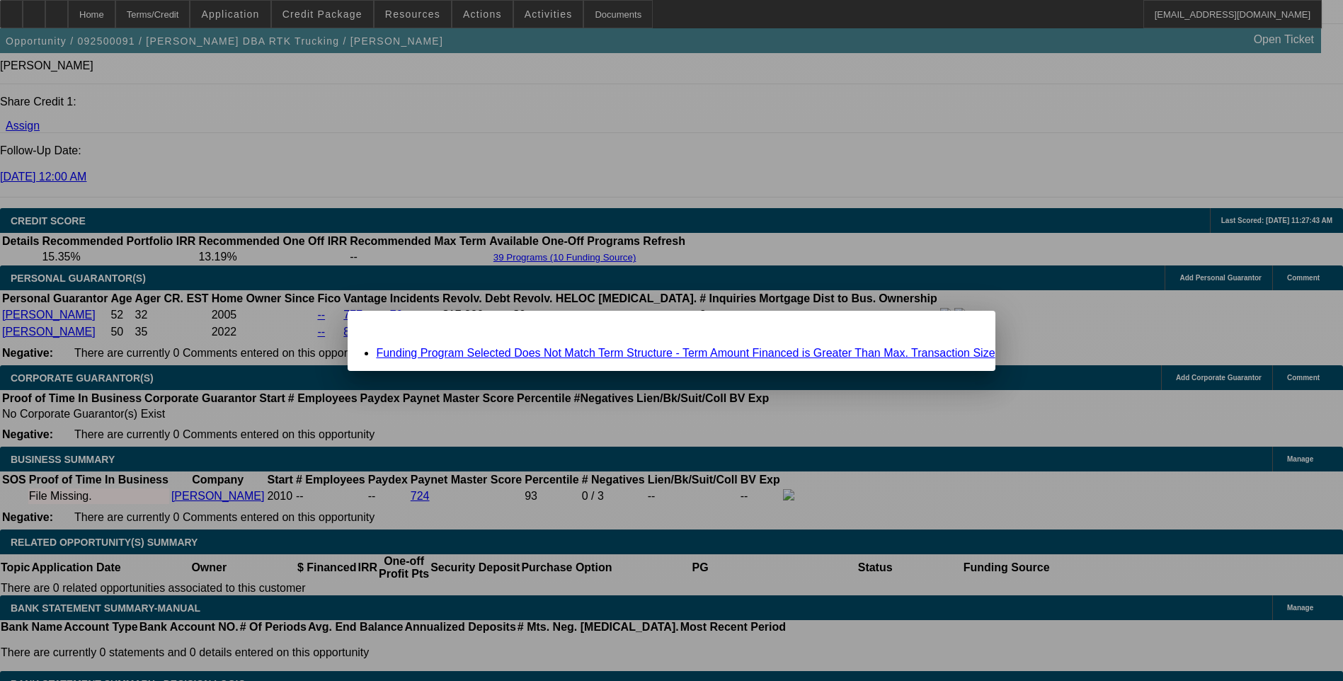
scroll to position [0, 0]
click at [609, 355] on link "Funding Program Selected Does Not Match Term Structure - Term Amount Financed i…" at bounding box center [685, 353] width 619 height 12
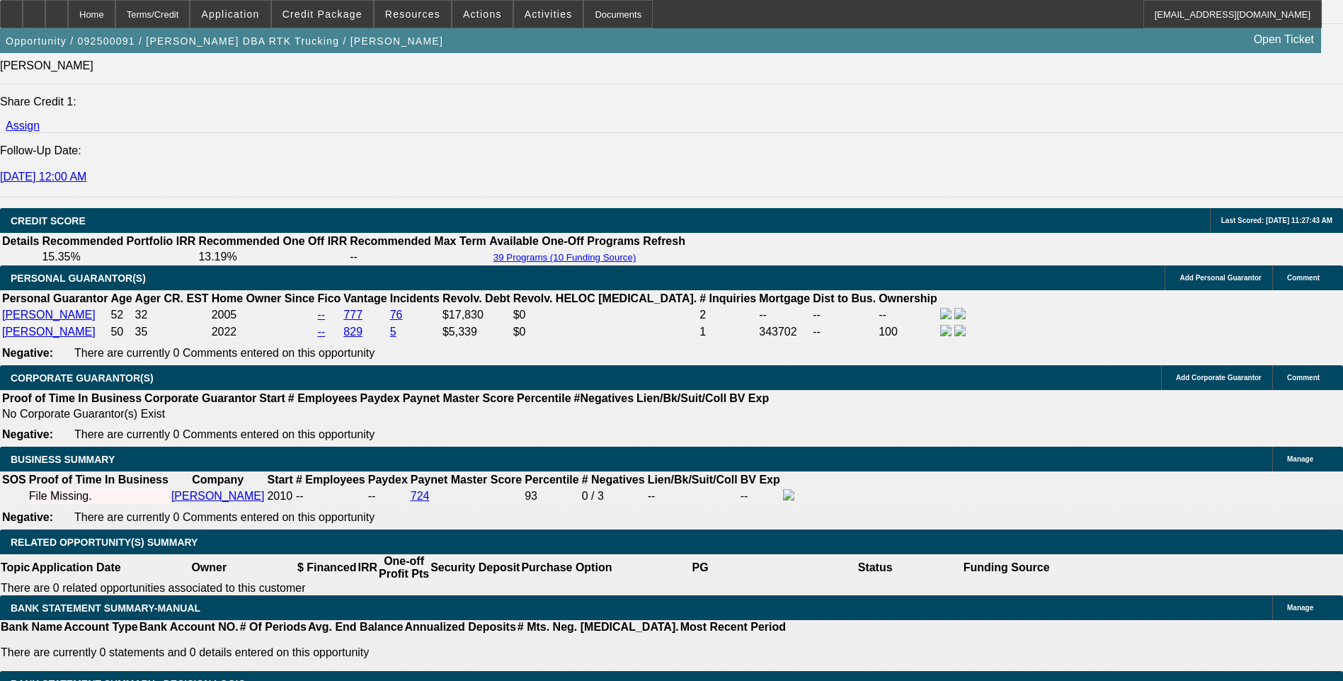
scroll to position [1883, 0]
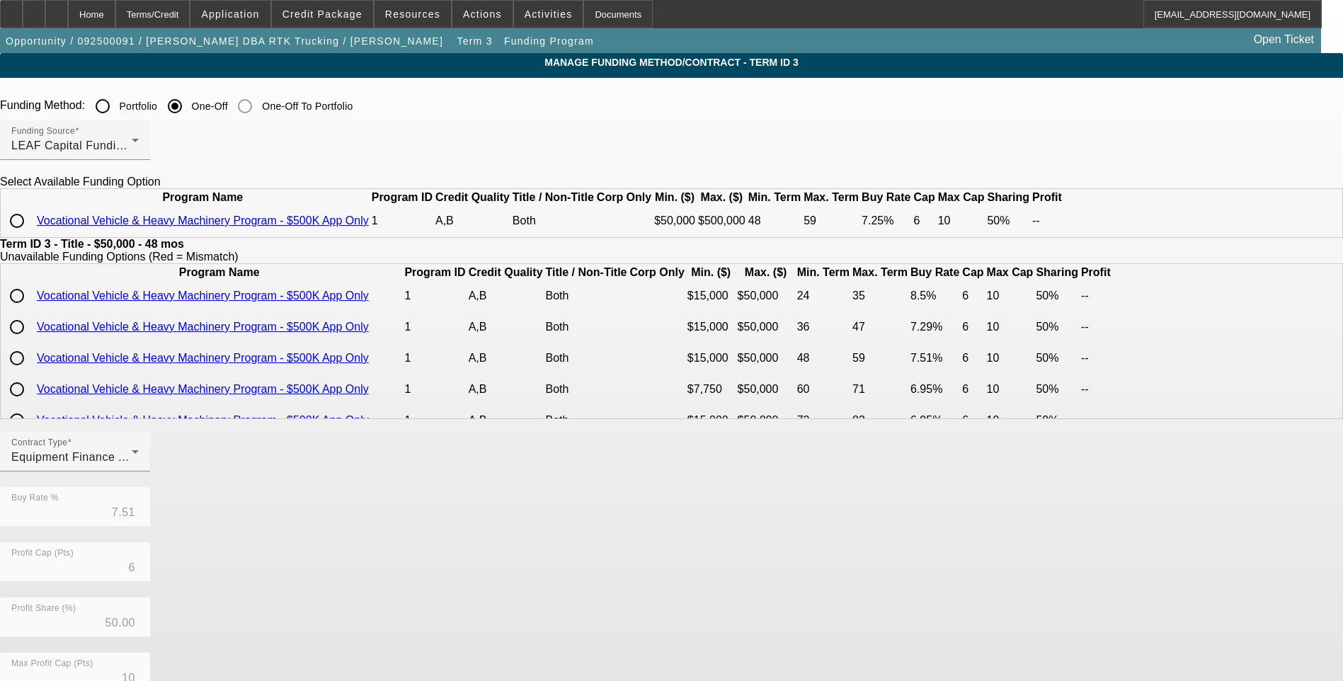
click at [31, 235] on input "radio" at bounding box center [17, 221] width 28 height 28
radio input "true"
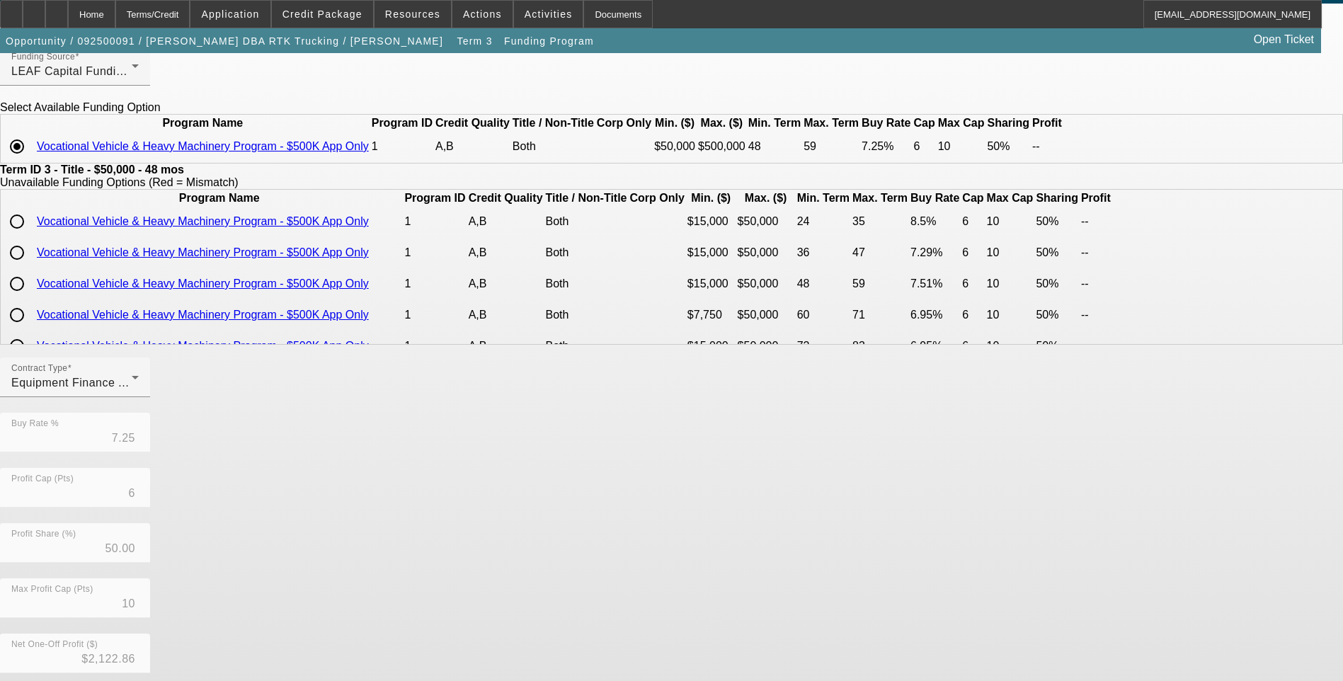
scroll to position [215, 0]
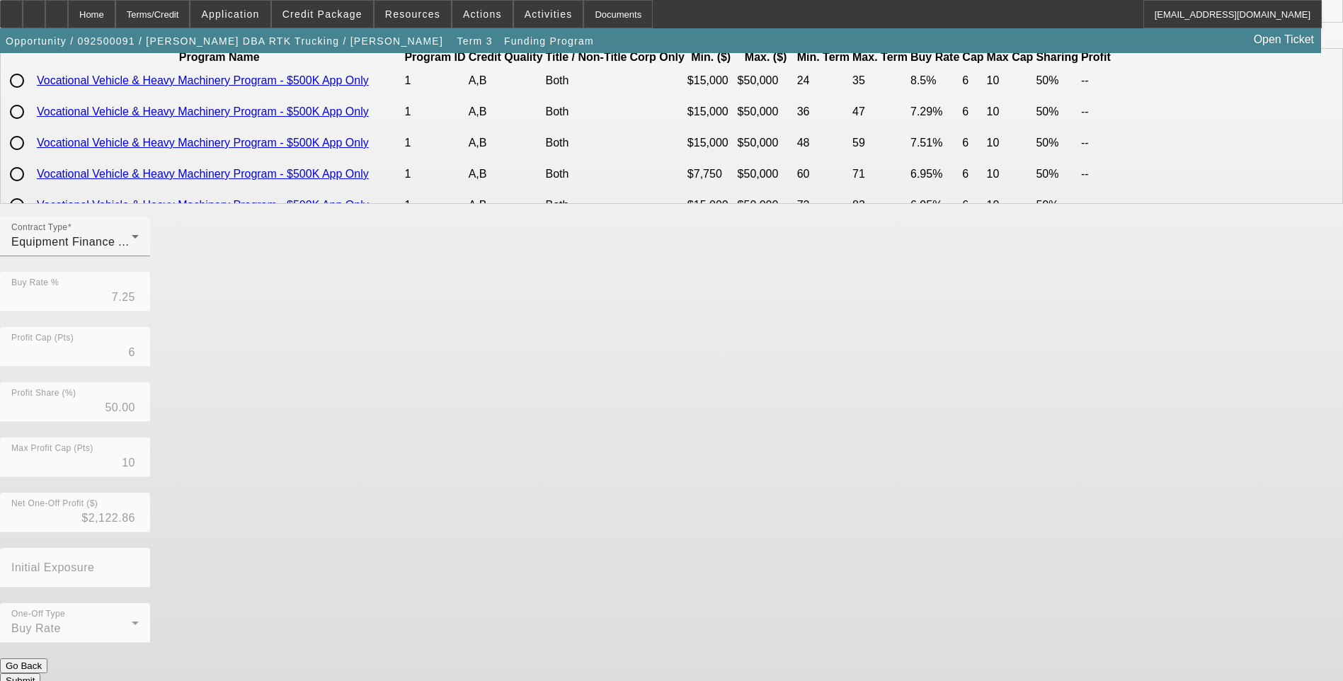
click at [40, 673] on button "Submit" at bounding box center [20, 680] width 40 height 15
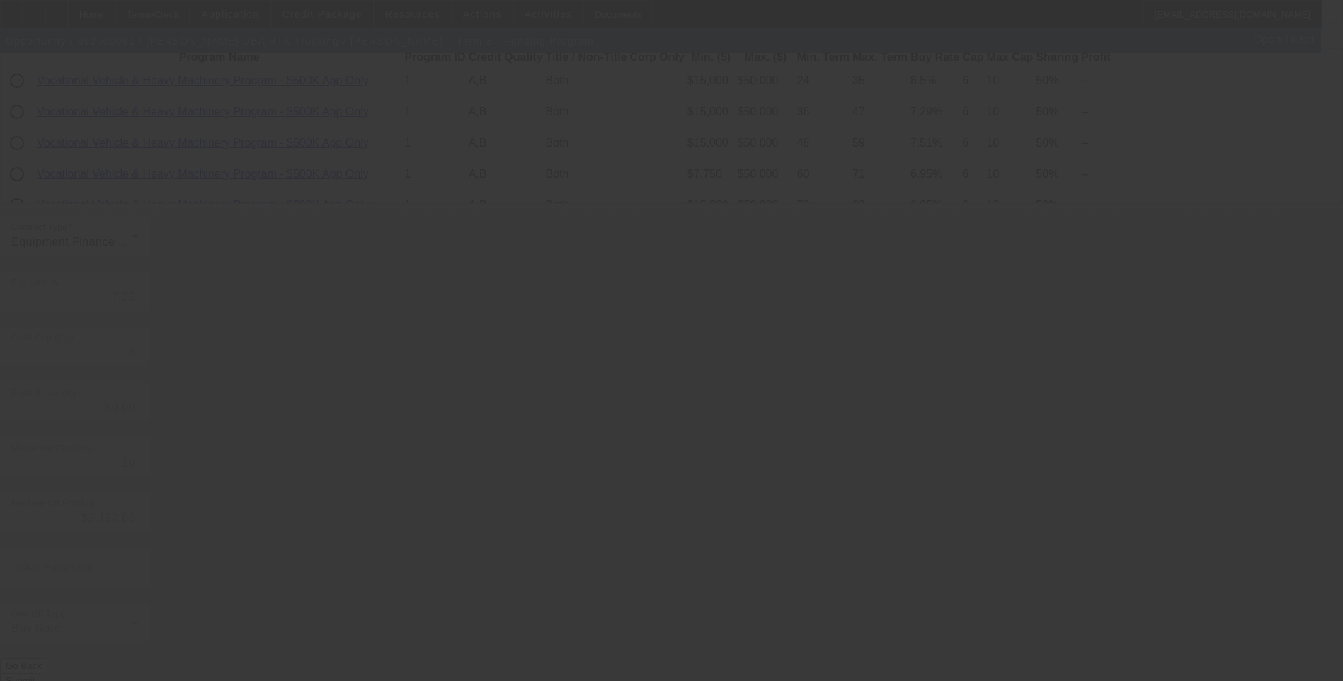
type input "7.51"
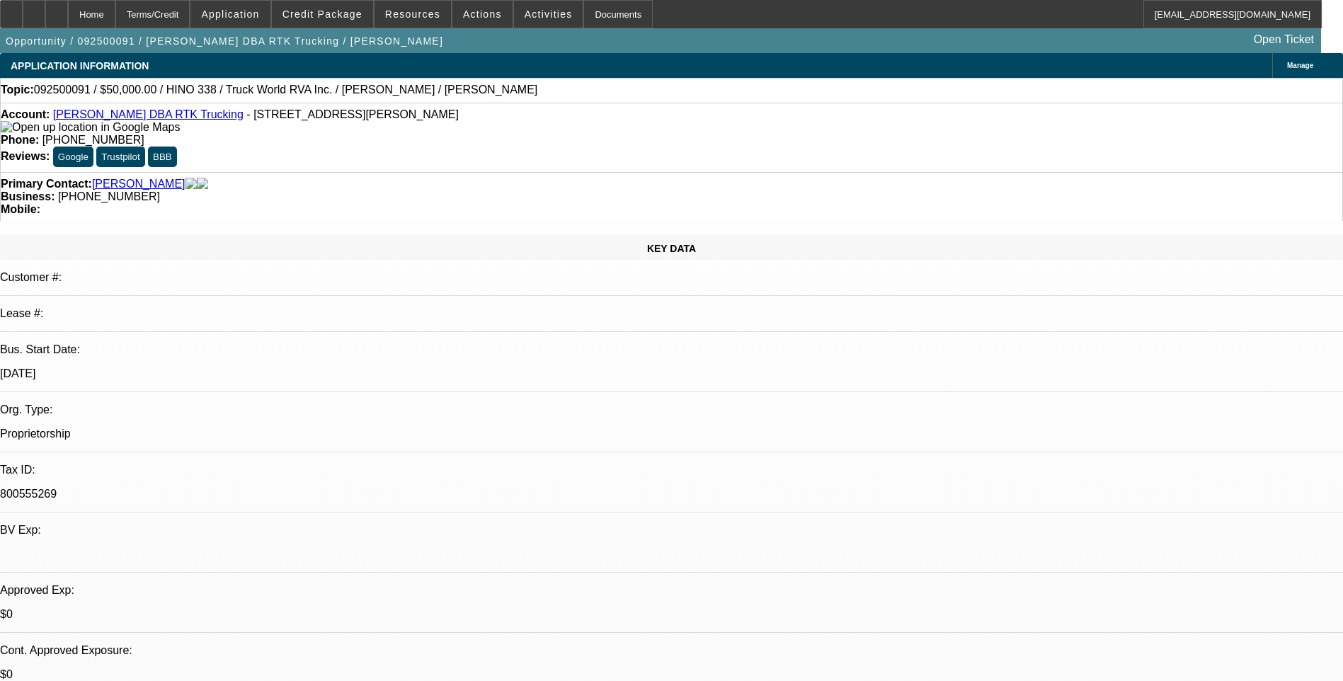
select select "0"
select select "6"
select select "0"
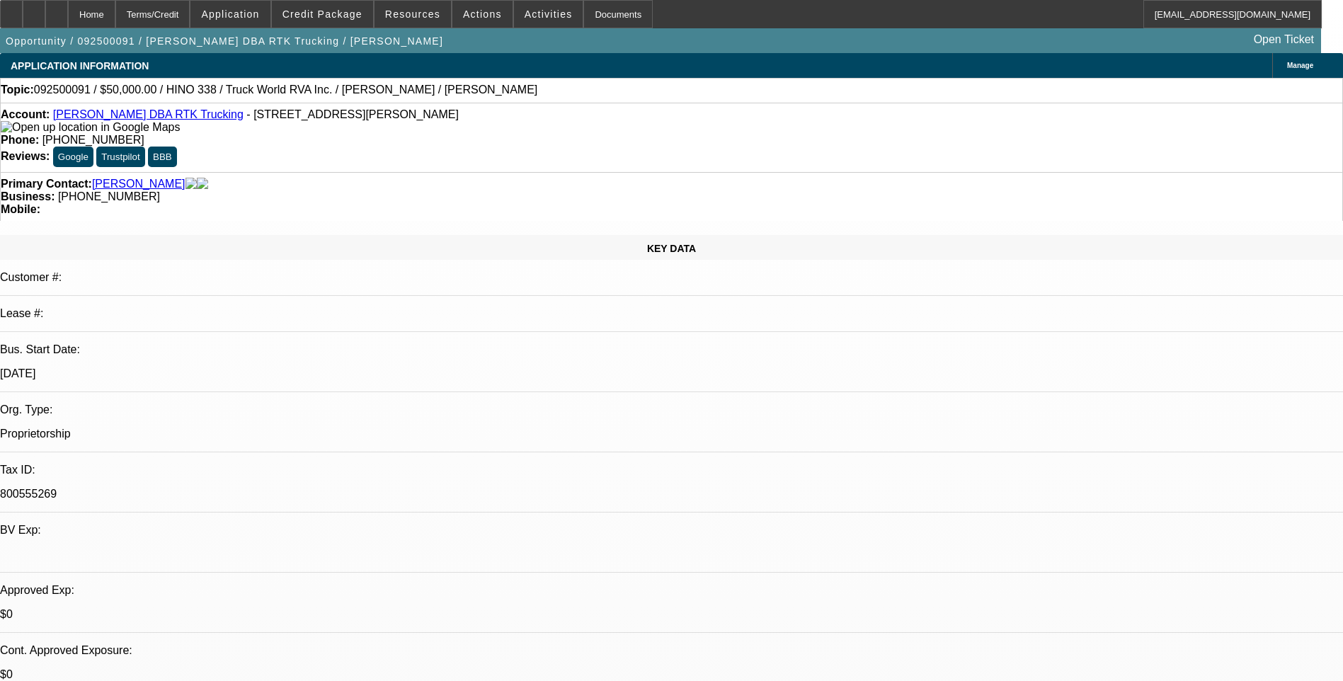
select select "0"
select select "6"
select select "0"
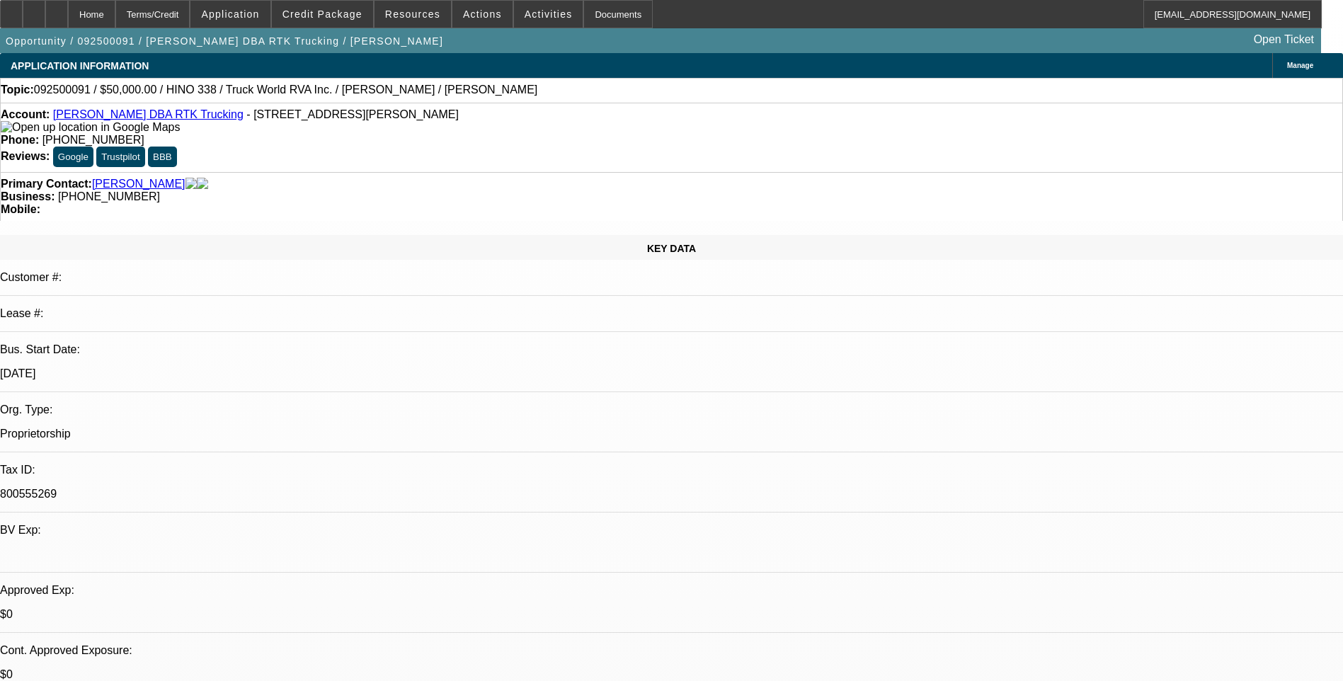
select select "0"
select select "6"
click at [180, 18] on div "Terms/Credit" at bounding box center [152, 14] width 75 height 28
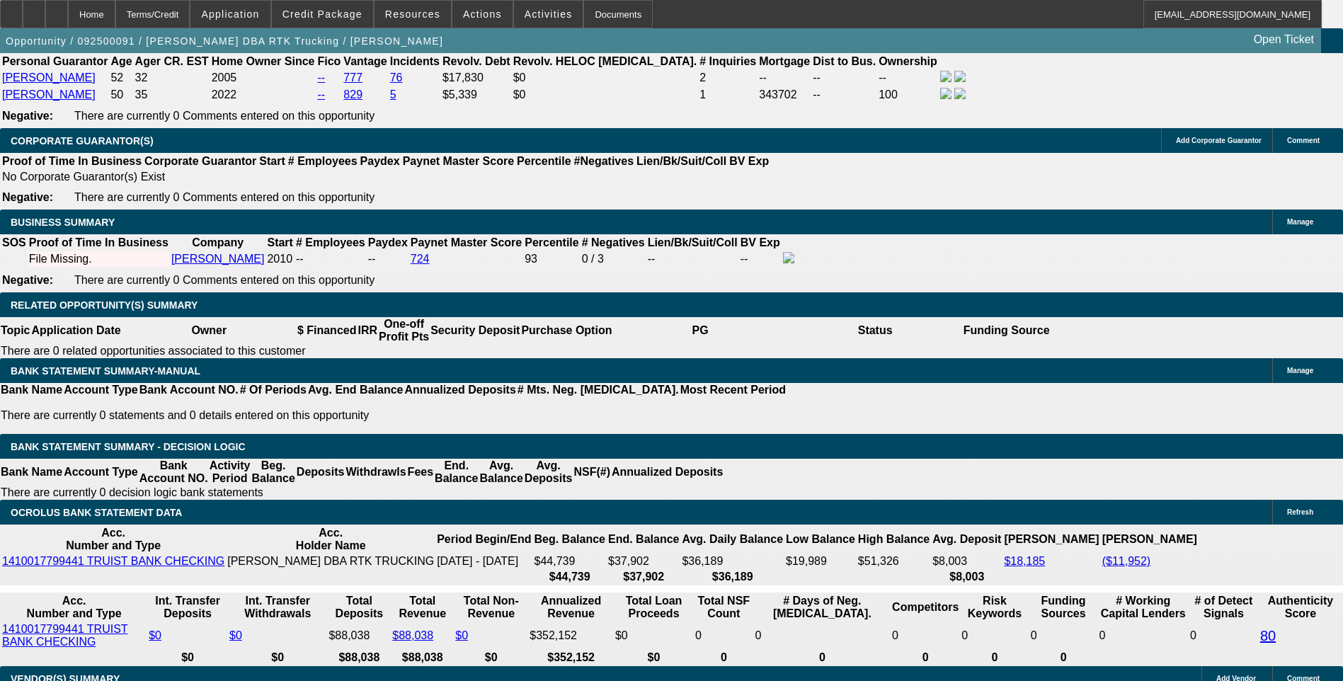
scroll to position [2096, 0]
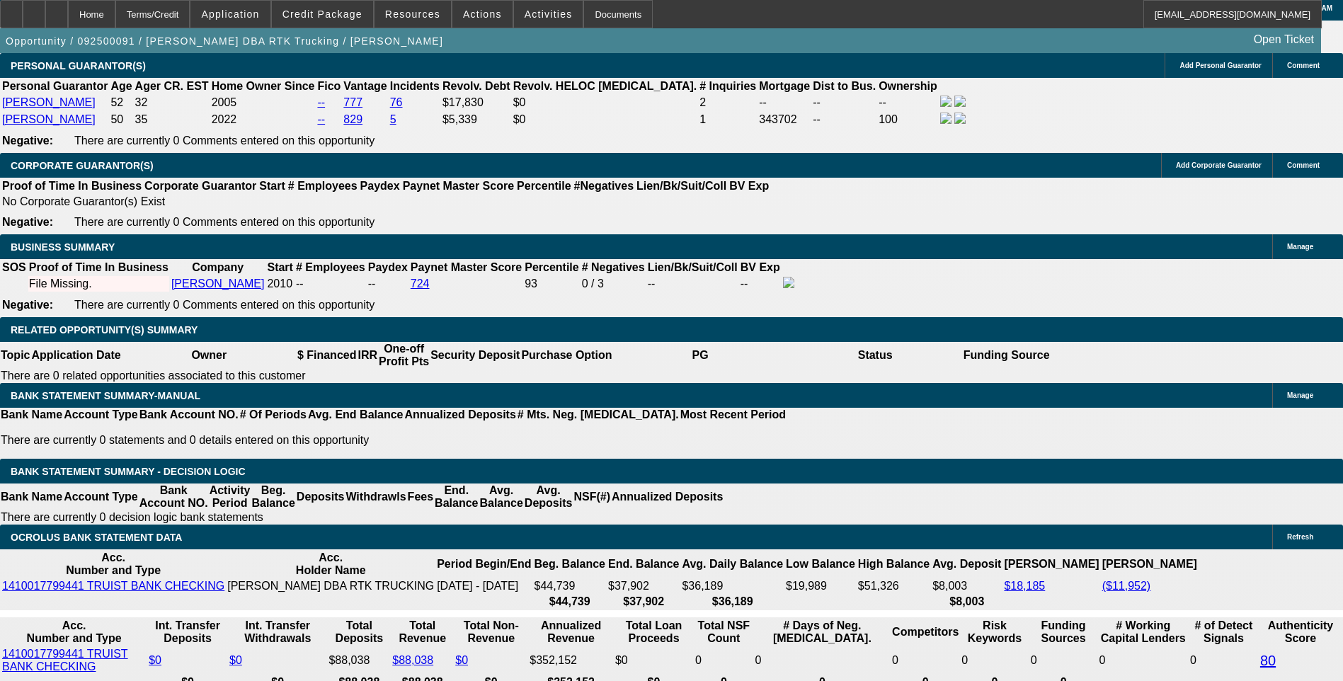
drag, startPoint x: 257, startPoint y: 384, endPoint x: 256, endPoint y: 361, distance: 23.4
type input "1260"
type input "UNKNOWN"
type input "9.7"
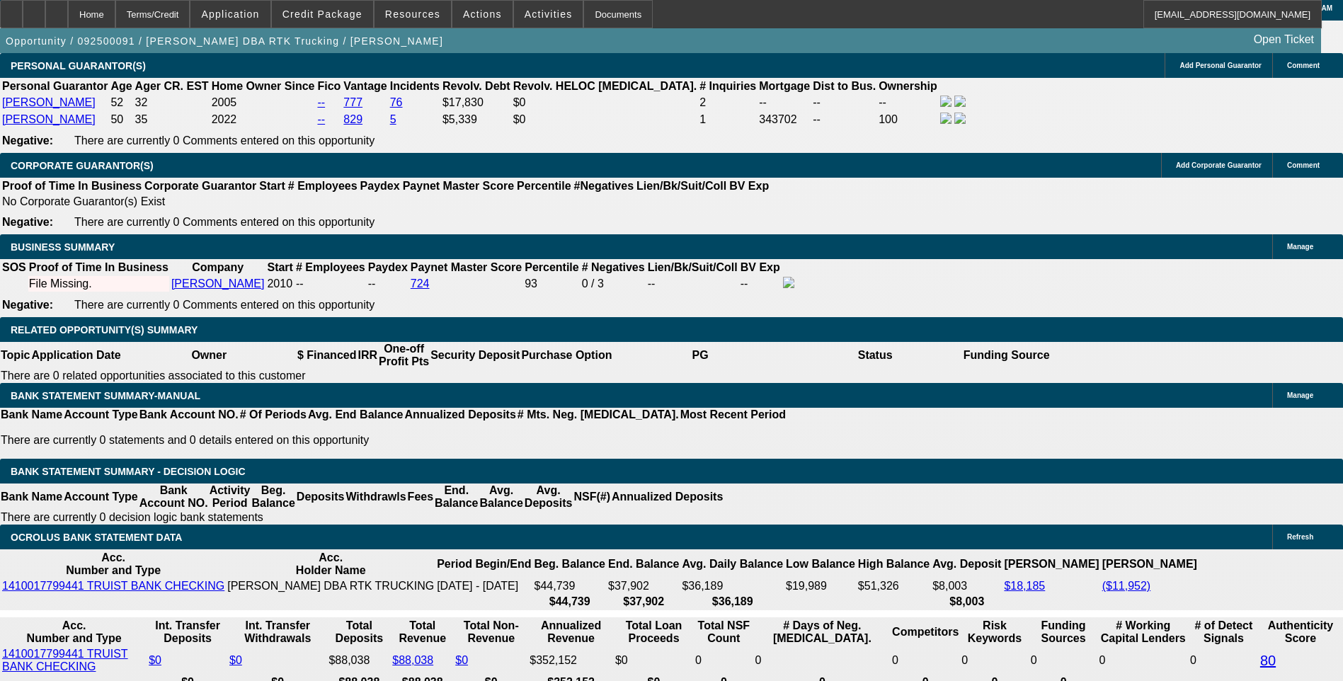
type input "$1,260.00"
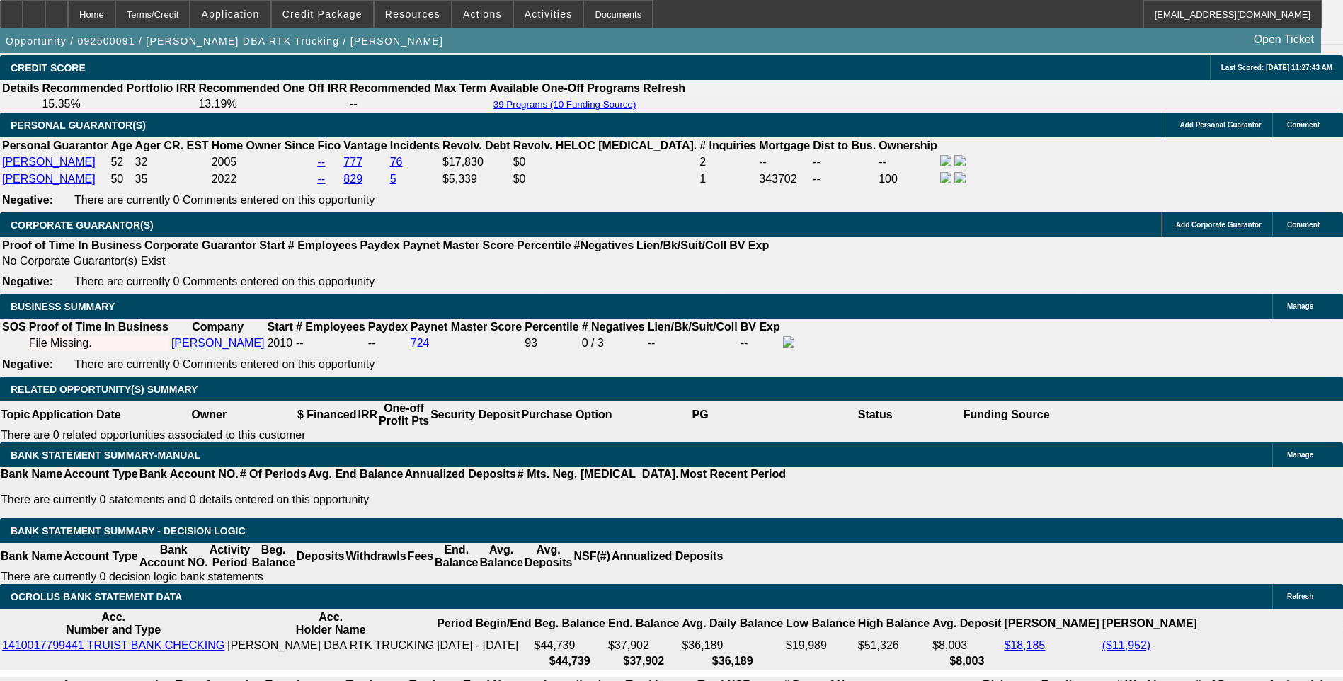
scroll to position [1954, 0]
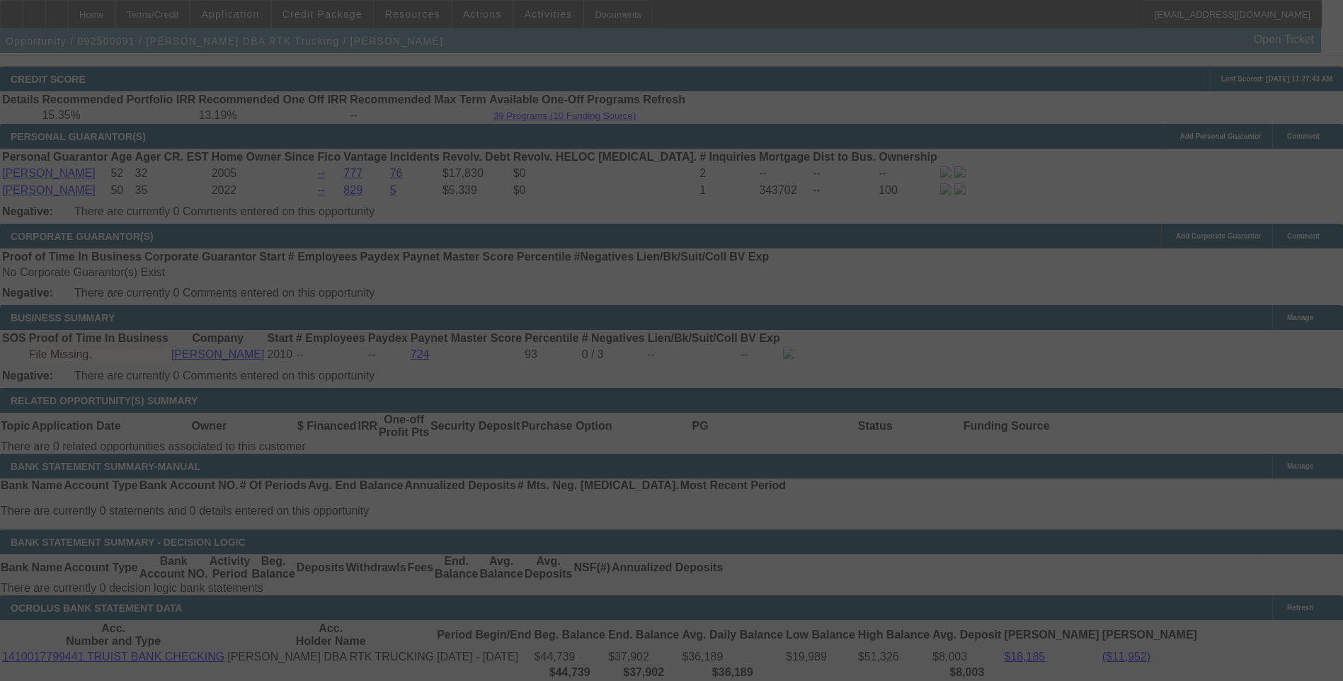
scroll to position [2096, 0]
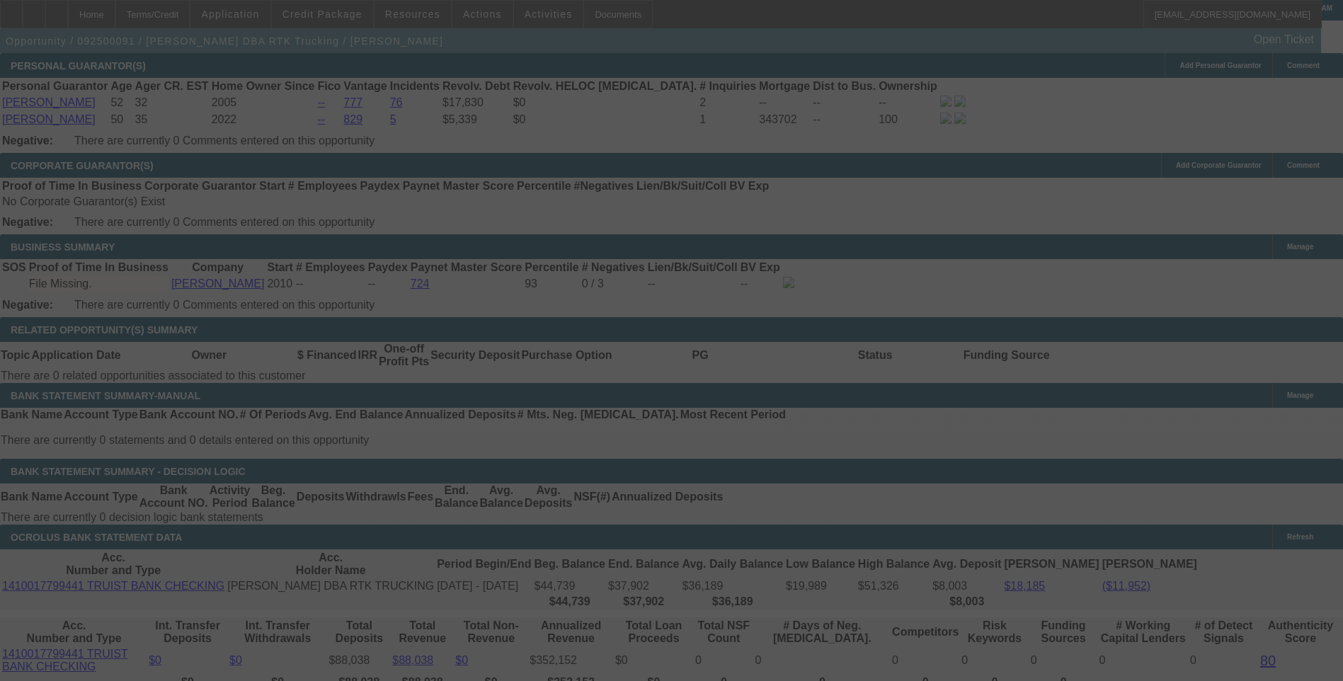
select select "0"
select select "6"
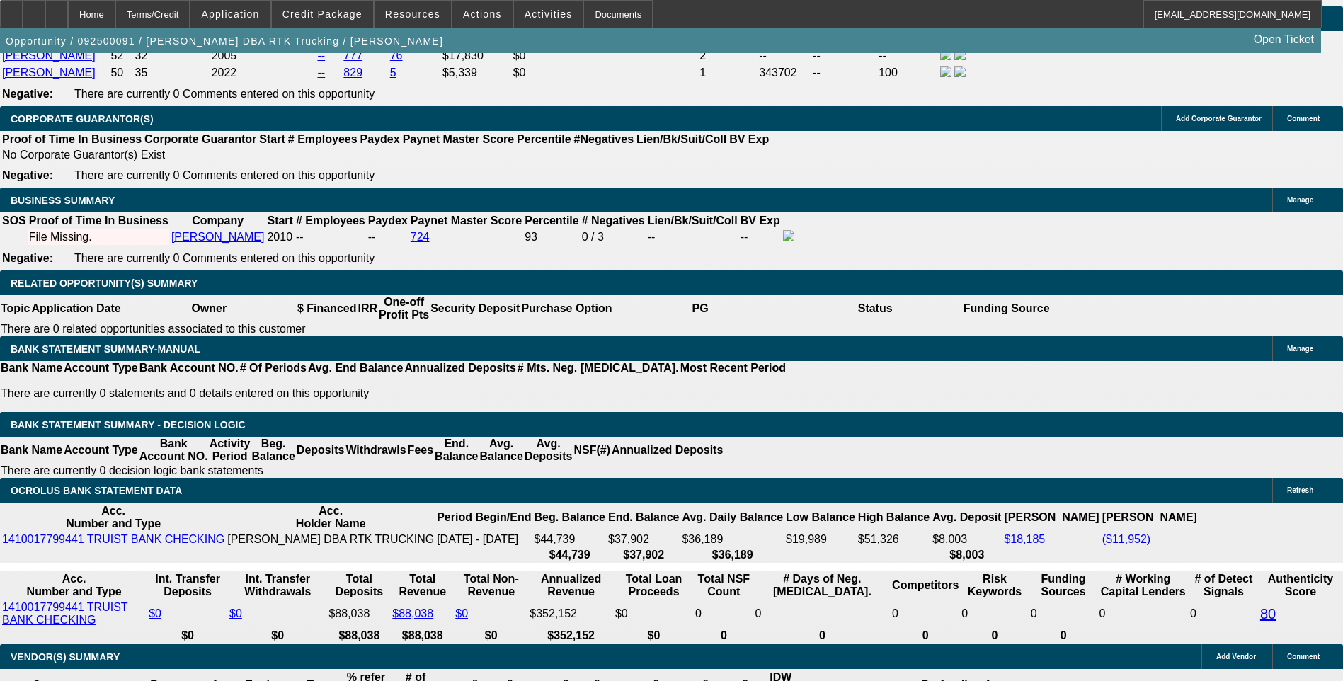
scroll to position [2167, 0]
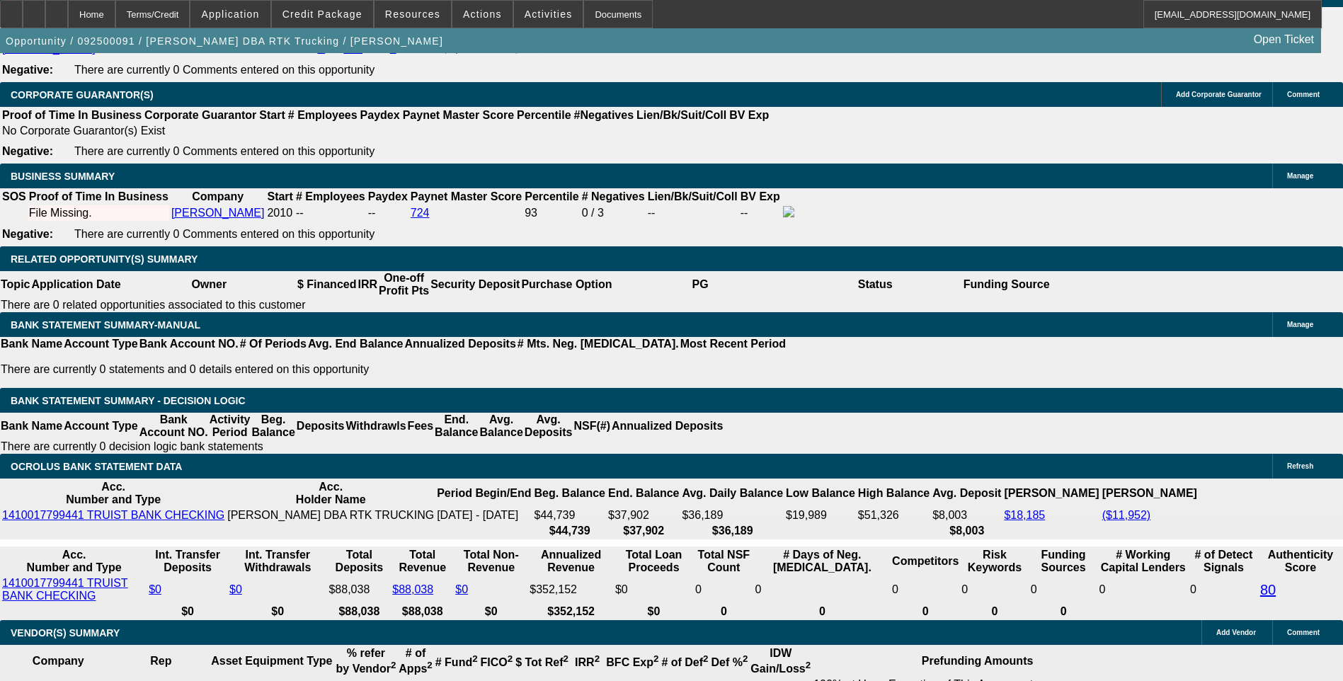
type input "126"
type input "UNKNOWN"
type input "1265"
type input "9.9"
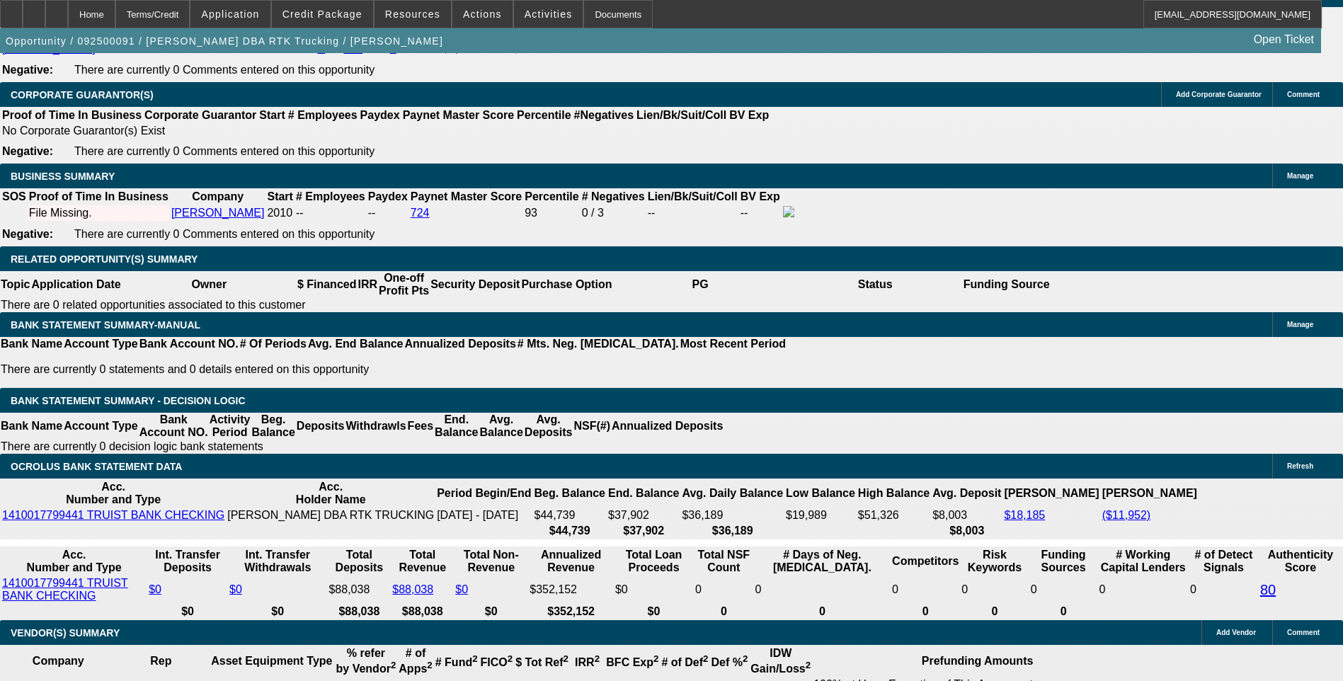
type input "$1,265.00"
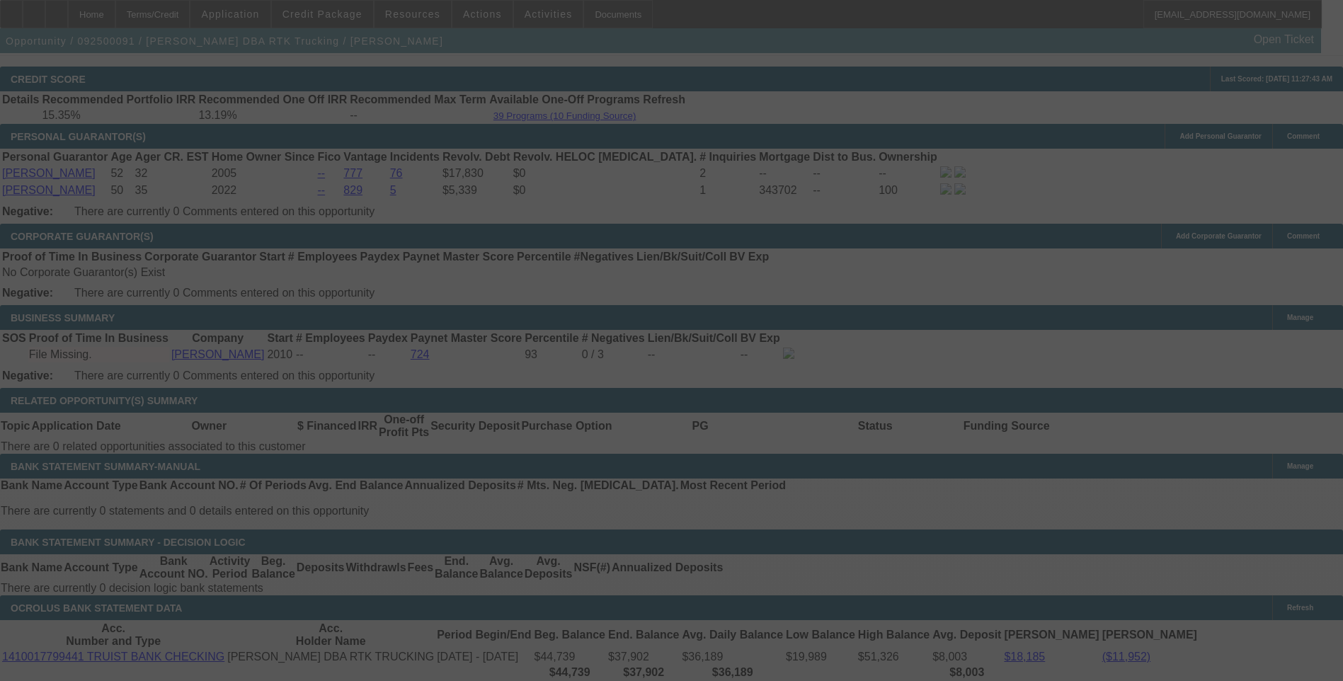
scroll to position [2096, 0]
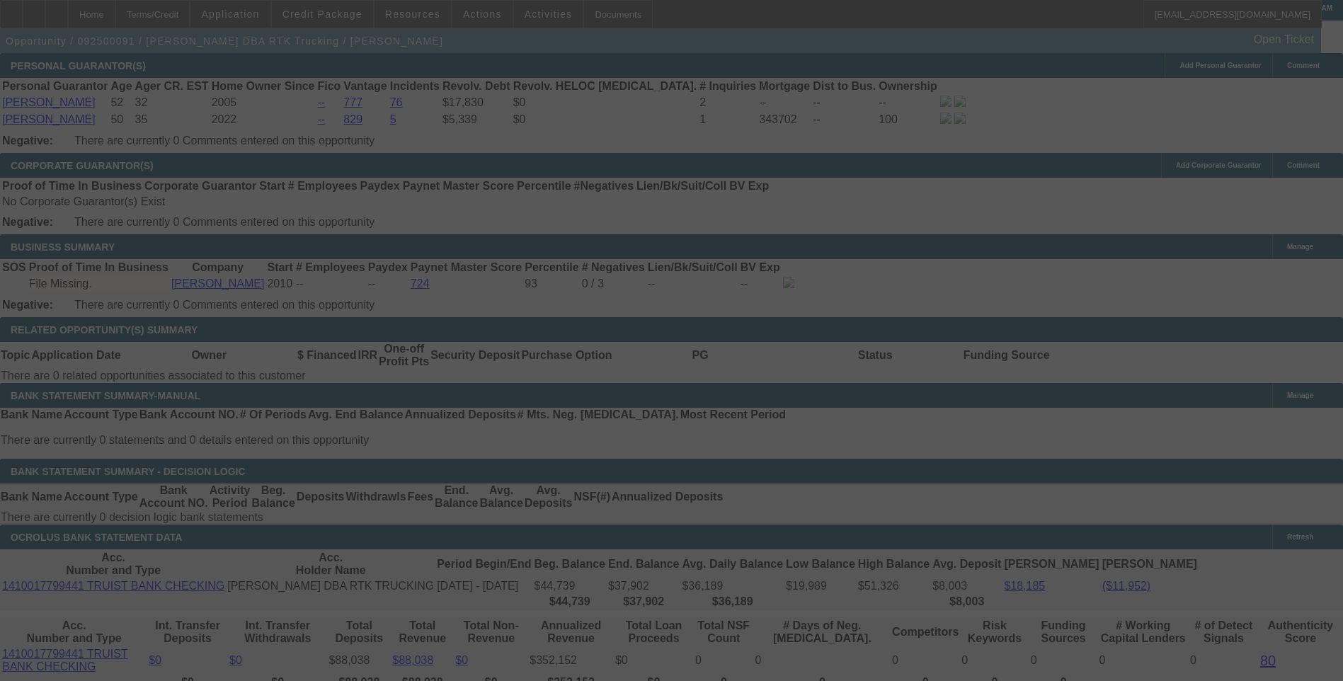
select select "0"
select select "6"
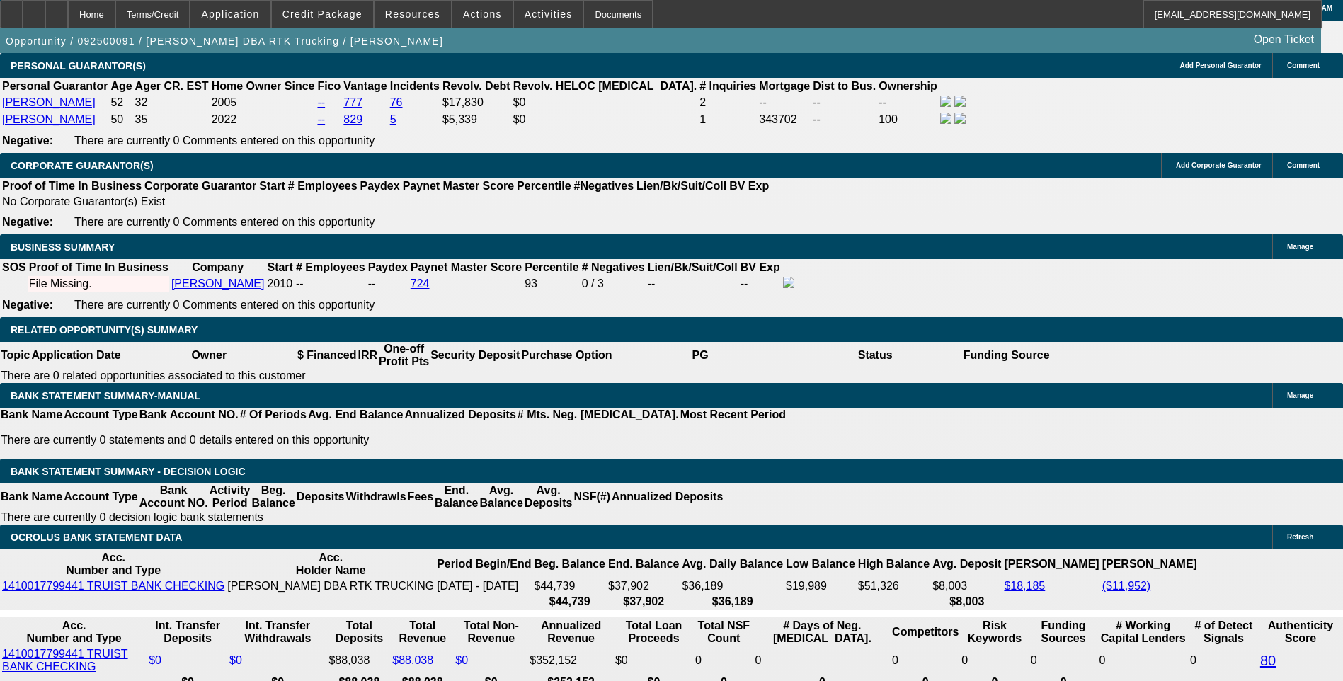
type input "126"
type input "UNKNOWN"
type input "1260"
type input "9.7"
type input "$1,260.00"
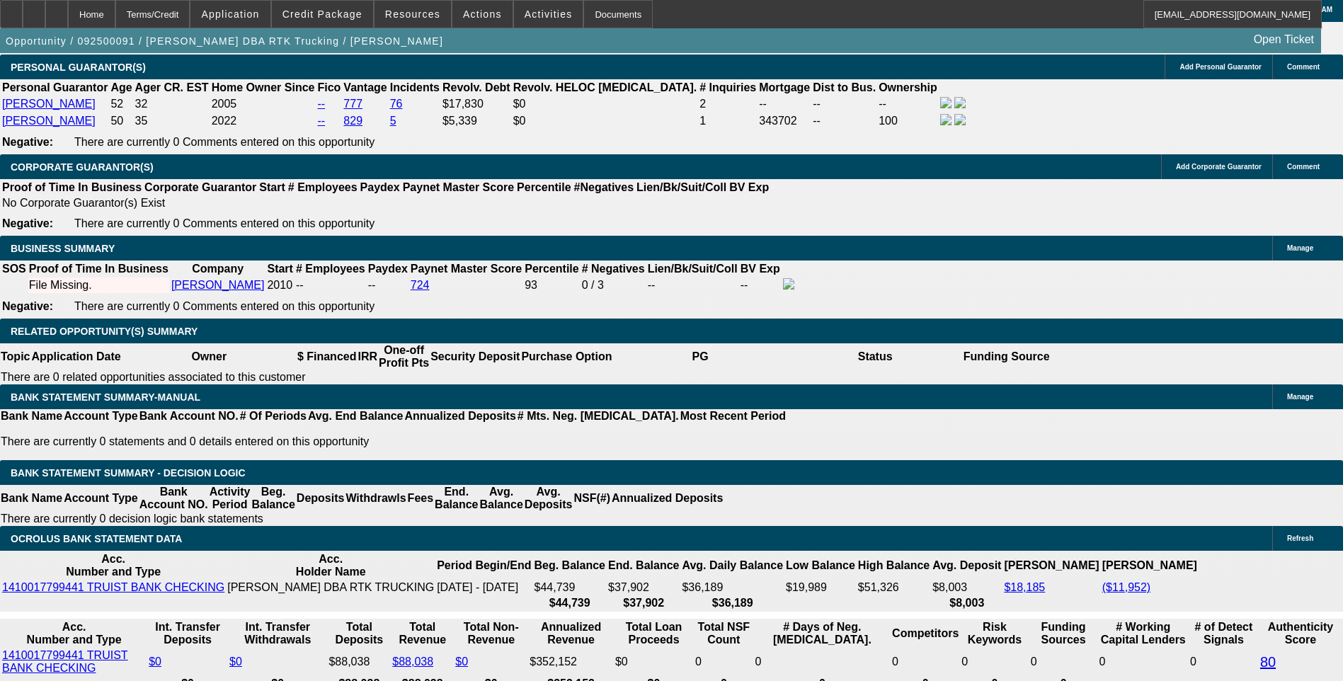
scroll to position [2025, 0]
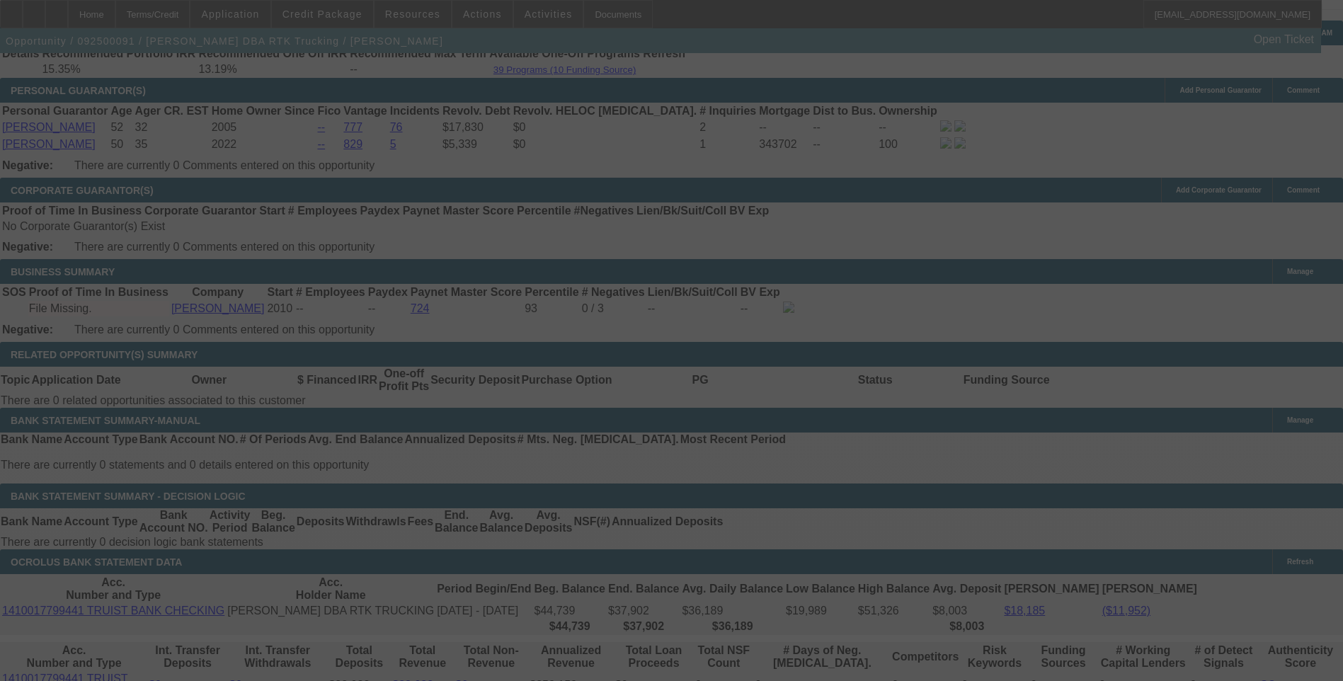
scroll to position [2096, 0]
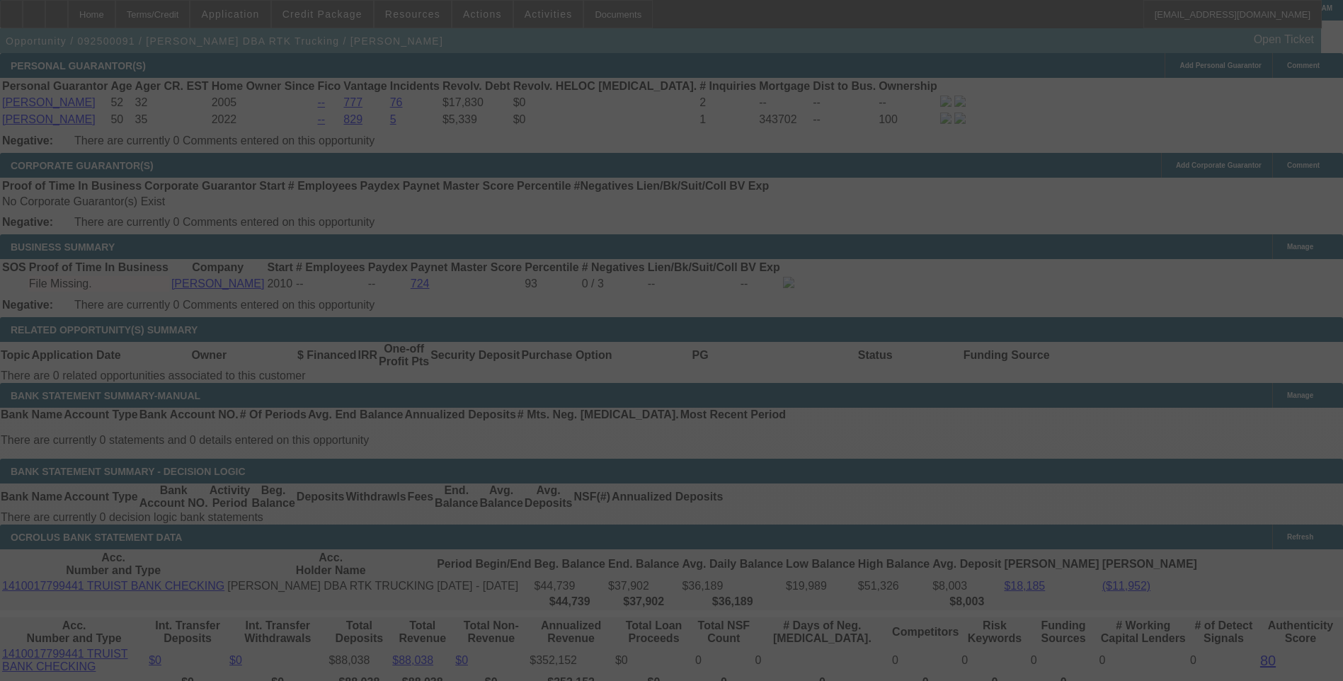
select select "0"
select select "6"
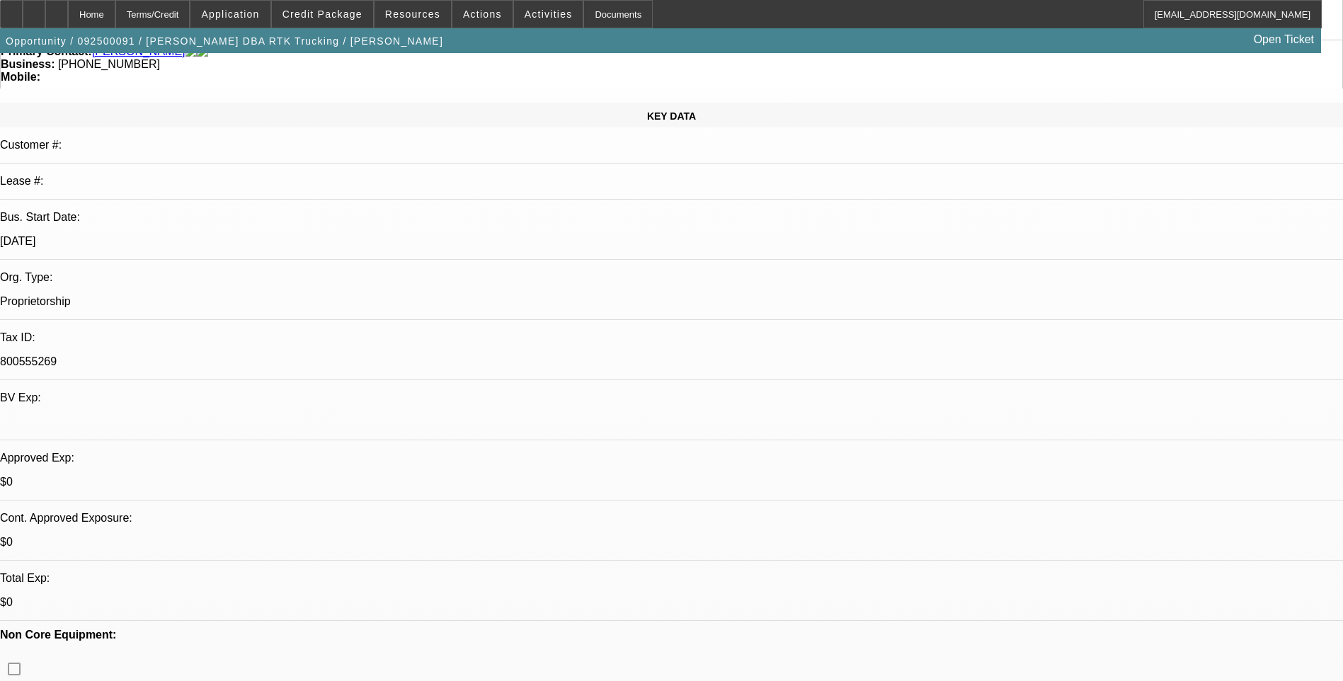
scroll to position [0, 0]
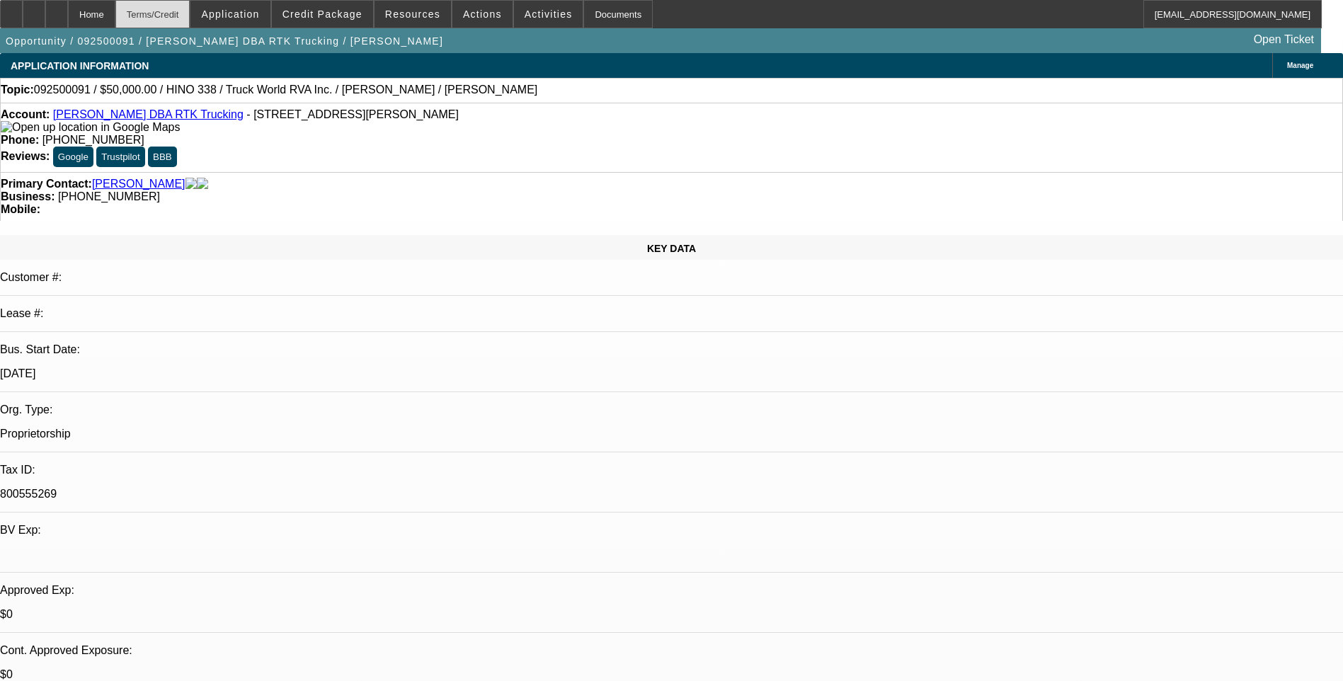
click at [190, 18] on div "Terms/Credit" at bounding box center [152, 14] width 75 height 28
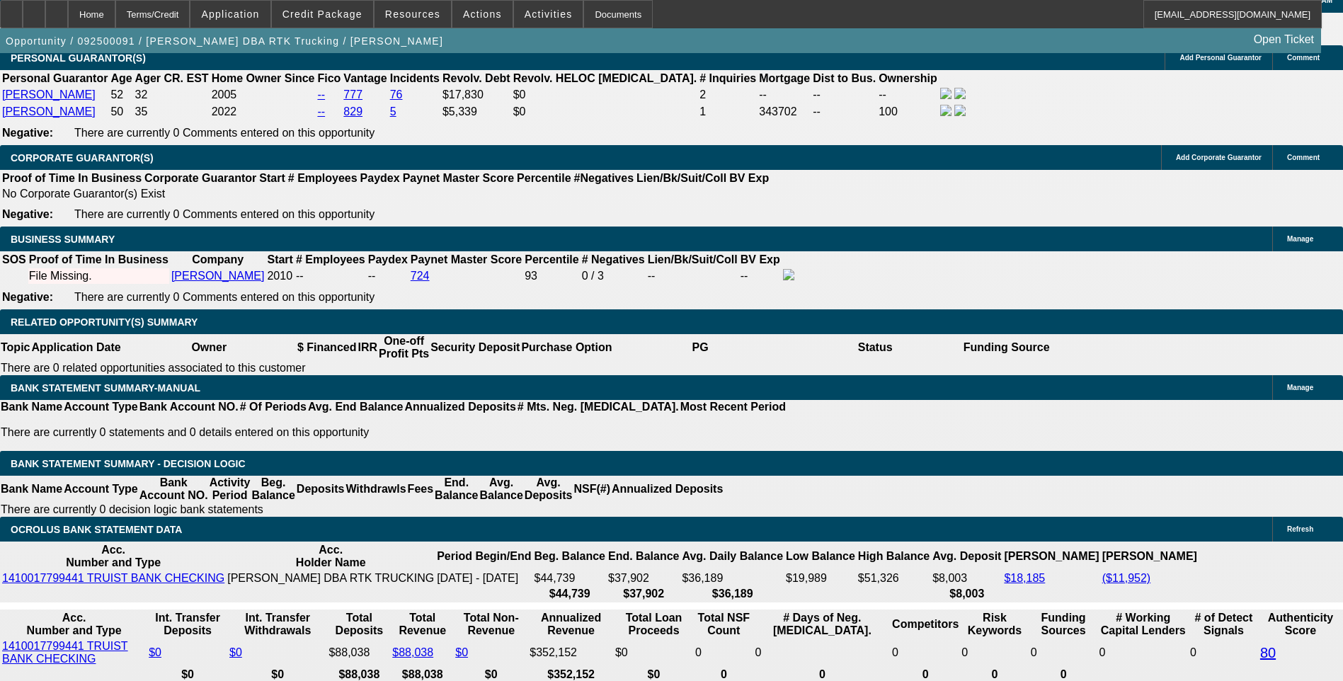
scroll to position [2096, 0]
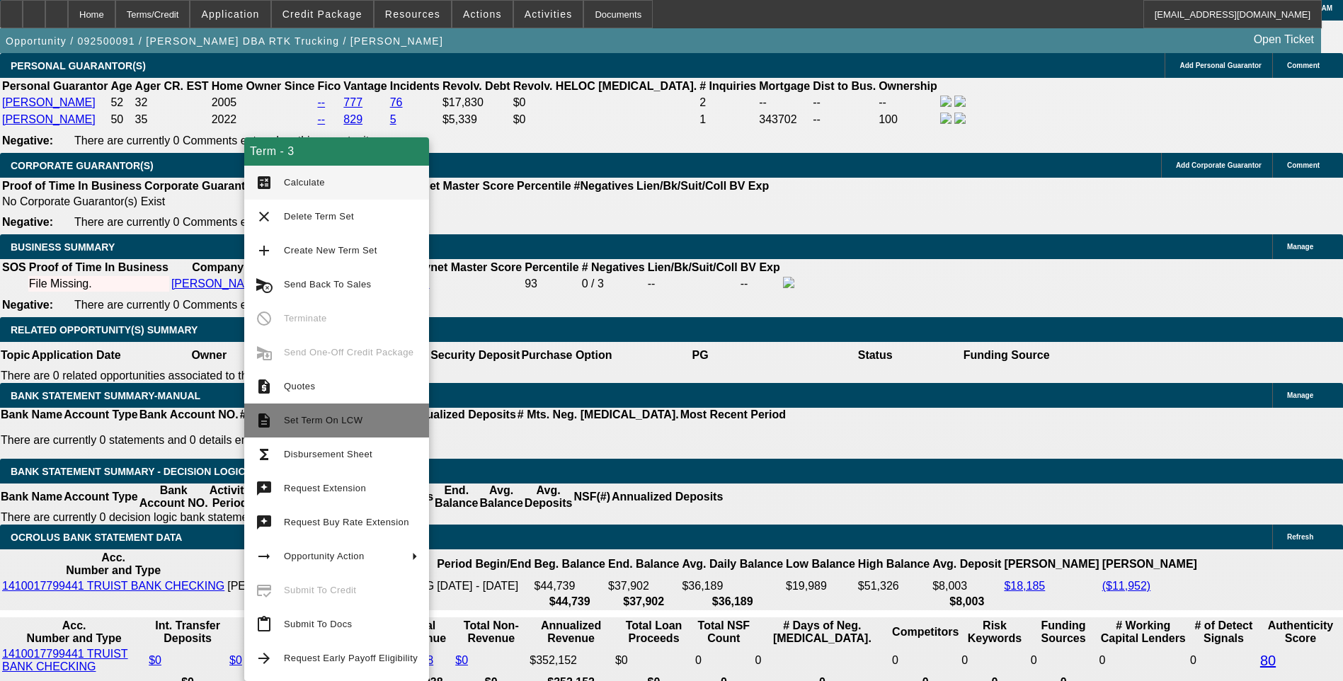
click at [323, 423] on span "Set Term On LCW" at bounding box center [323, 420] width 79 height 11
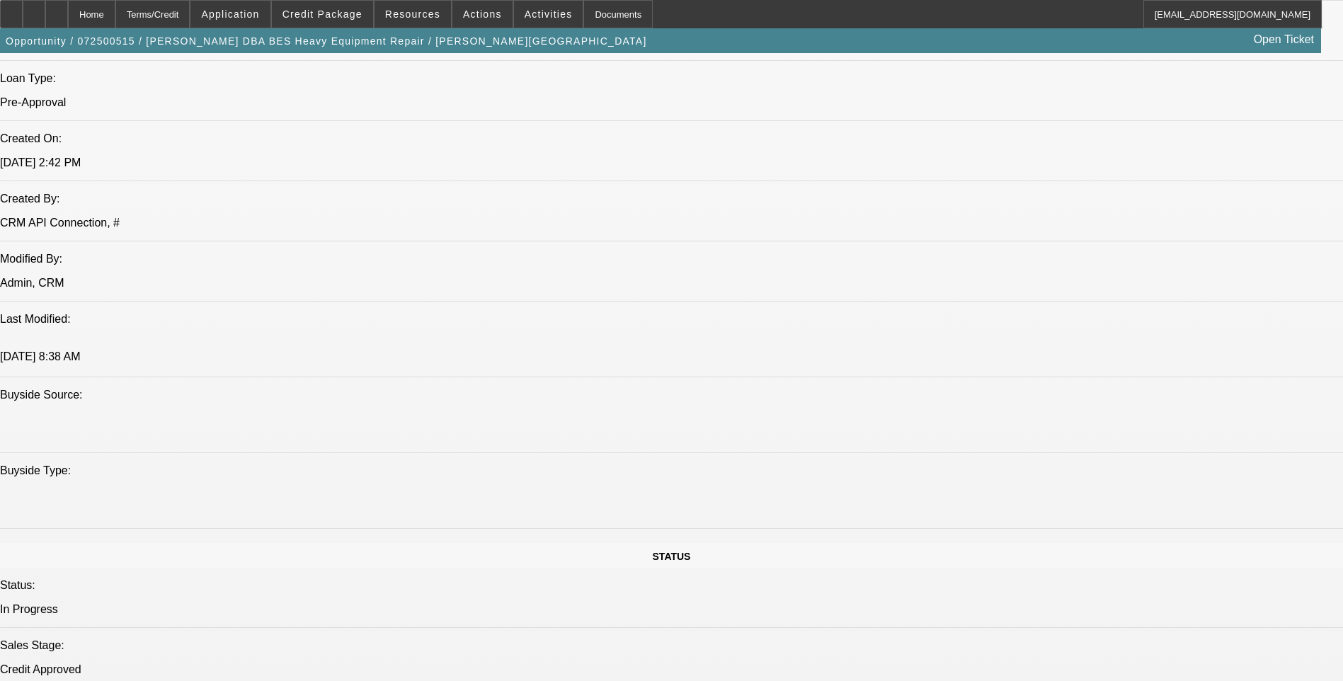
select select "0"
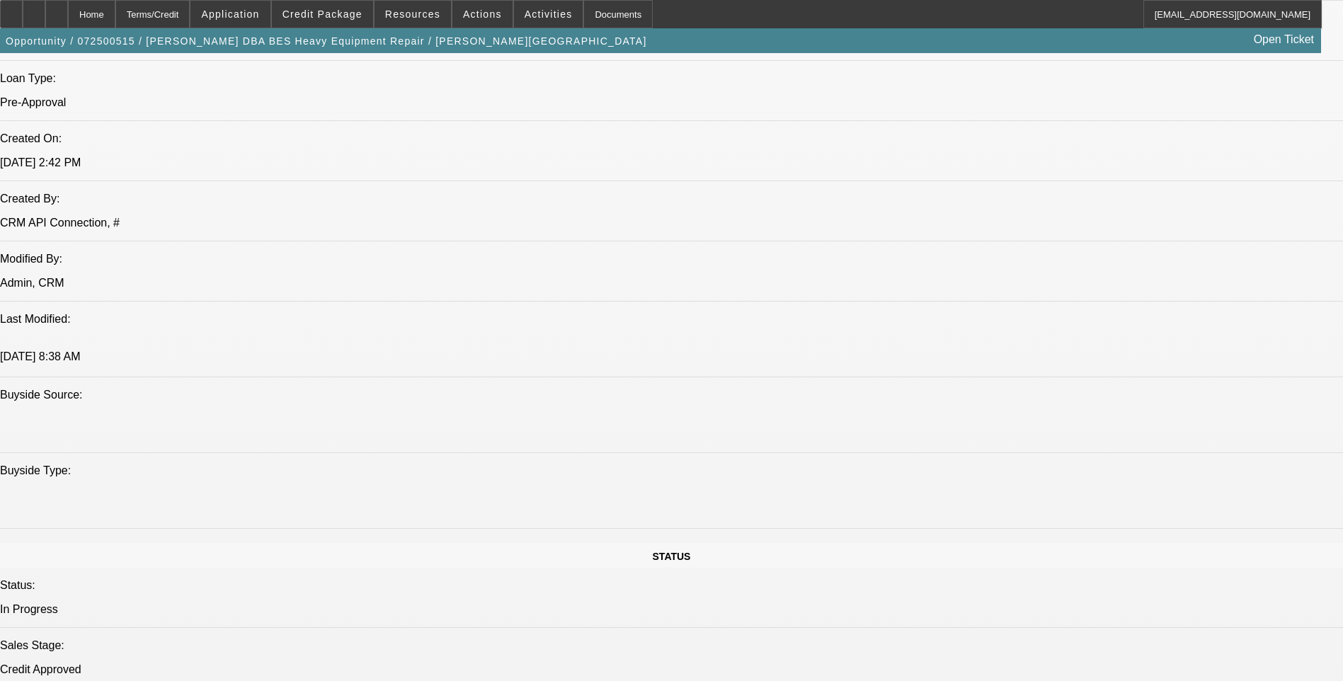
select select "0"
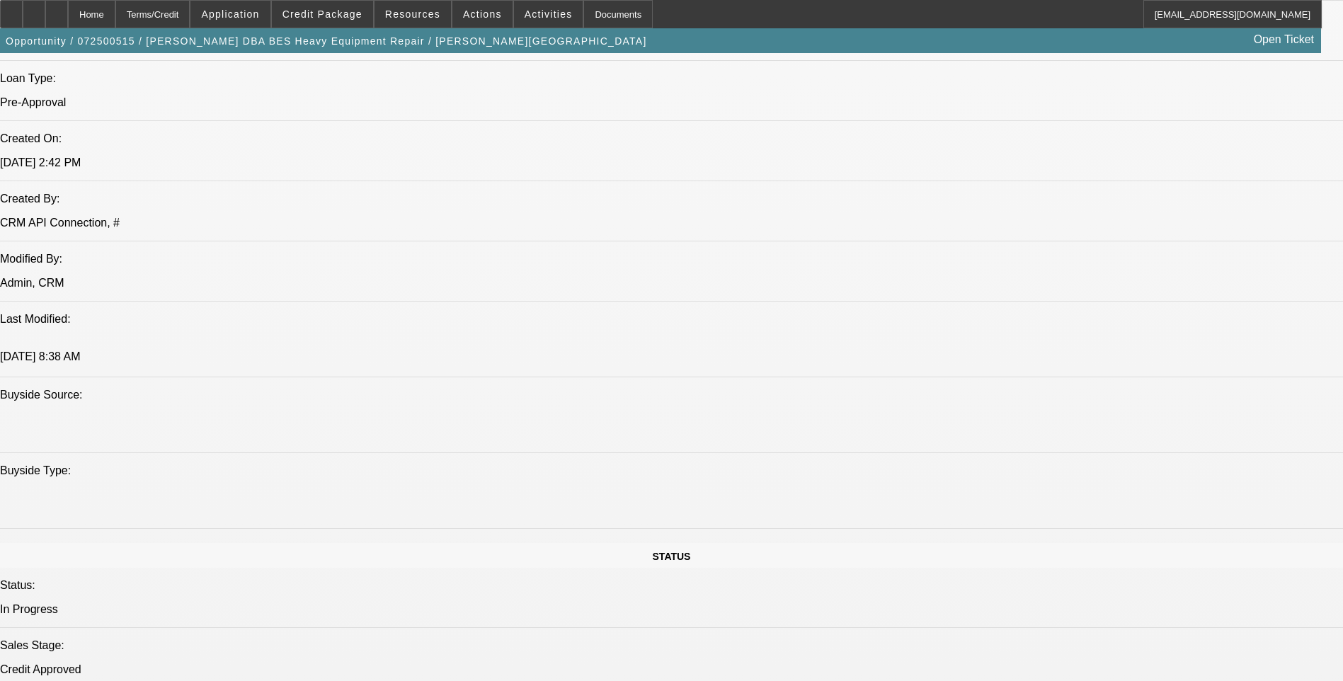
select select "0"
select select "1"
select select "6"
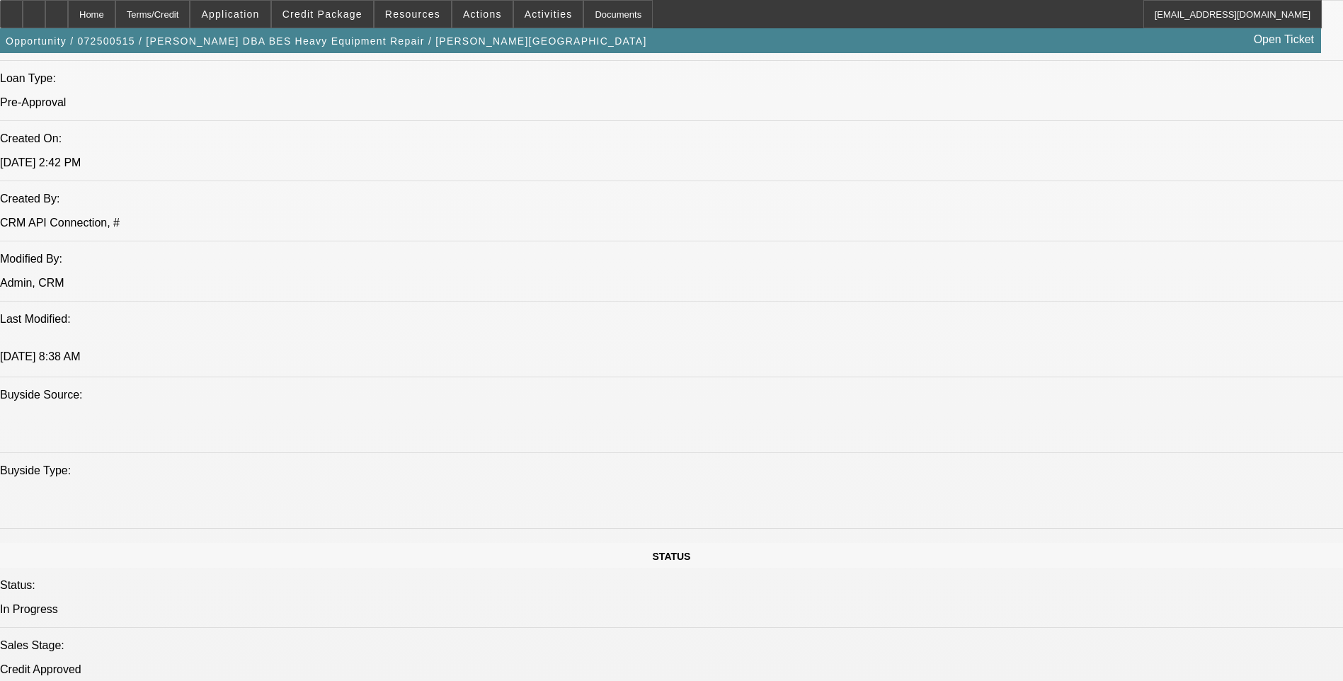
select select "1"
select select "6"
select select "1"
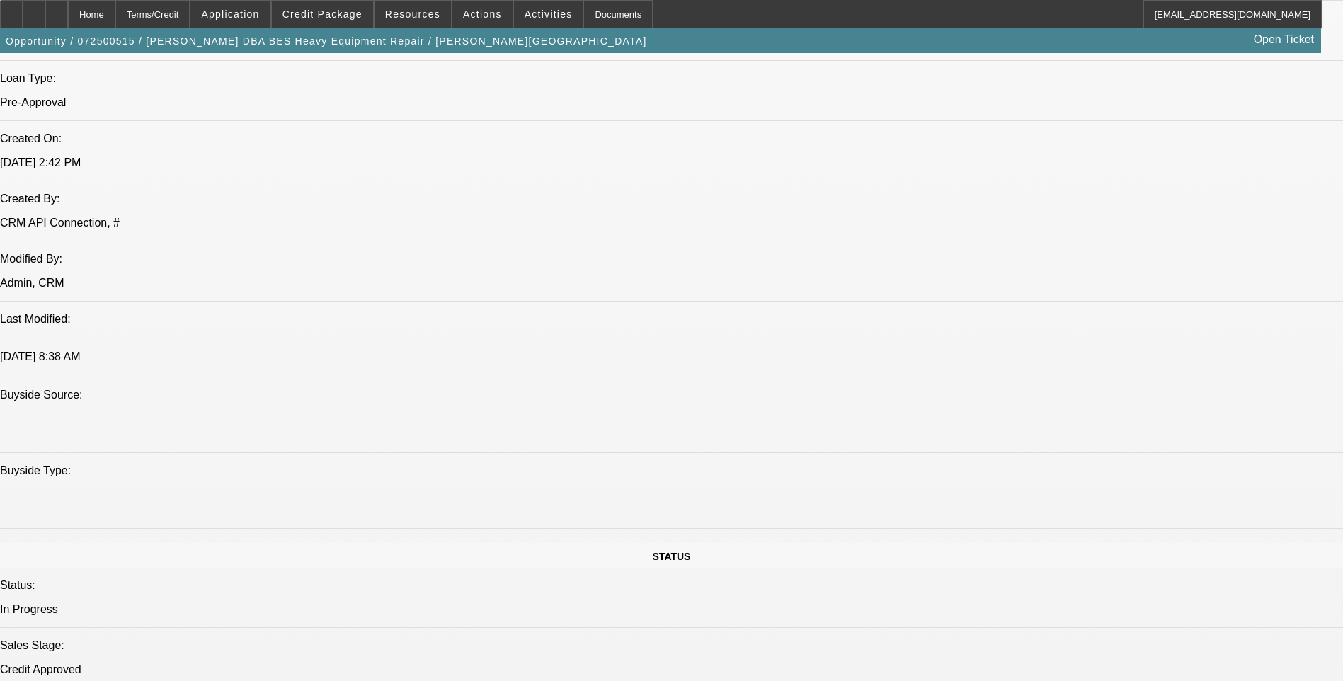
select select "6"
select select "1"
select select "6"
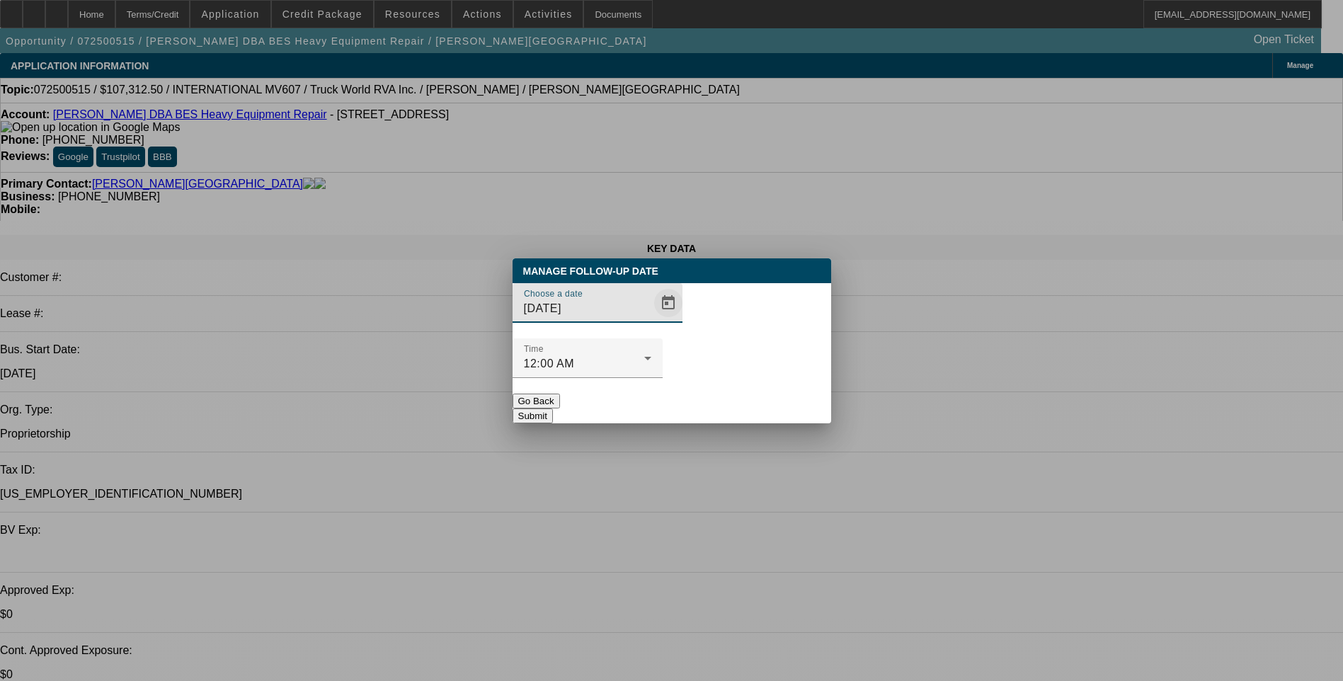
click at [651, 320] on span "Open calendar" at bounding box center [668, 303] width 34 height 34
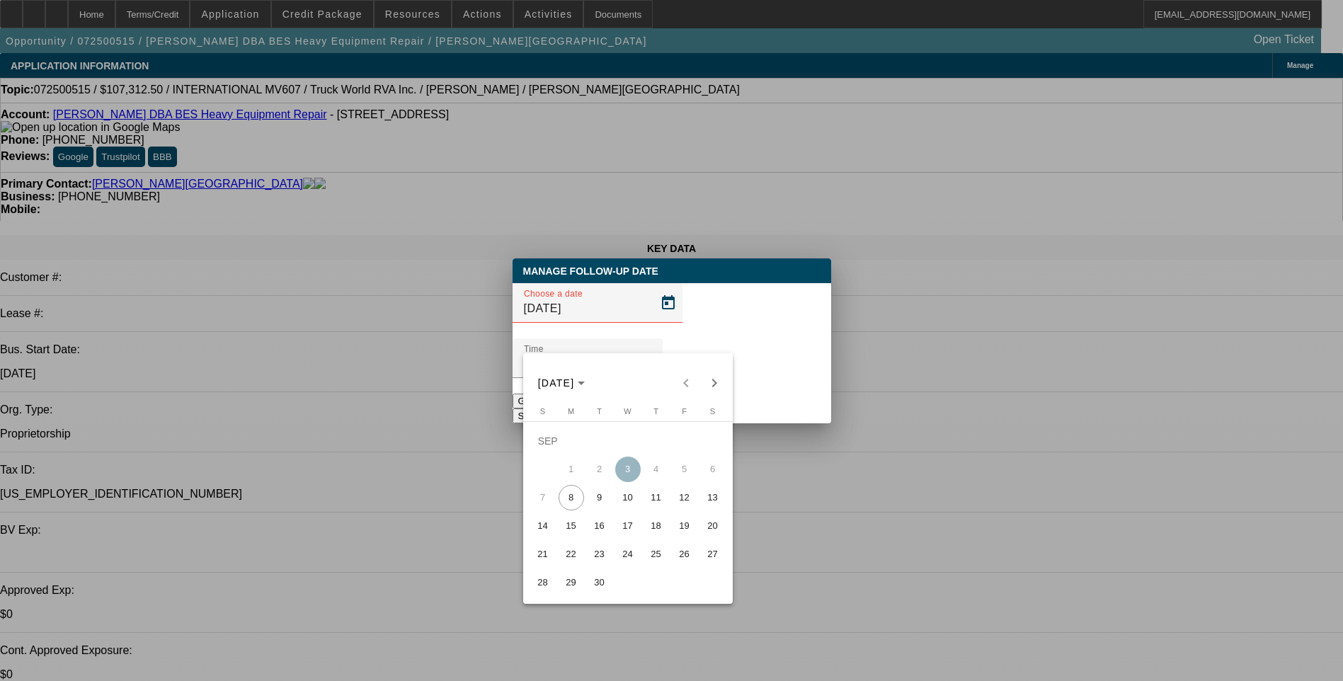
click at [632, 503] on span "10" at bounding box center [627, 497] width 25 height 25
type input "9/10/2025"
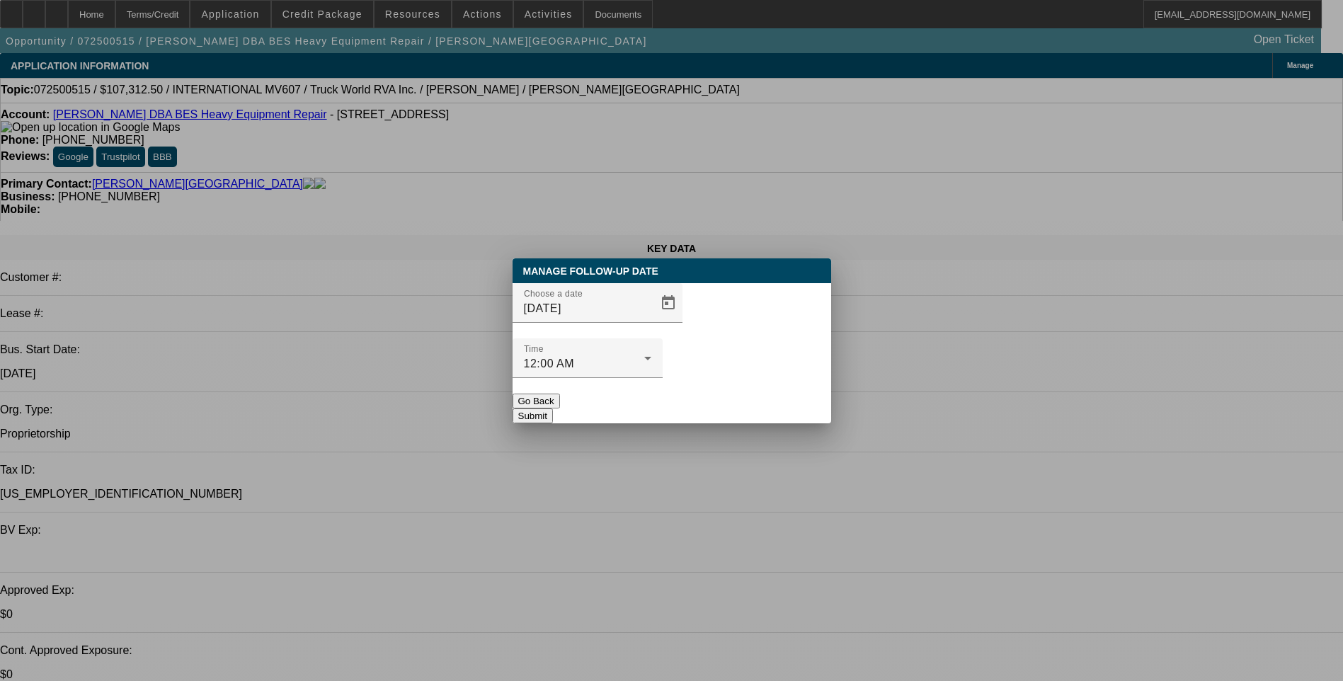
click at [553, 408] on button "Submit" at bounding box center [532, 415] width 40 height 15
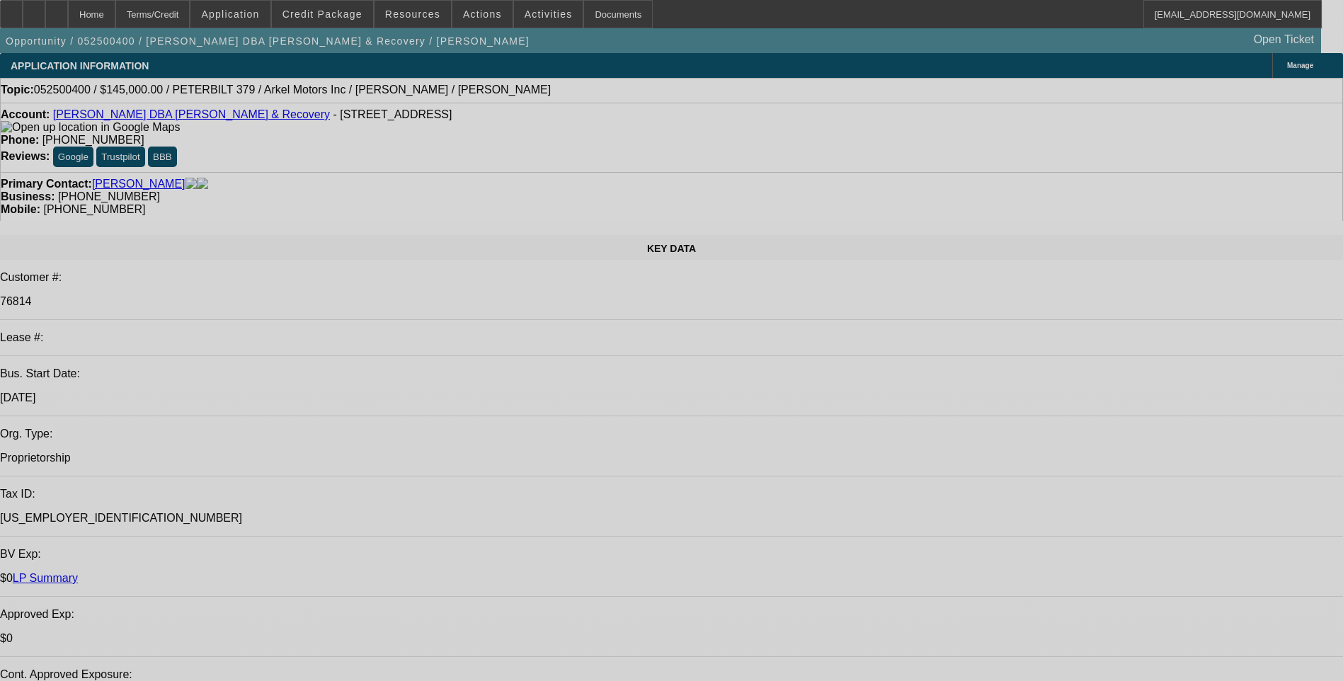
select select "0.1"
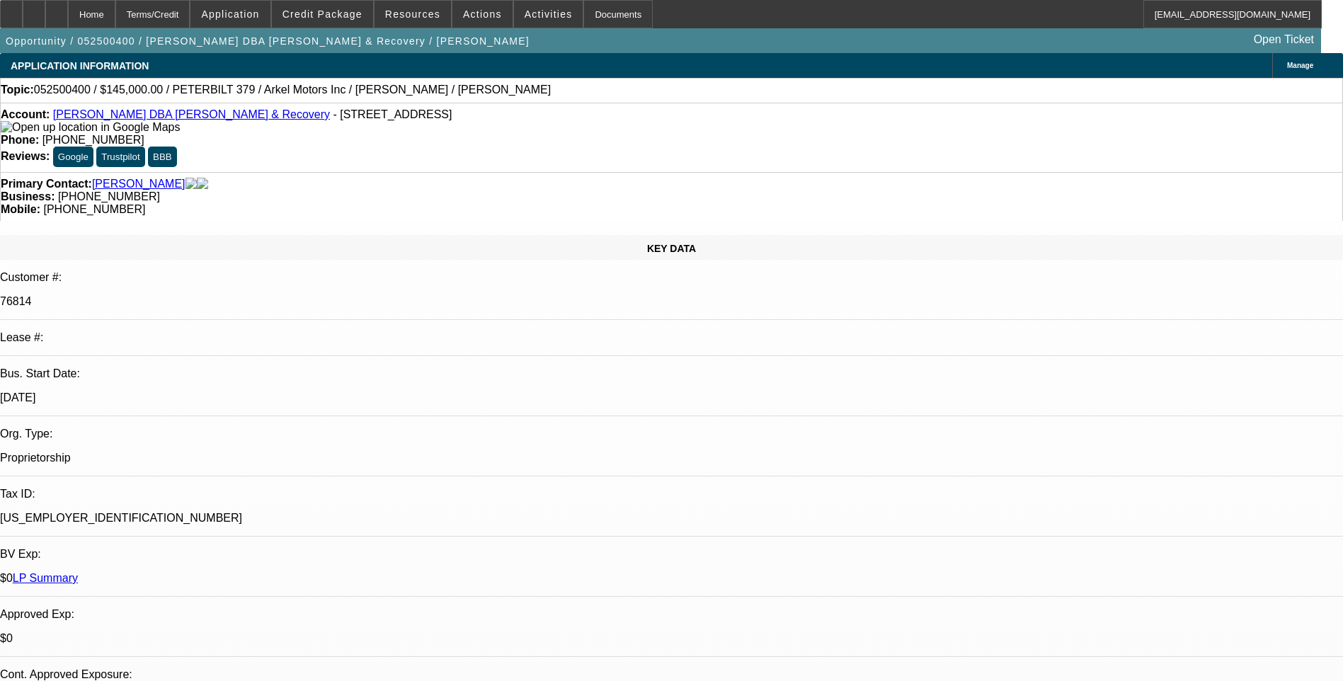
select select "0"
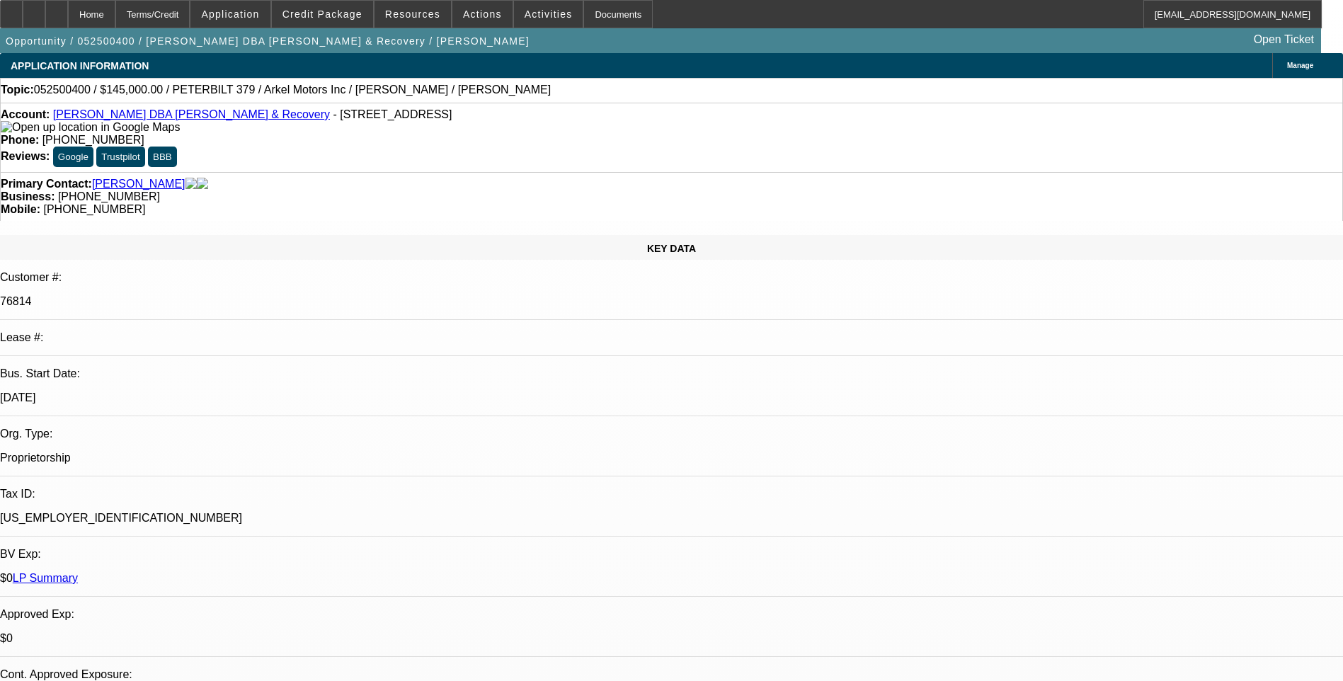
select select "0"
select select "0.1"
select select "0"
select select "1"
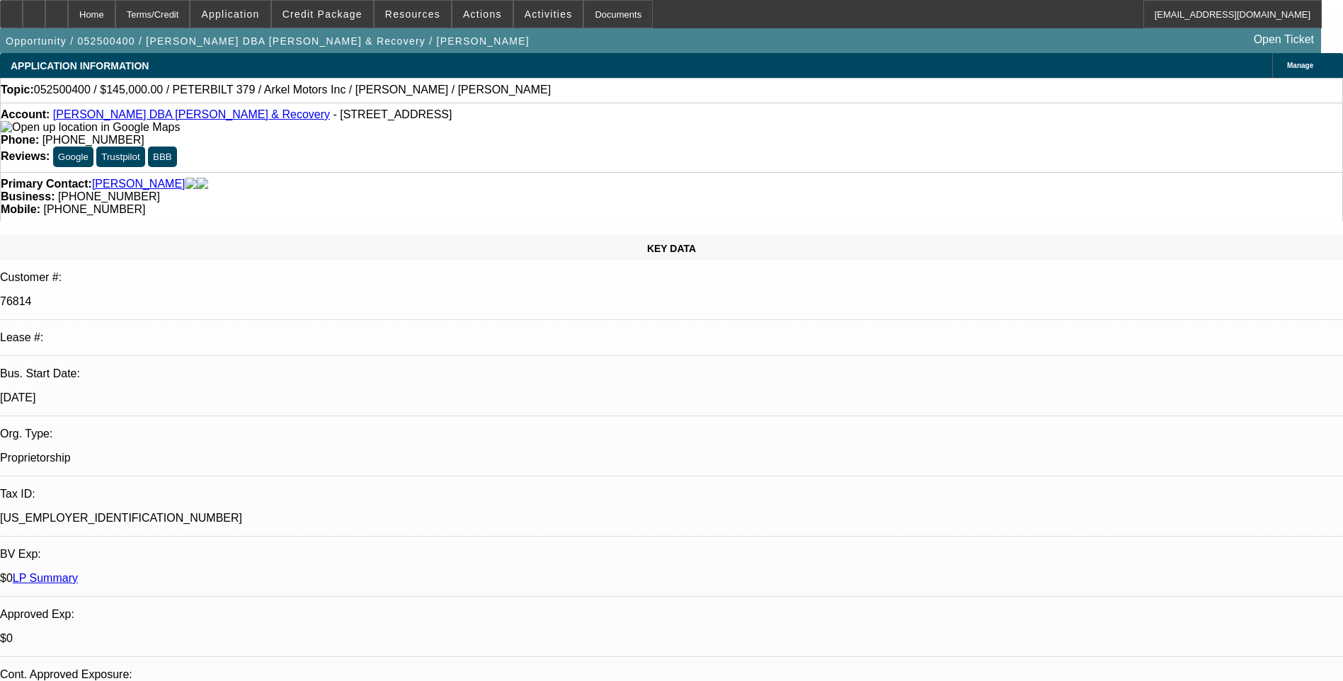
select select "2"
select select "6"
select select "1"
select select "2"
select select "6"
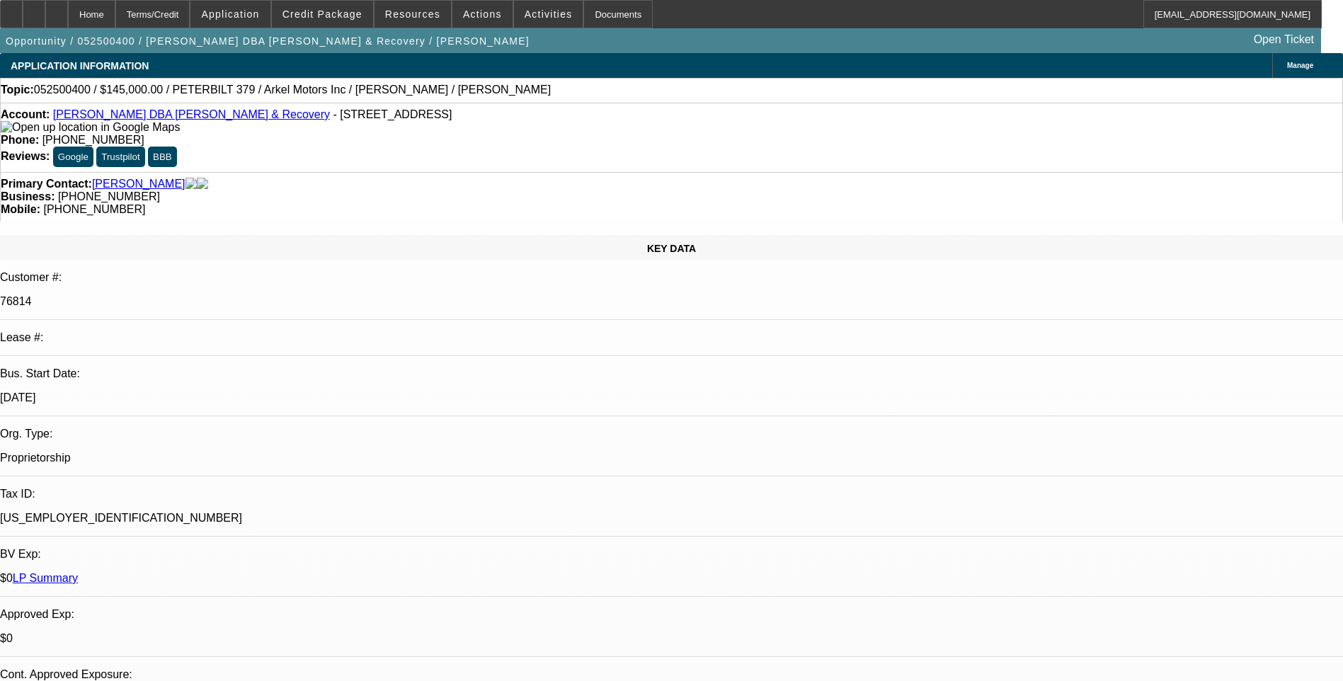
select select "1"
select select "2"
select select "6"
select select "1"
select select "3"
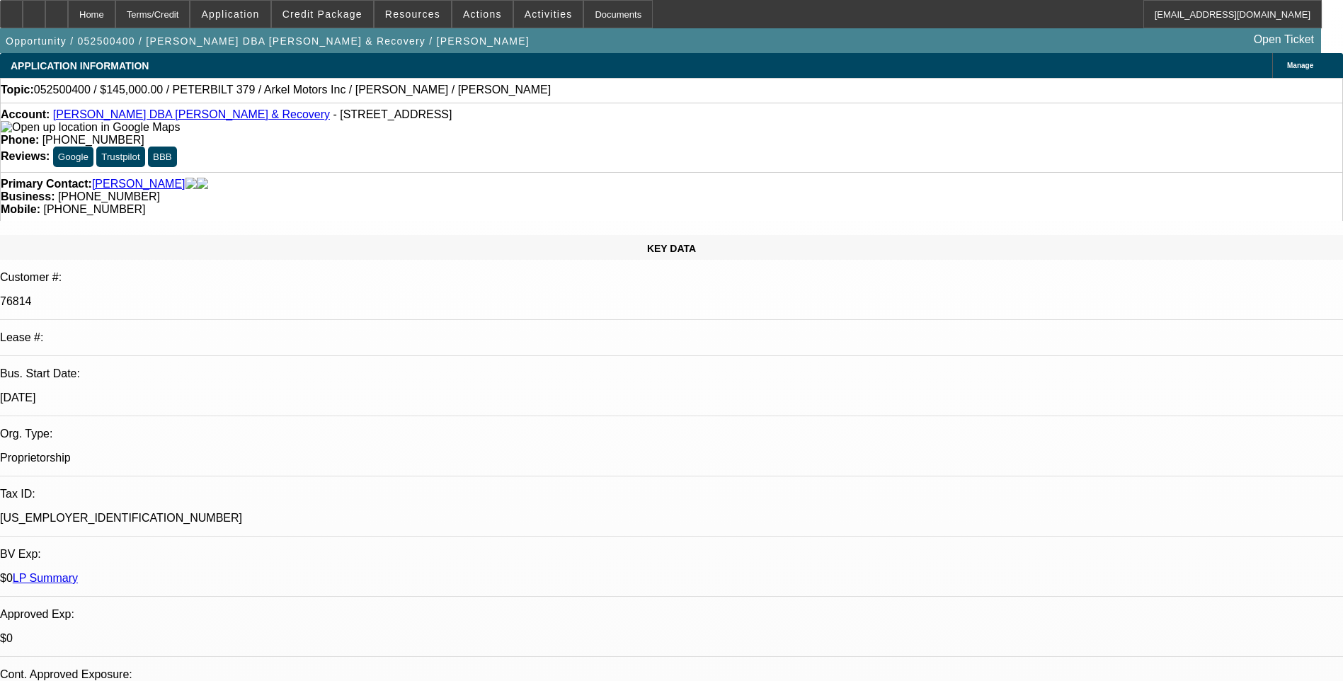
select select "6"
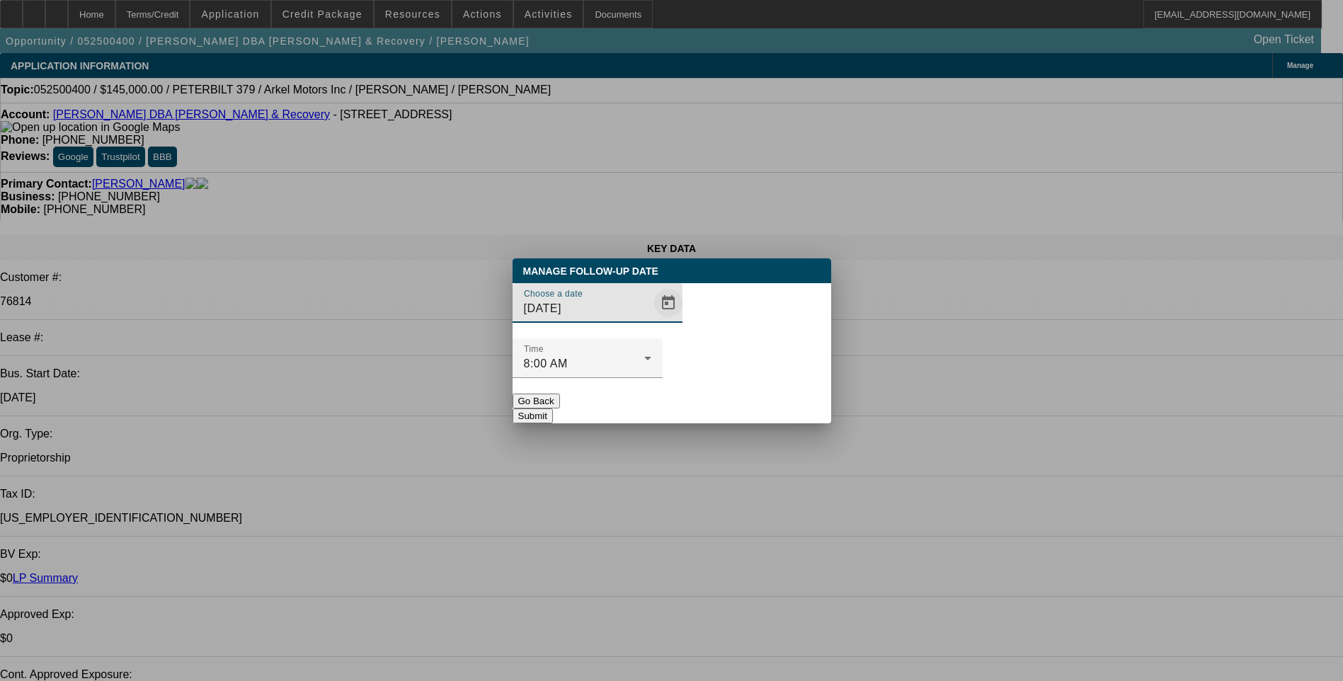
click at [651, 320] on span "Open calendar" at bounding box center [668, 303] width 34 height 34
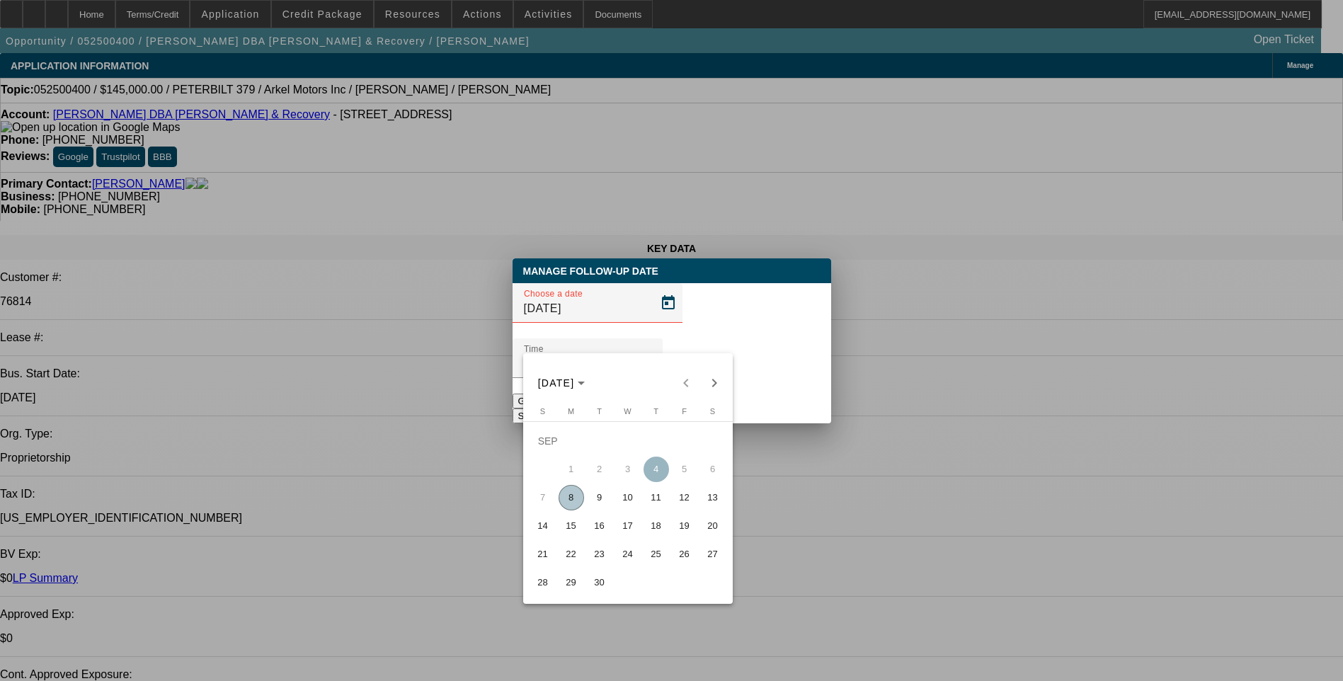
click at [624, 500] on span "10" at bounding box center [627, 497] width 25 height 25
type input "9/10/2025"
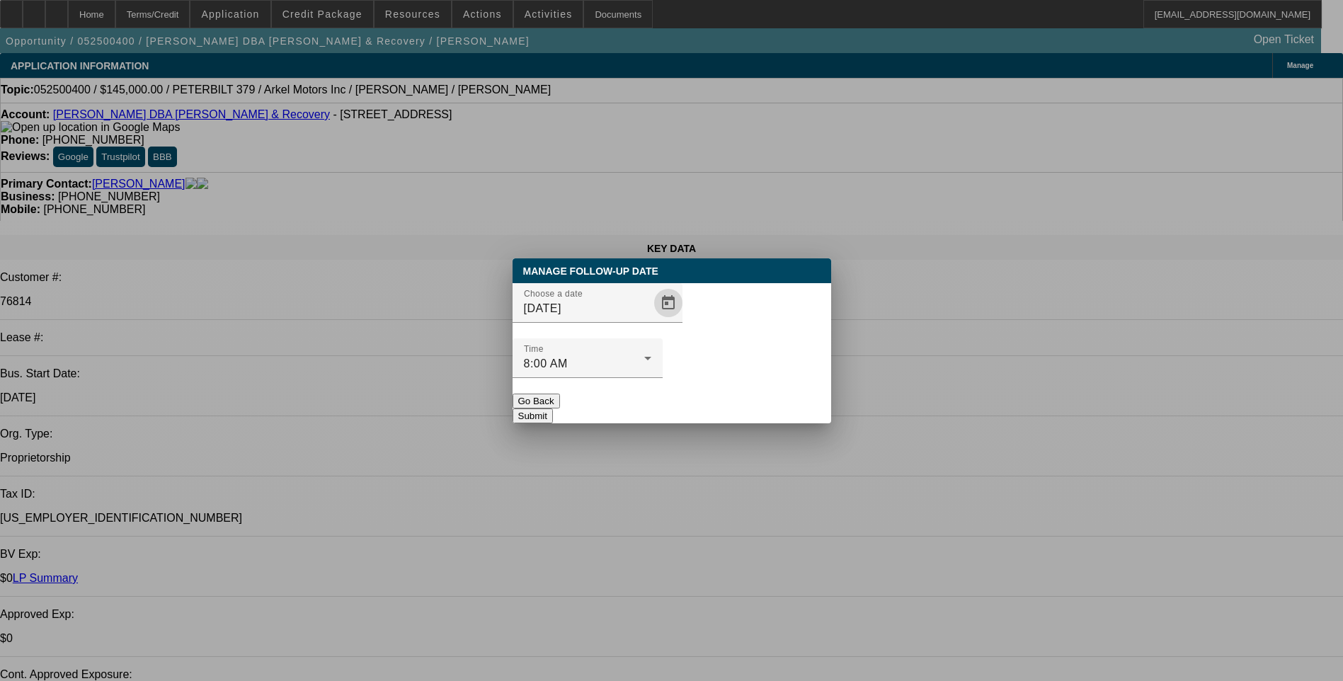
click at [553, 408] on button "Submit" at bounding box center [532, 415] width 40 height 15
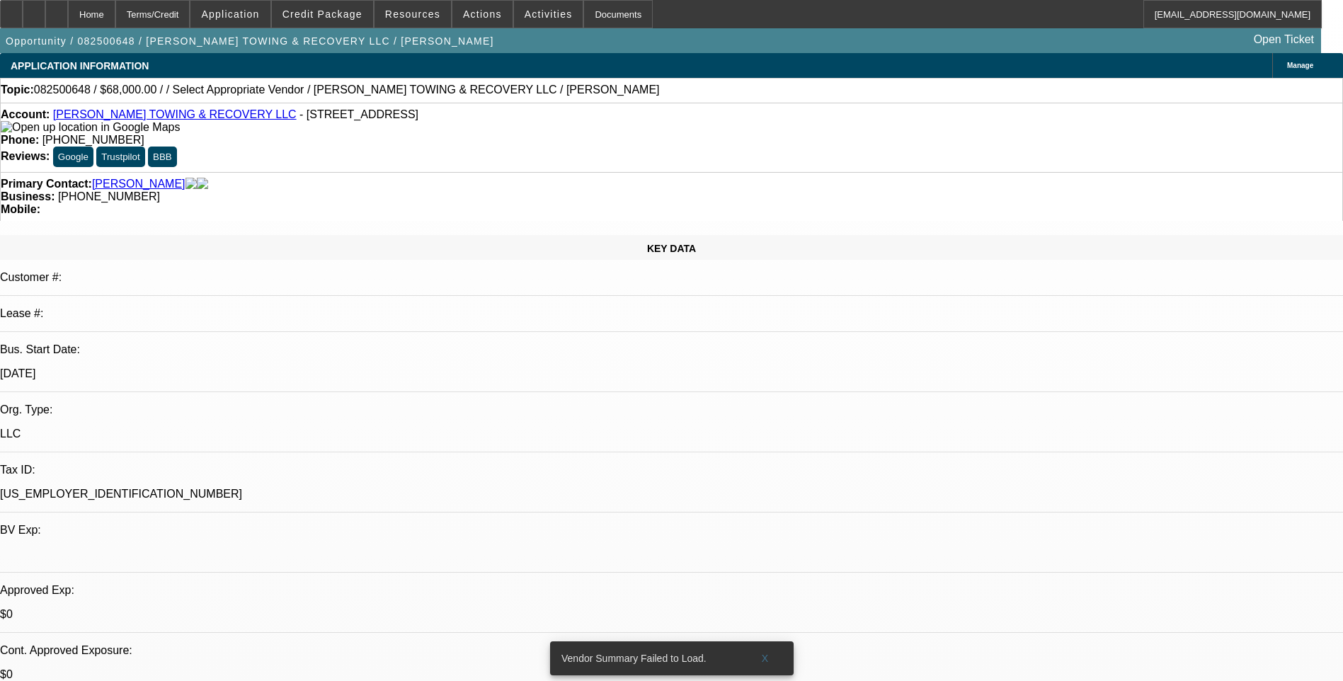
select select "0.15"
select select "2"
select select "0.1"
select select "4"
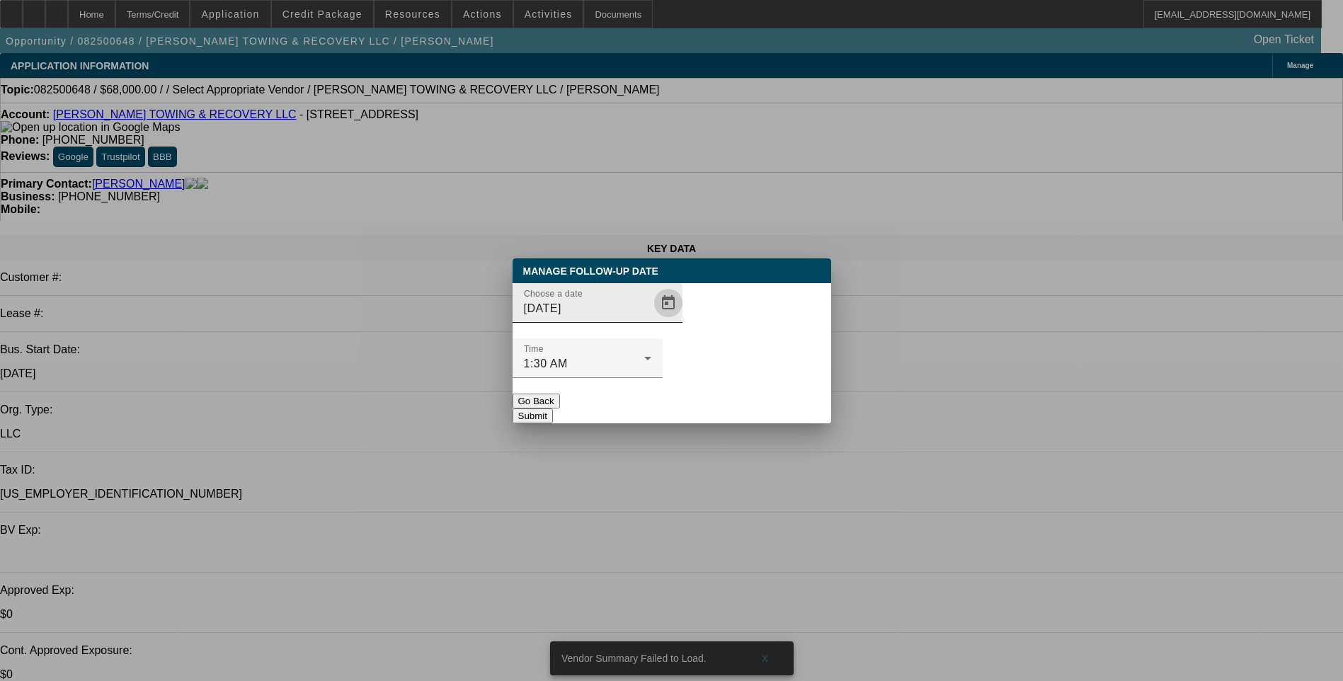
click at [651, 320] on span "Open calendar" at bounding box center [668, 303] width 34 height 34
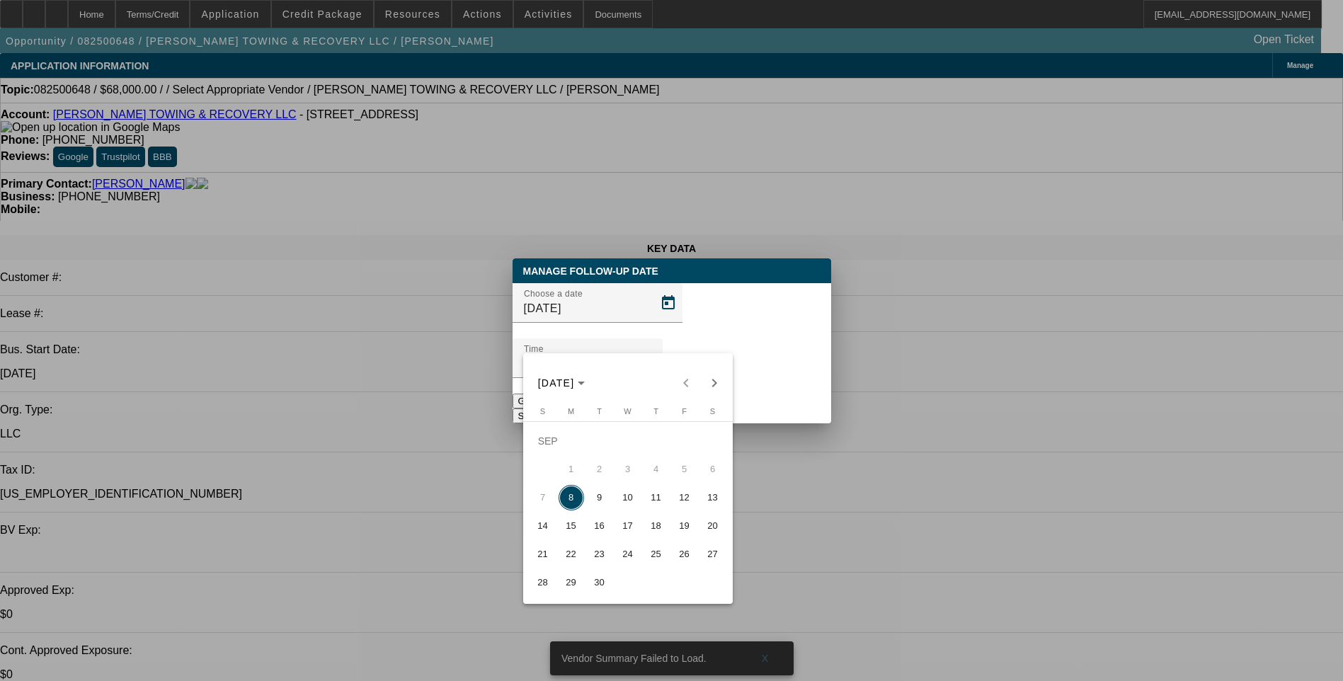
click at [624, 505] on span "10" at bounding box center [627, 497] width 25 height 25
type input "9/10/2025"
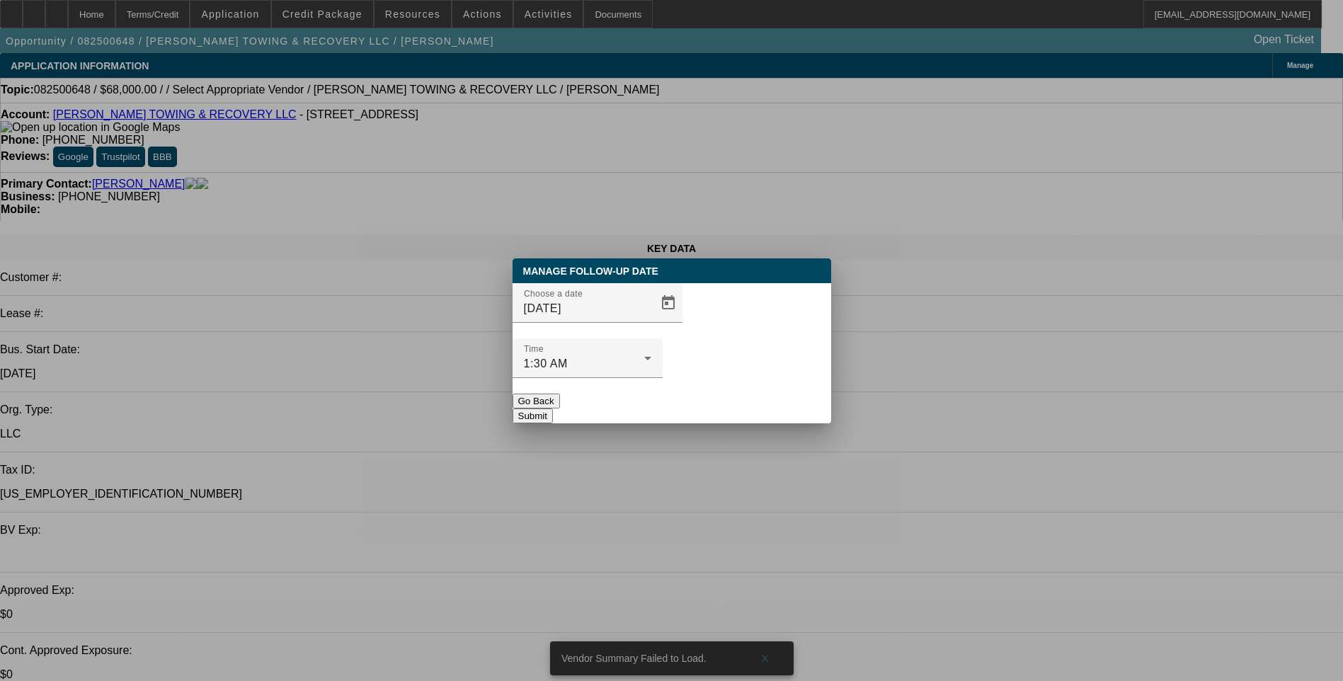
click at [553, 408] on button "Submit" at bounding box center [532, 415] width 40 height 15
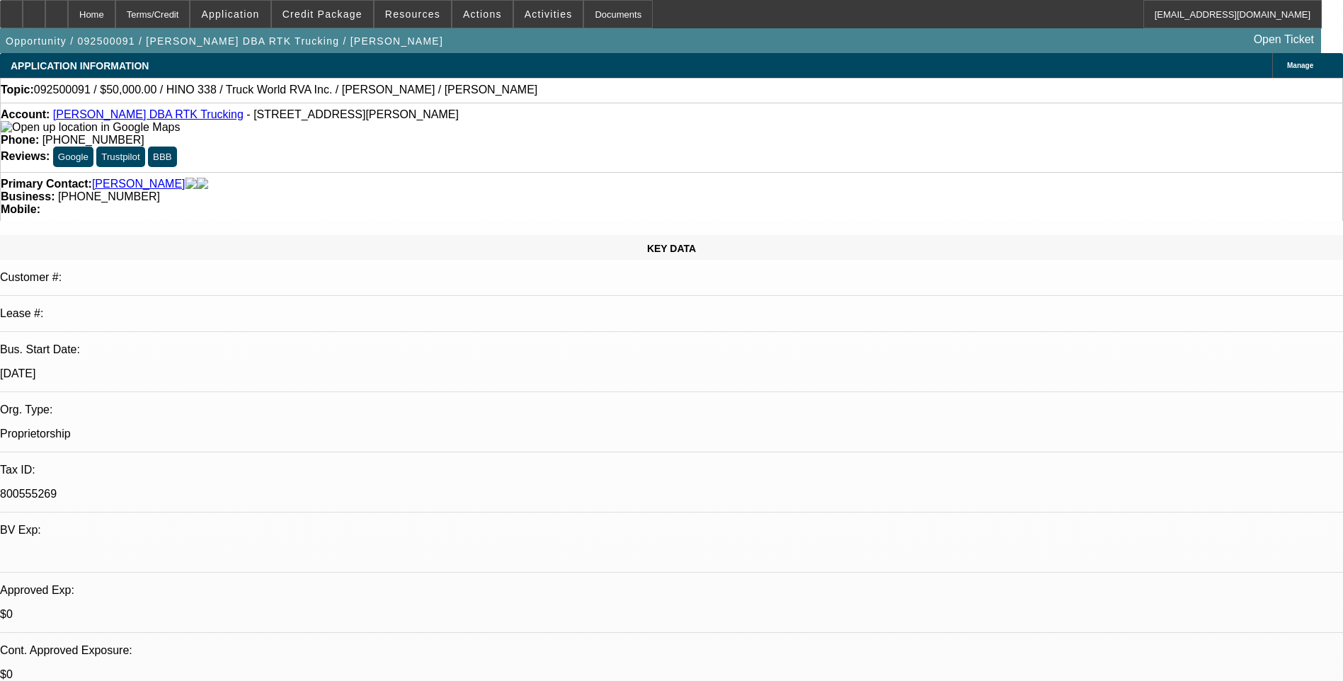
select select "0"
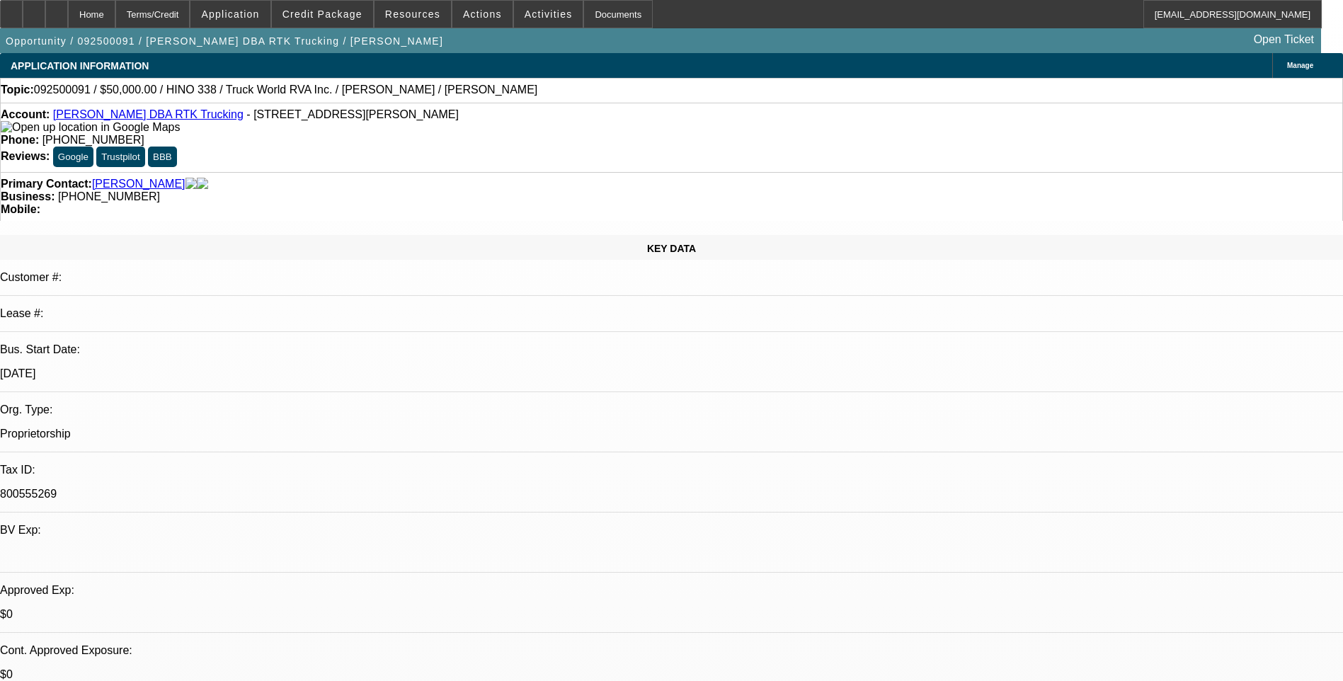
select select "0"
select select "1"
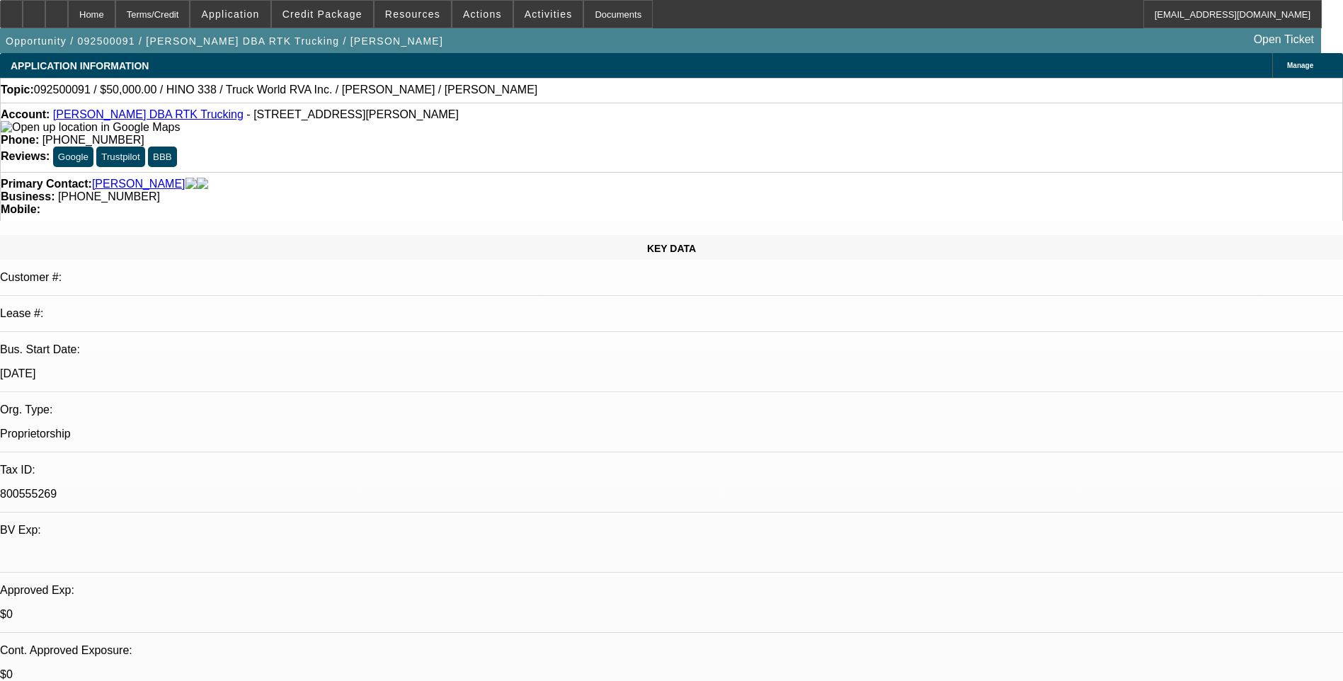
select select "1"
select select "6"
select select "1"
select select "6"
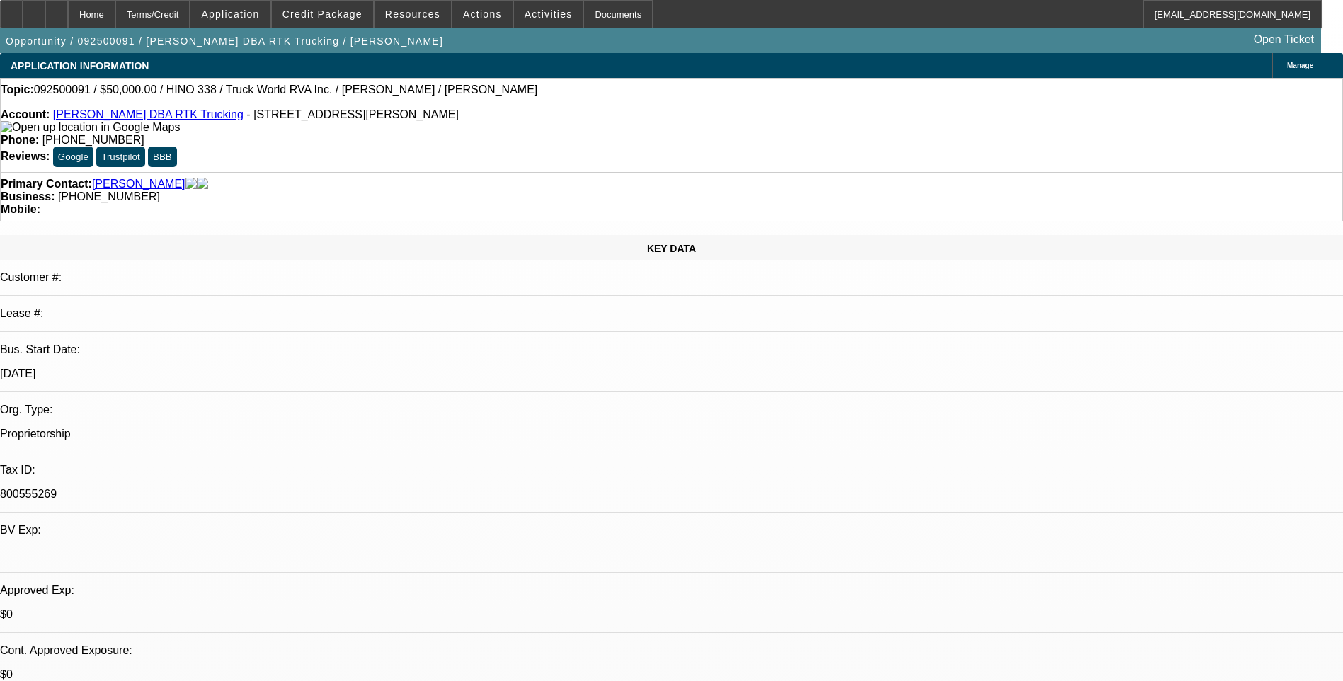
select select "1"
select select "6"
click at [190, 12] on div "Terms/Credit" at bounding box center [152, 14] width 75 height 28
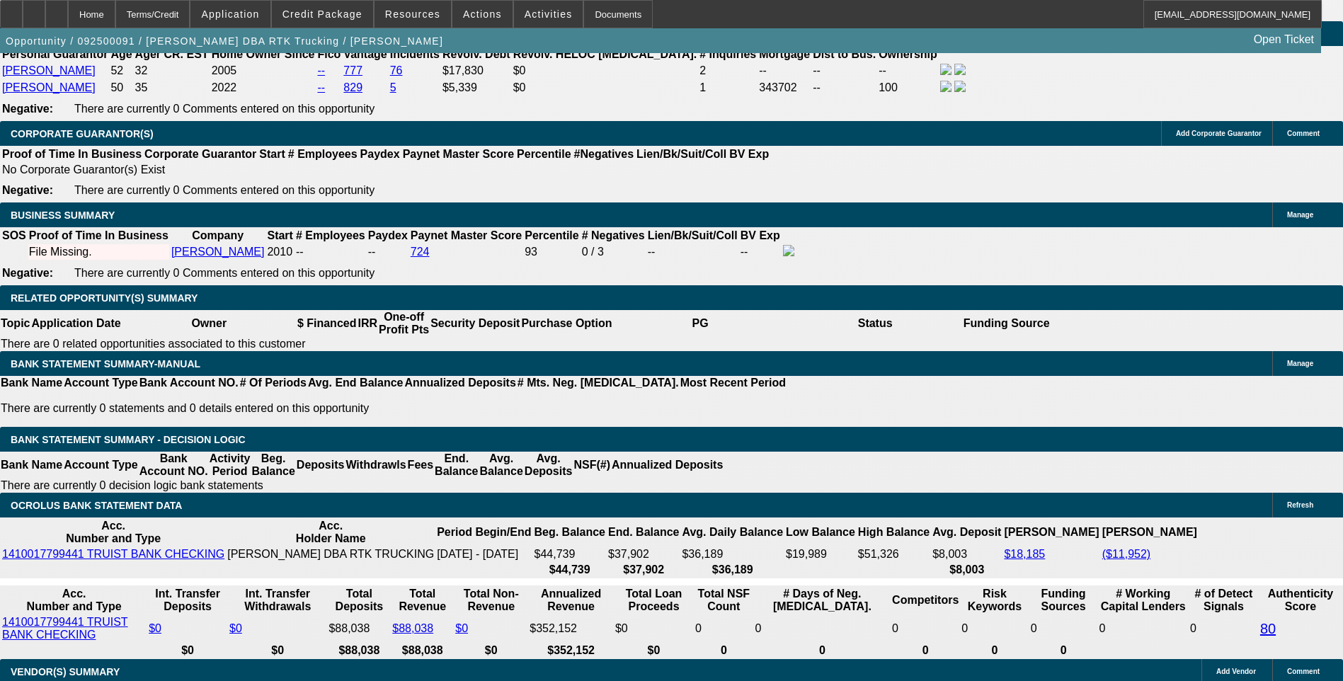
scroll to position [2096, 0]
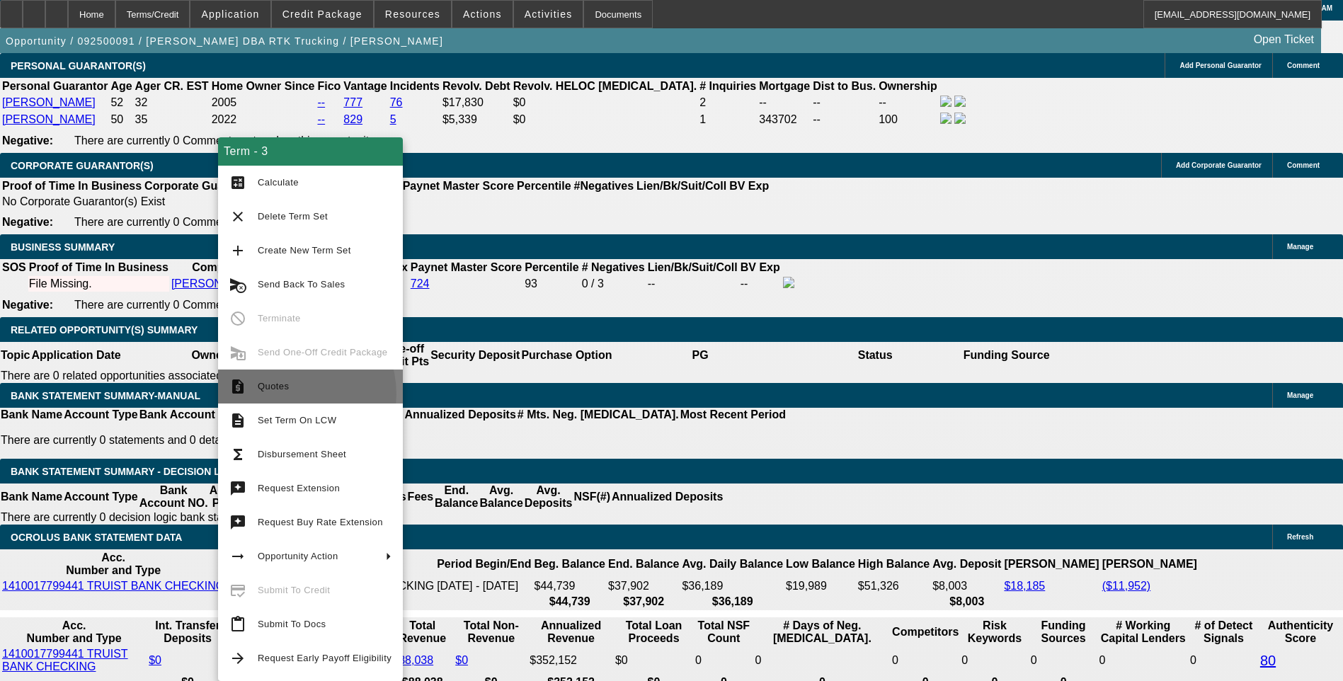
click at [287, 394] on span "Quotes" at bounding box center [325, 386] width 134 height 17
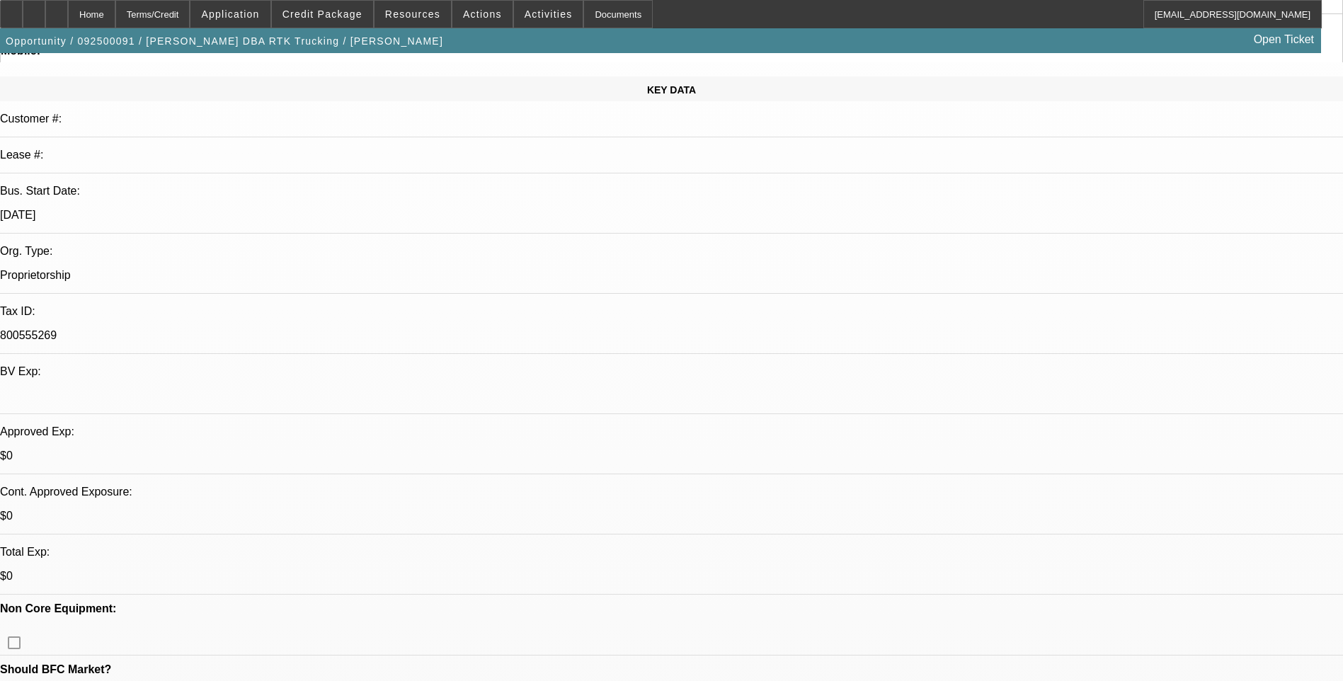
scroll to position [0, 0]
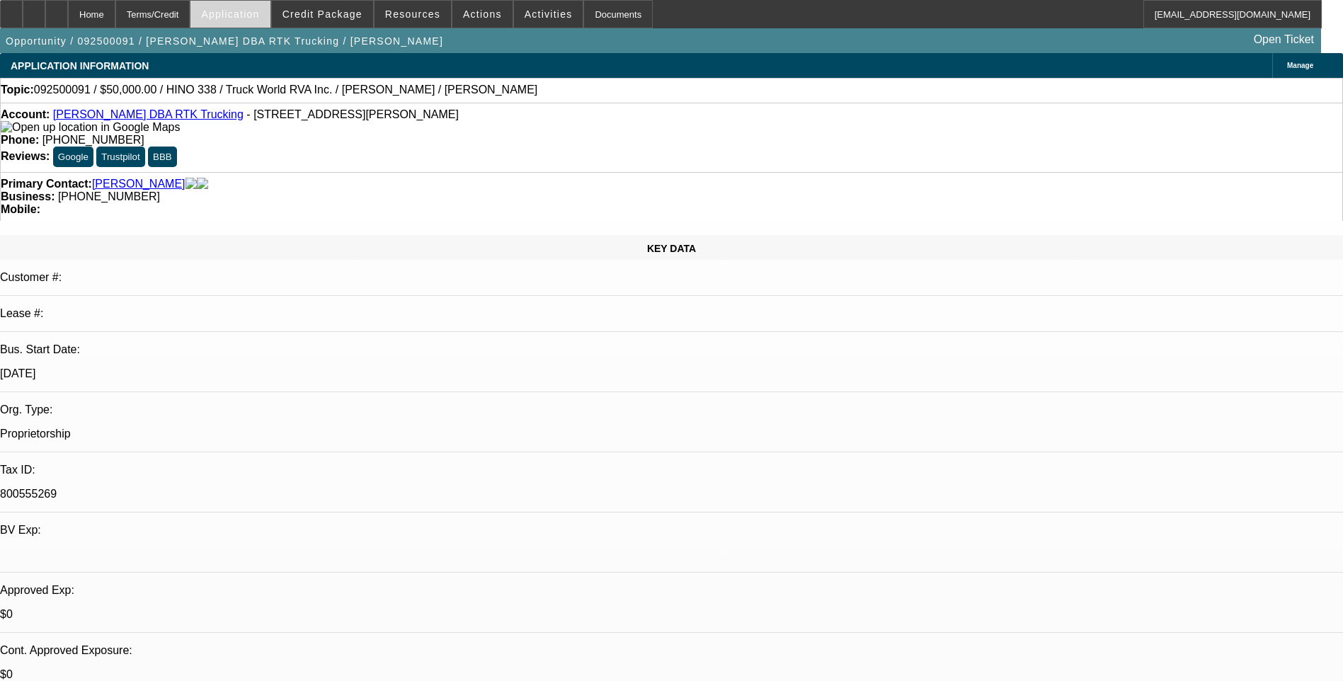
click at [259, 12] on span "Application" at bounding box center [230, 13] width 58 height 11
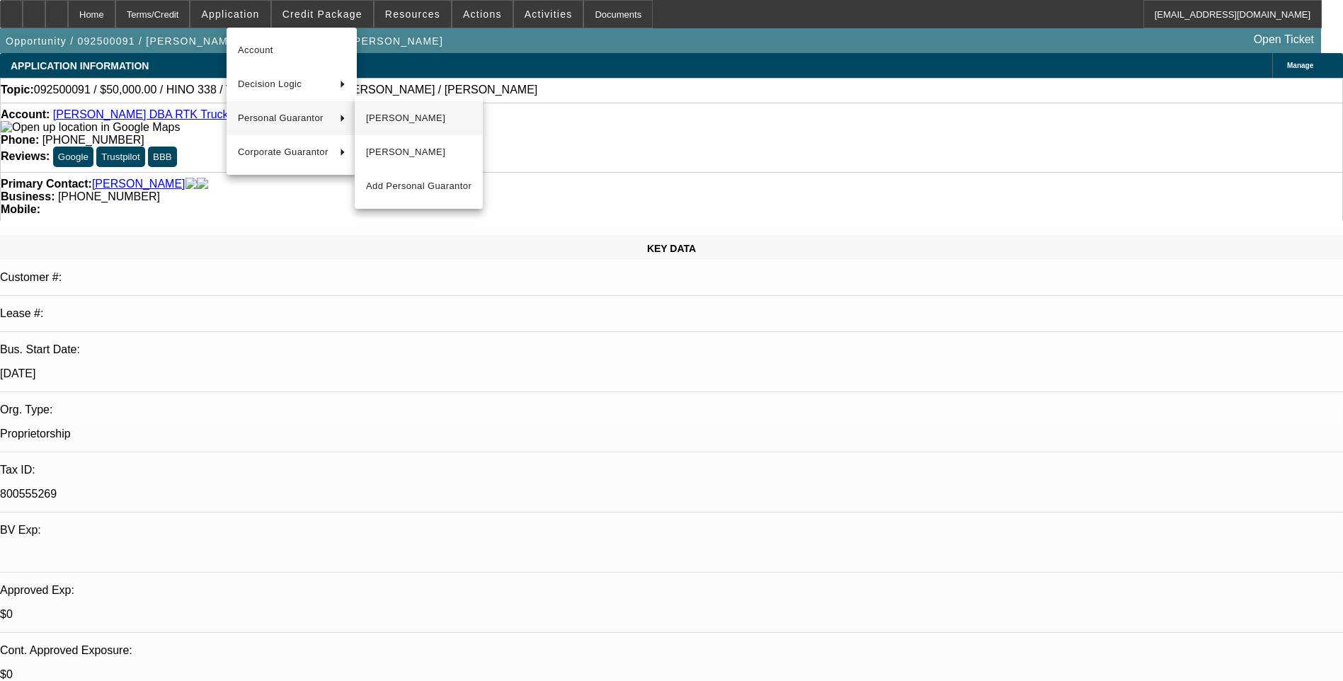
click at [431, 115] on span "Robert Stepp" at bounding box center [418, 118] width 105 height 17
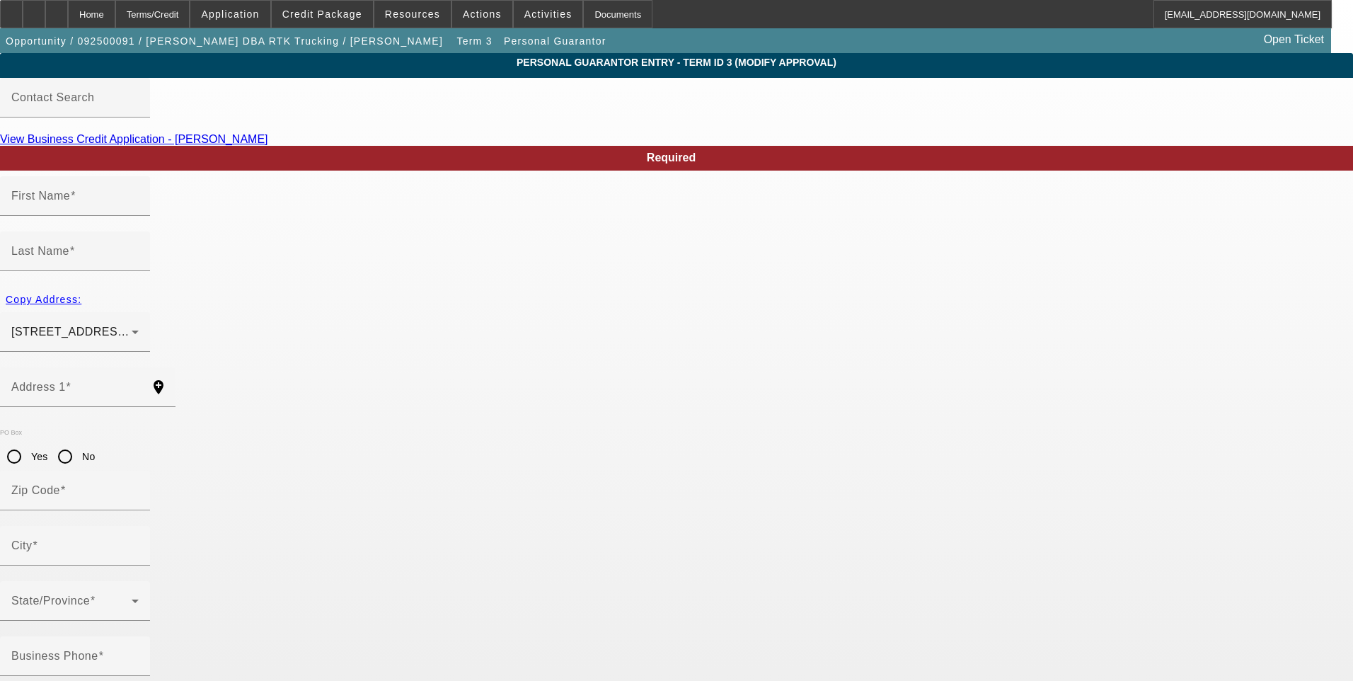
type input "Robert"
type input "Stepp"
type input "430 MORNINGMIST DR"
radio input "true"
type input "29369"
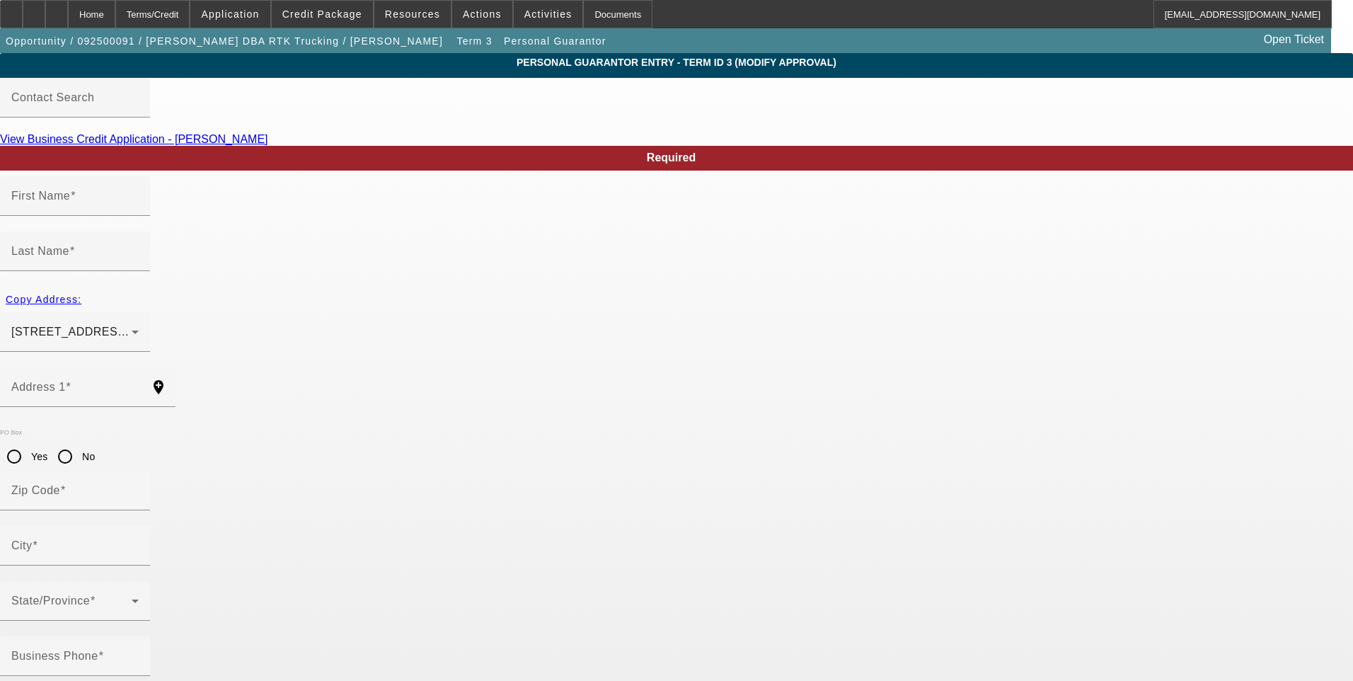
type input "MOORE"
type input "(276) 220-5258"
type input "0"
type input "224-17-7119"
type input "robertstepp06@aol.com"
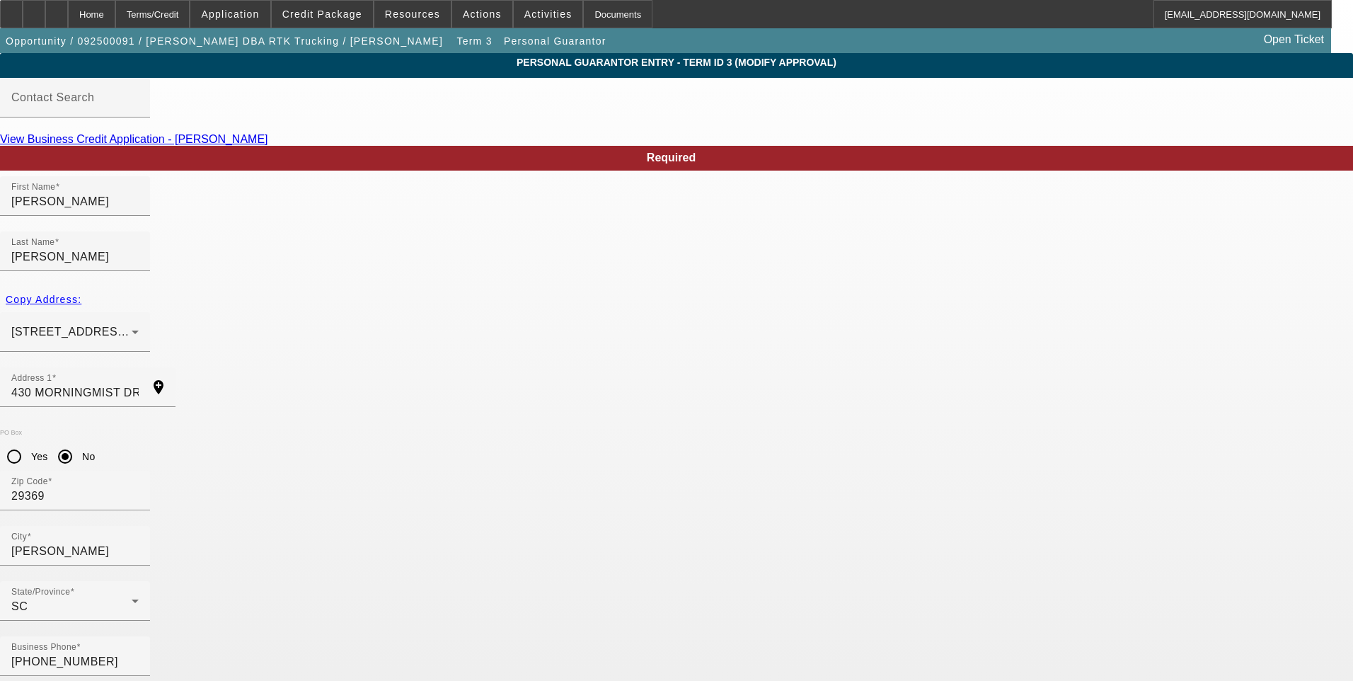
click at [115, 19] on div "Home" at bounding box center [91, 14] width 47 height 28
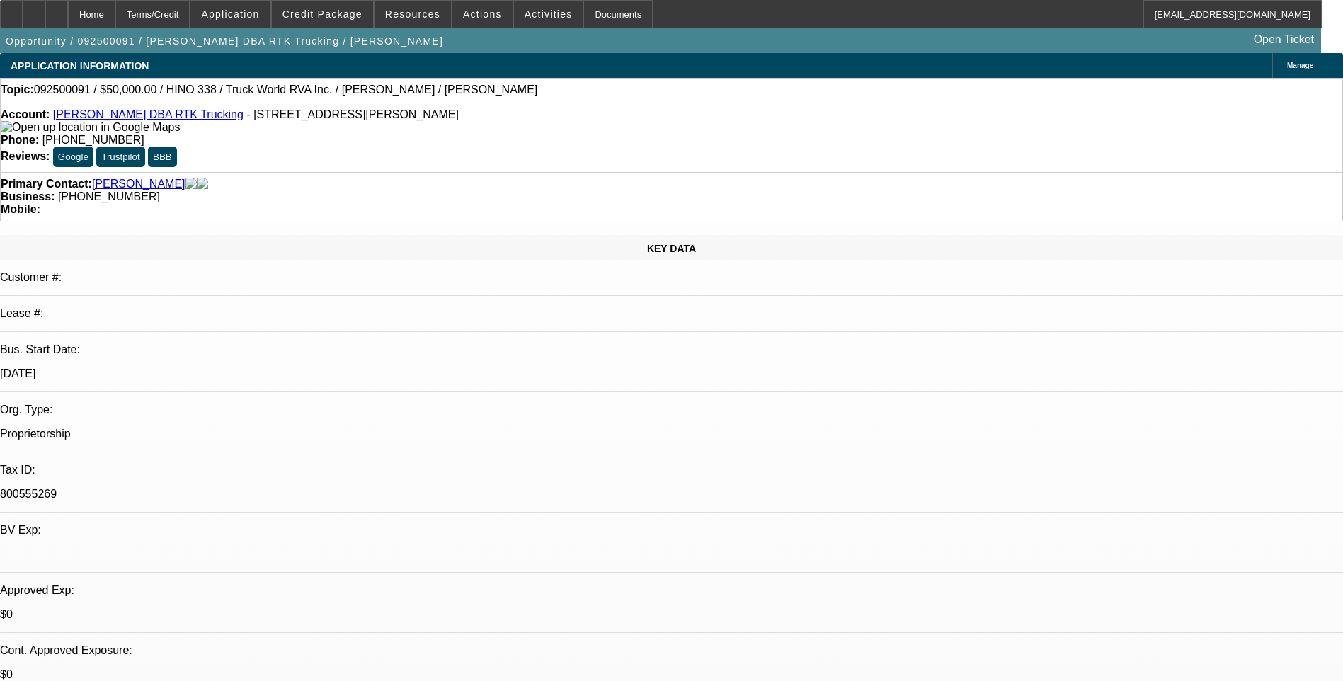
select select "0"
select select "6"
select select "0"
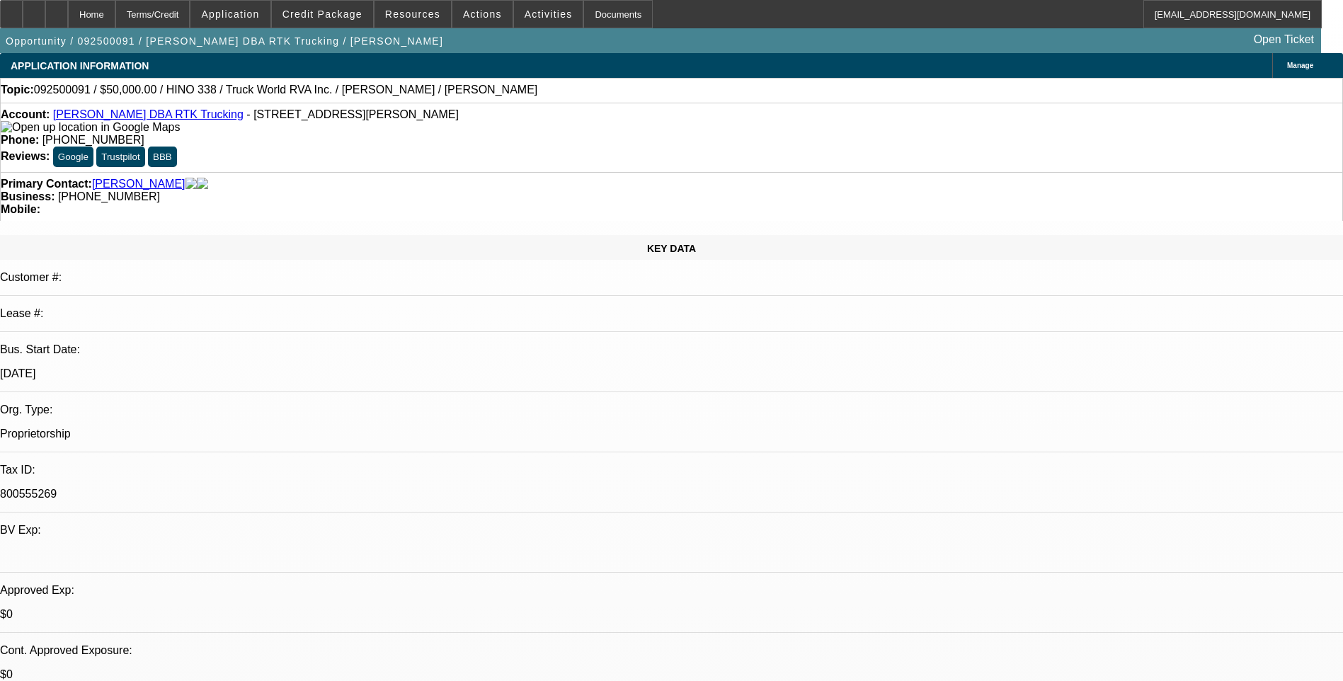
select select "0"
select select "6"
select select "0"
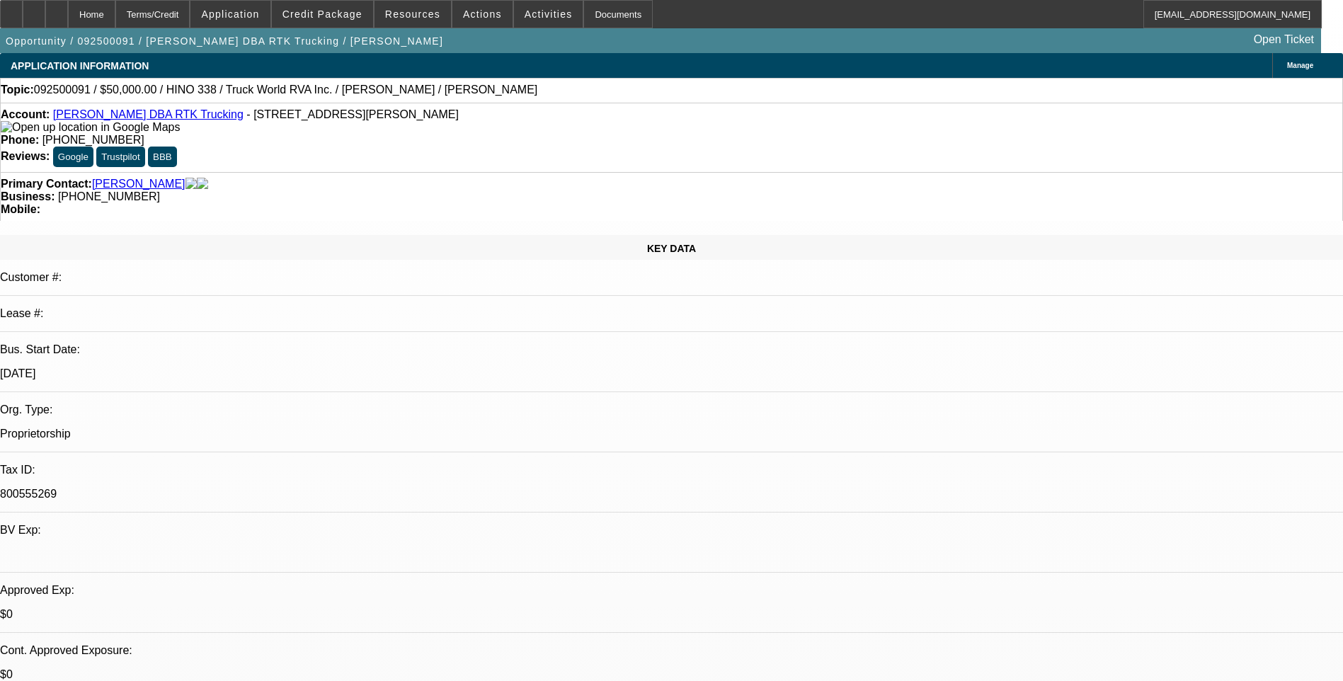
select select "0"
select select "6"
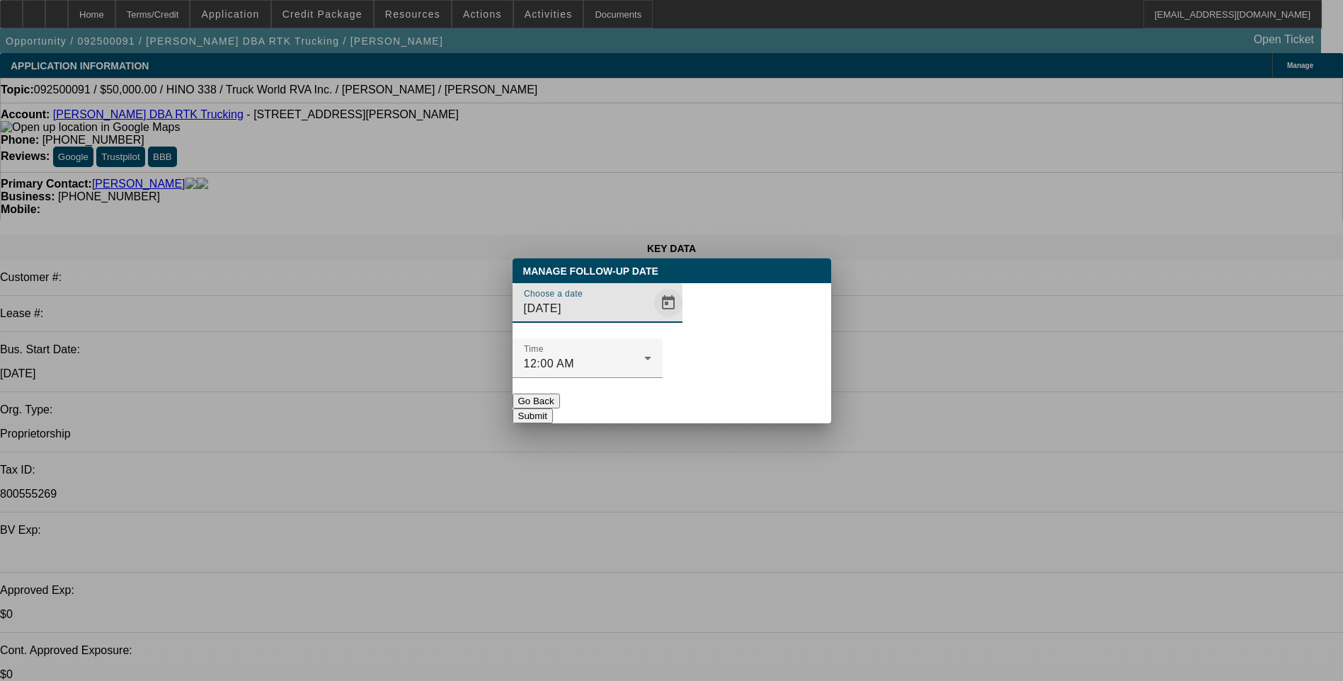
click at [651, 320] on span "Open calendar" at bounding box center [668, 303] width 34 height 34
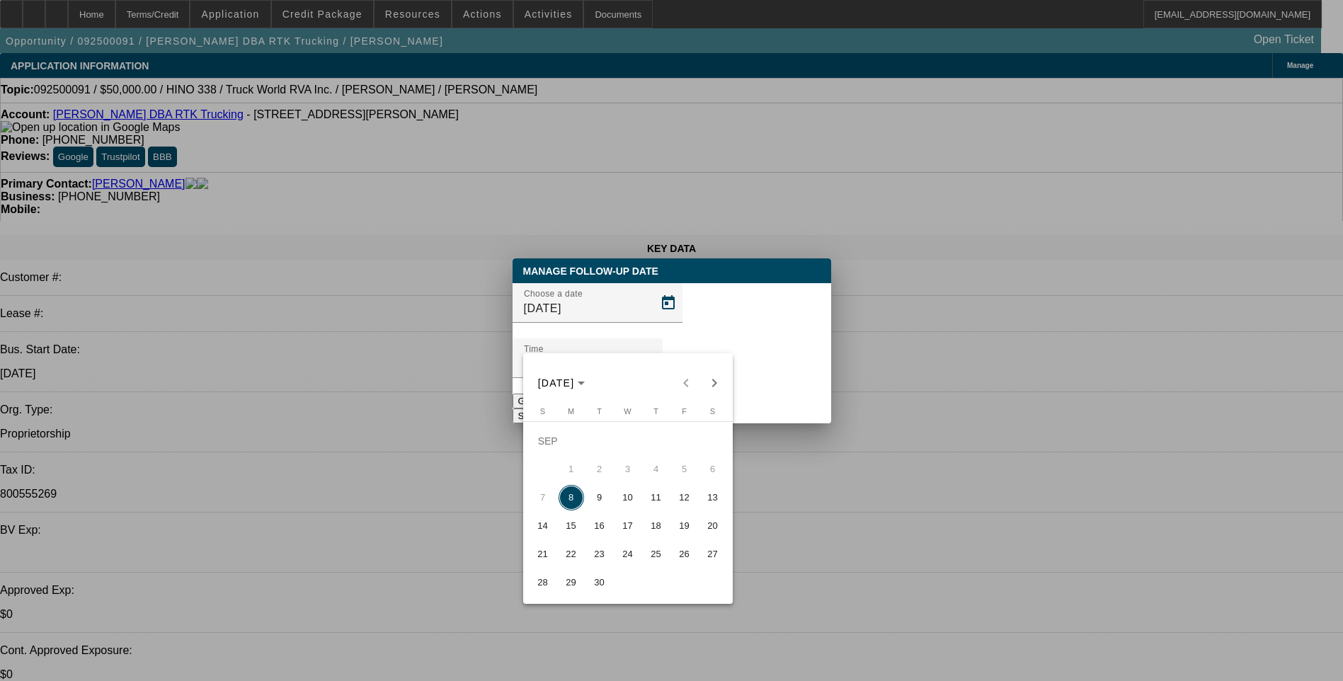
click at [600, 503] on span "9" at bounding box center [599, 497] width 25 height 25
type input "[DATE]"
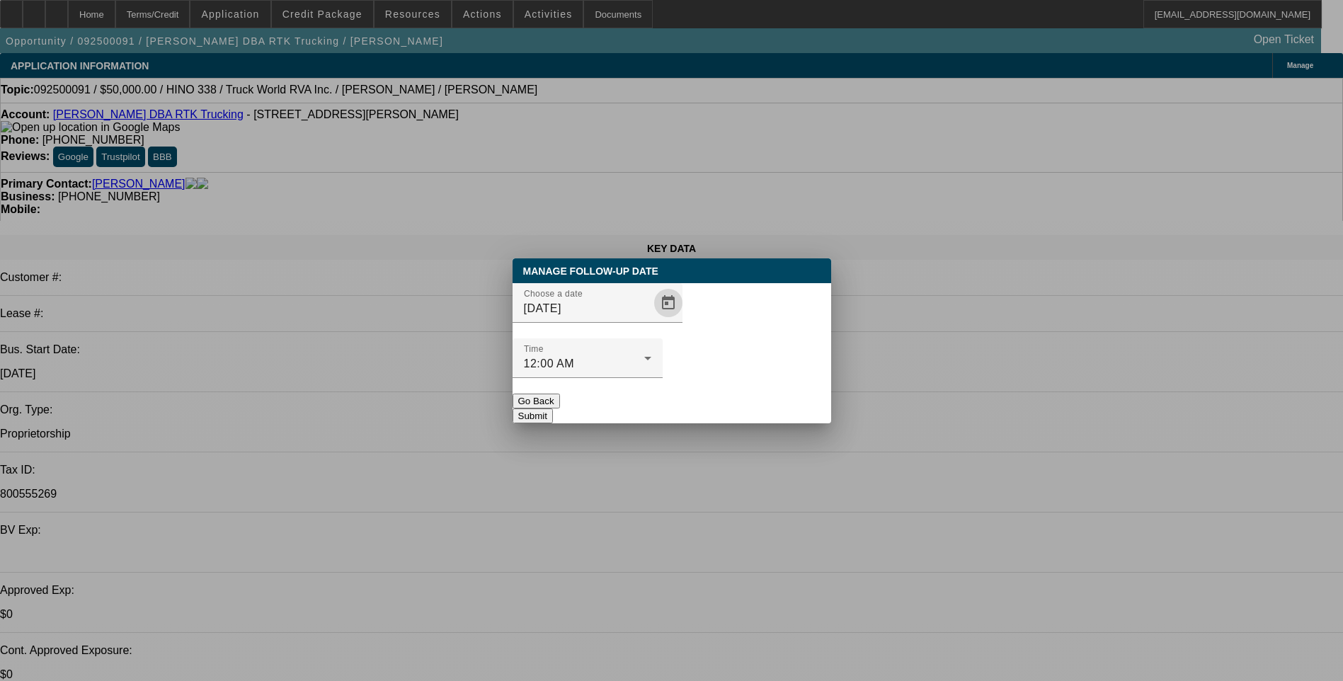
click at [553, 408] on button "Submit" at bounding box center [532, 415] width 40 height 15
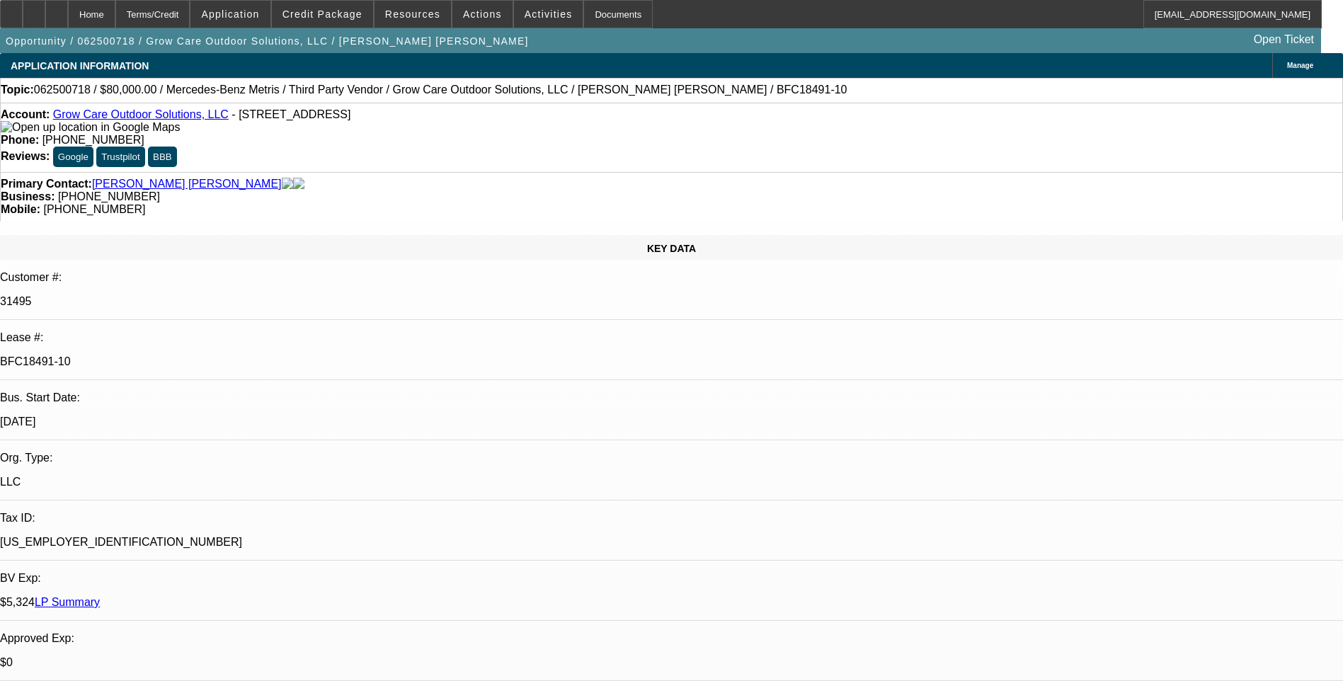
select select "0"
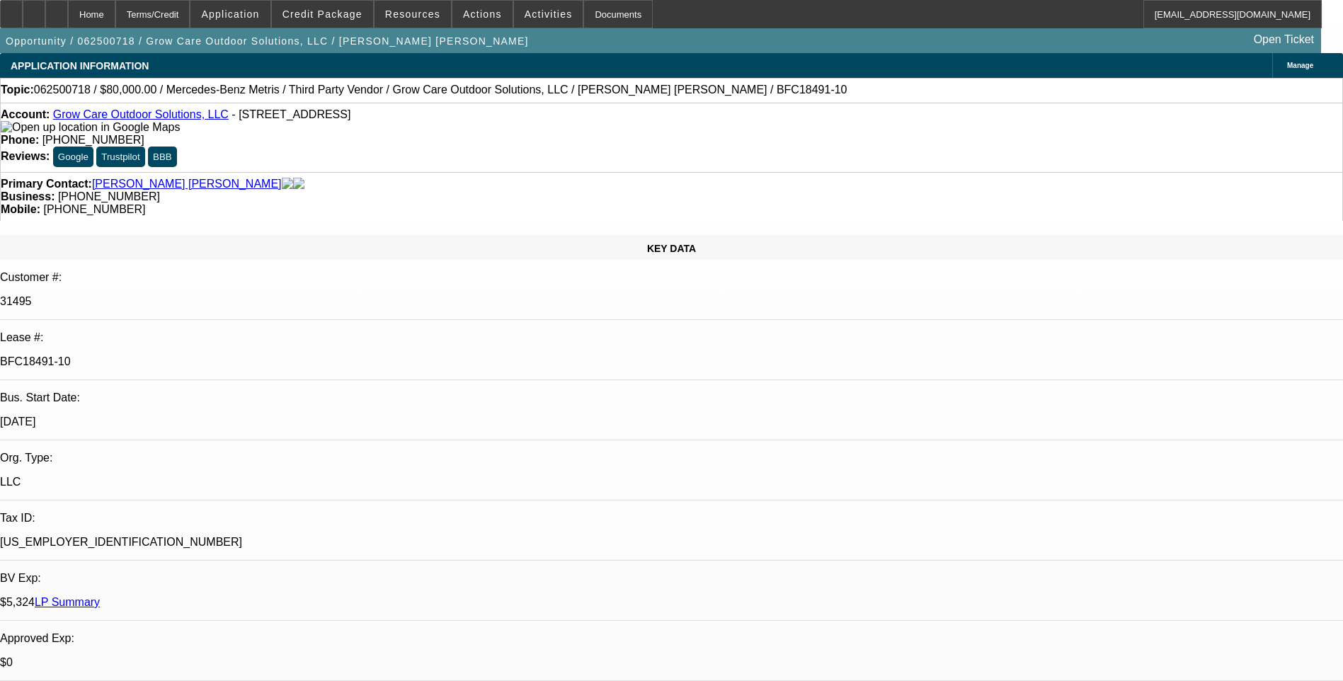
select select "0"
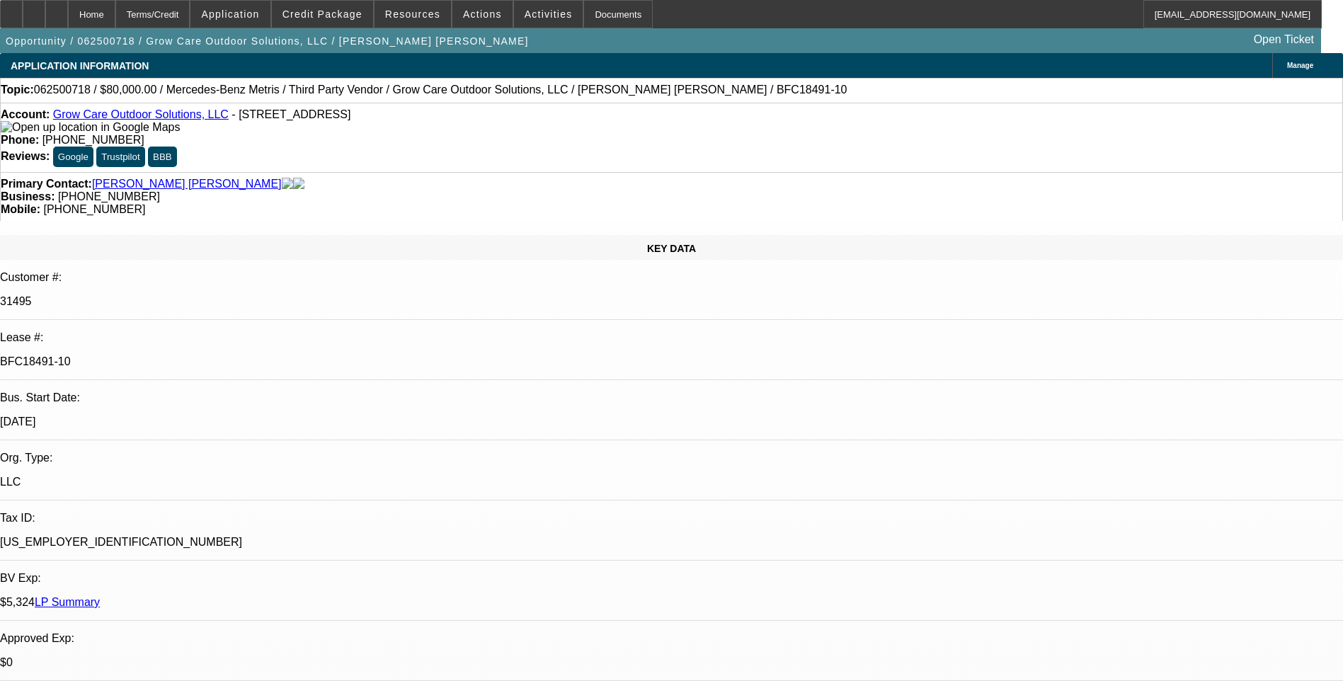
select select "0"
select select "1"
select select "6"
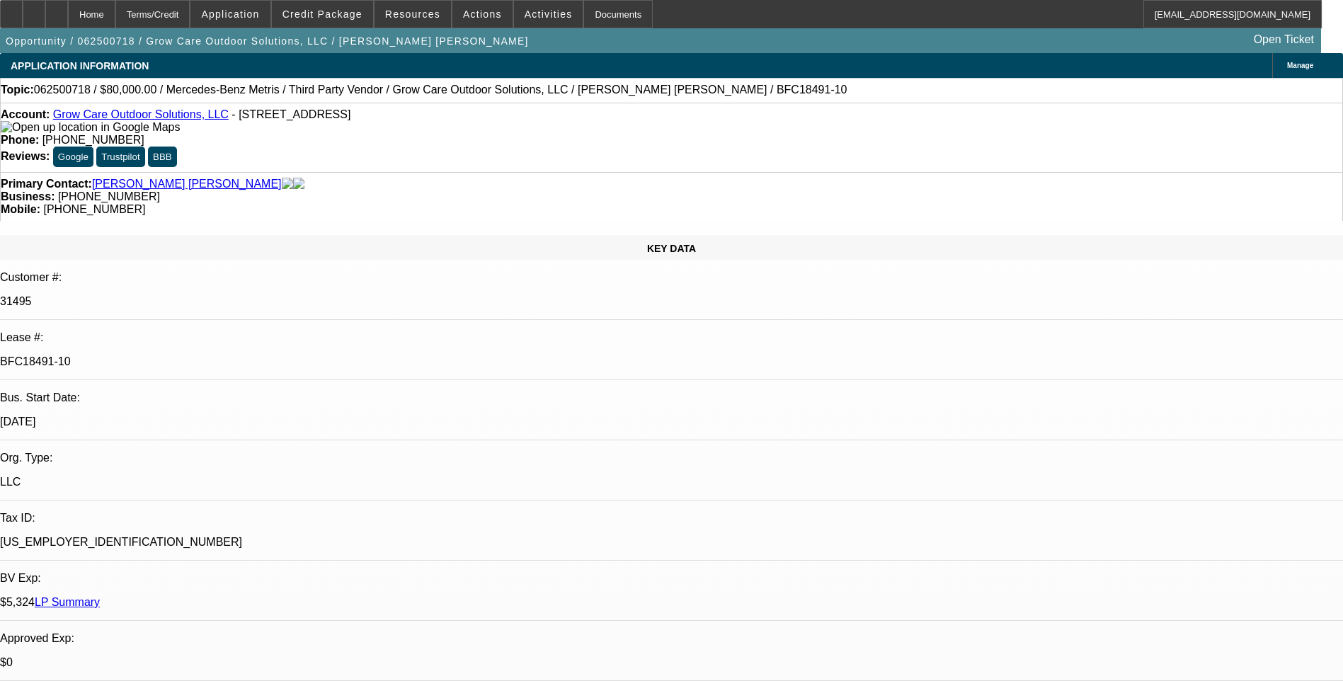
select select "1"
select select "6"
select select "1"
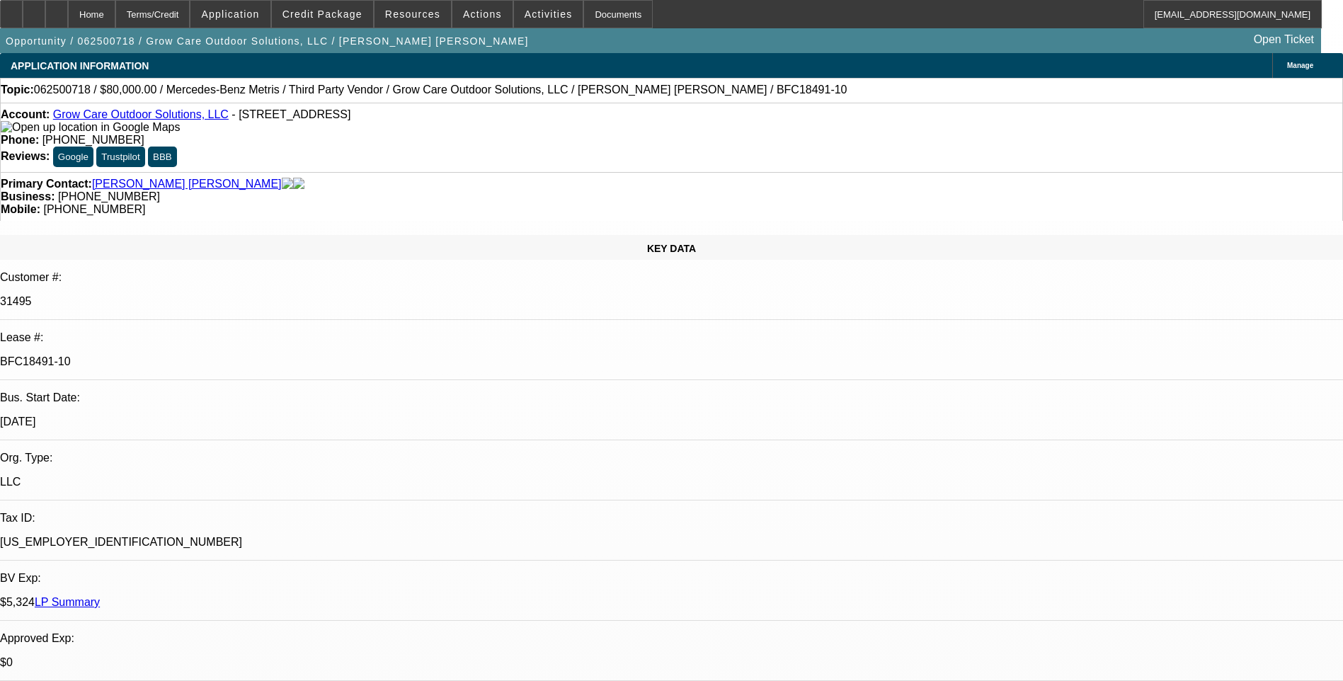
select select "6"
select select "1"
select select "6"
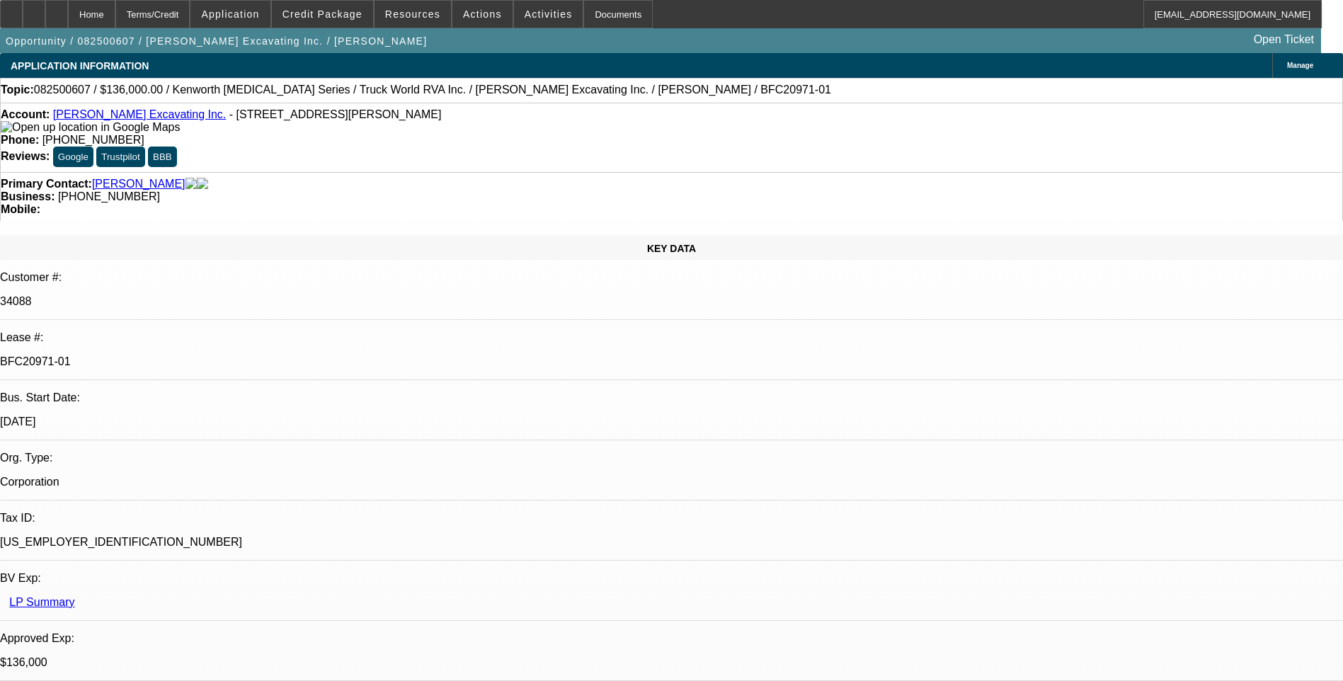
select select "0"
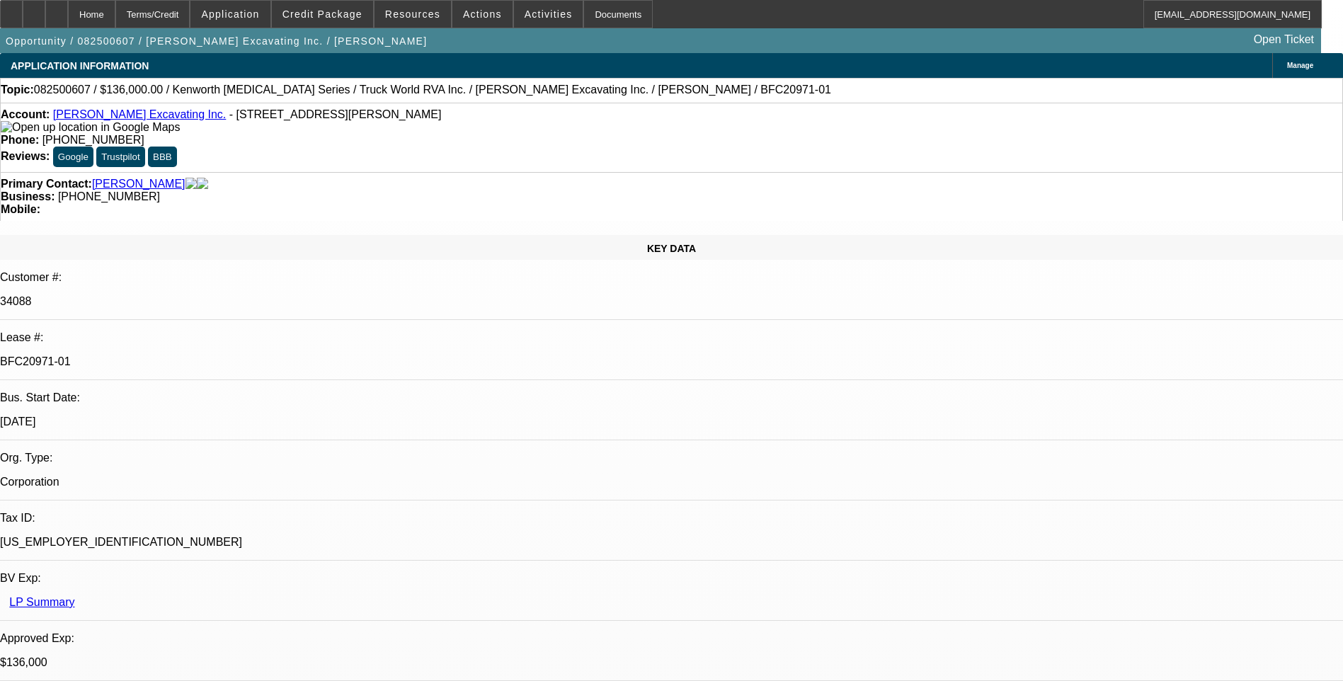
select select "0"
select select "1"
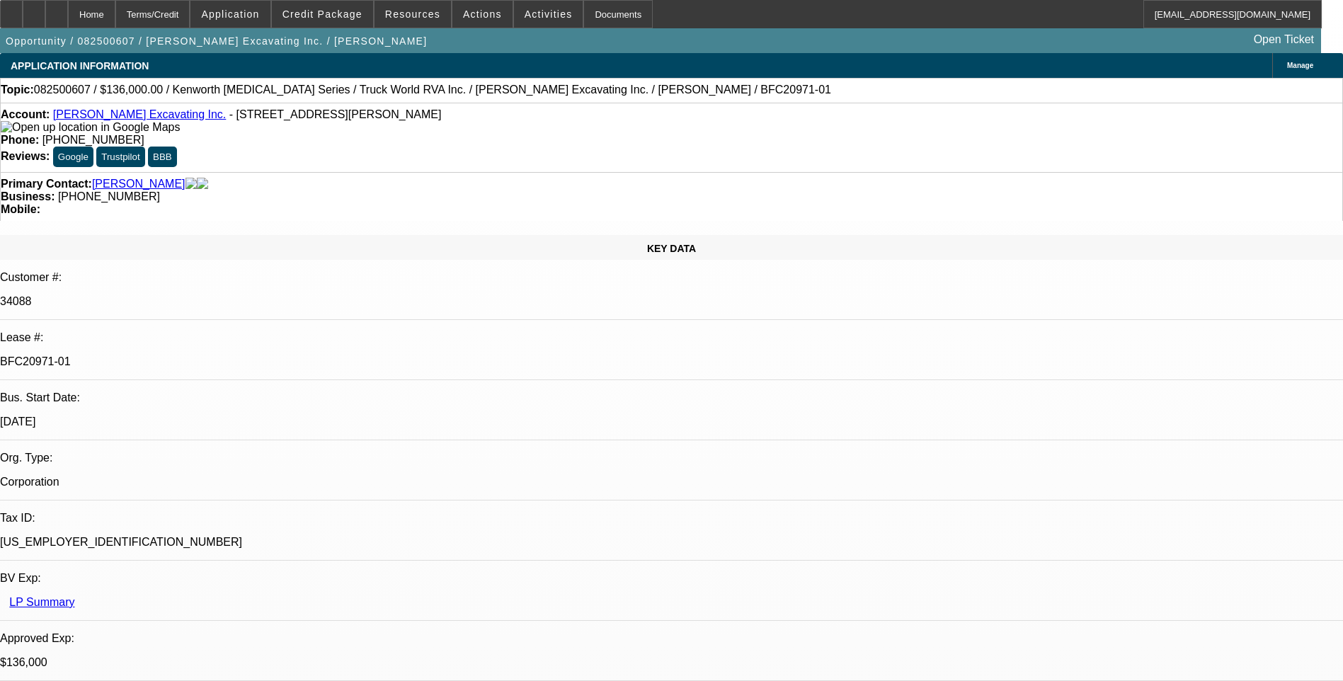
select select "1"
select select "6"
select select "1"
select select "6"
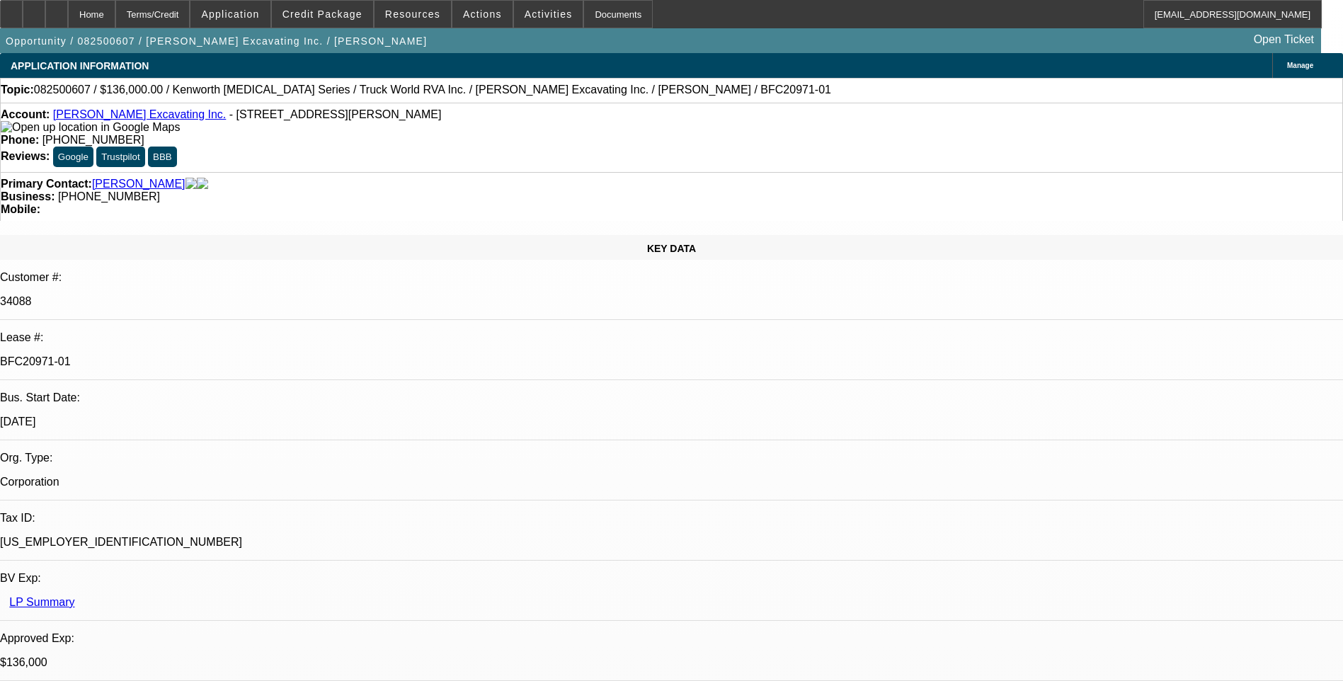
select select "1"
select select "6"
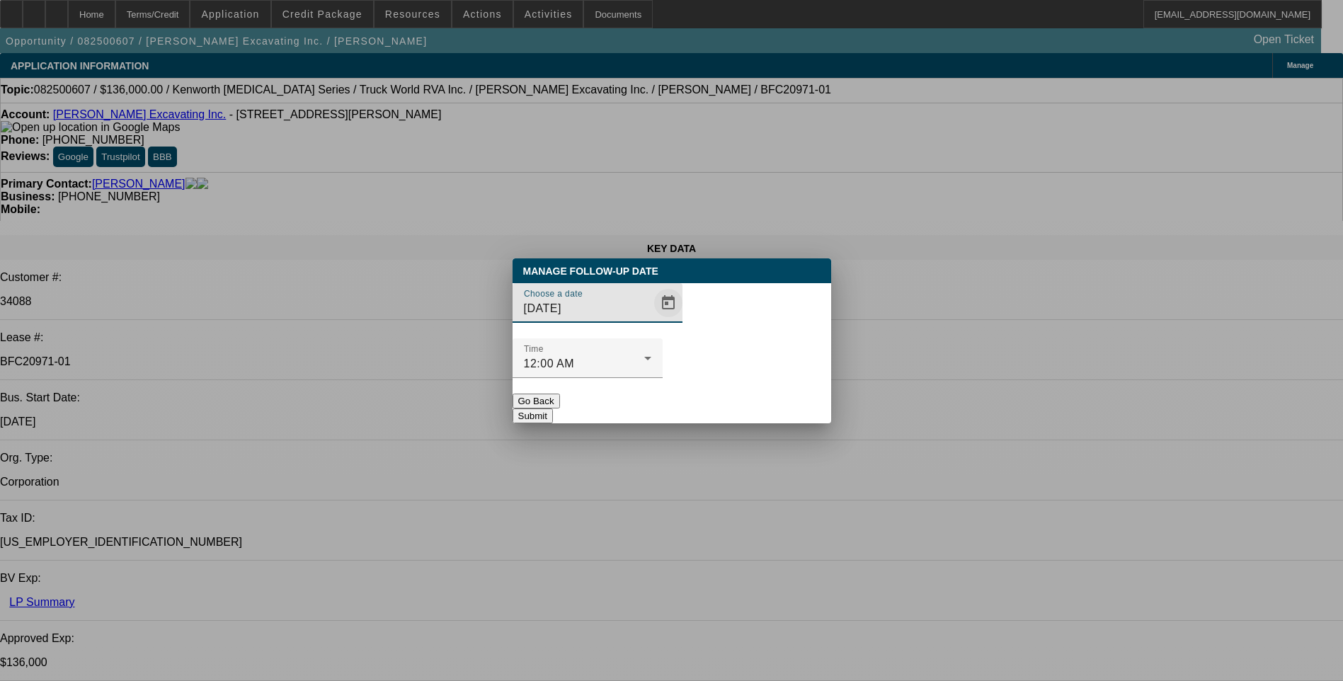
click at [651, 320] on span "Open calendar" at bounding box center [668, 303] width 34 height 34
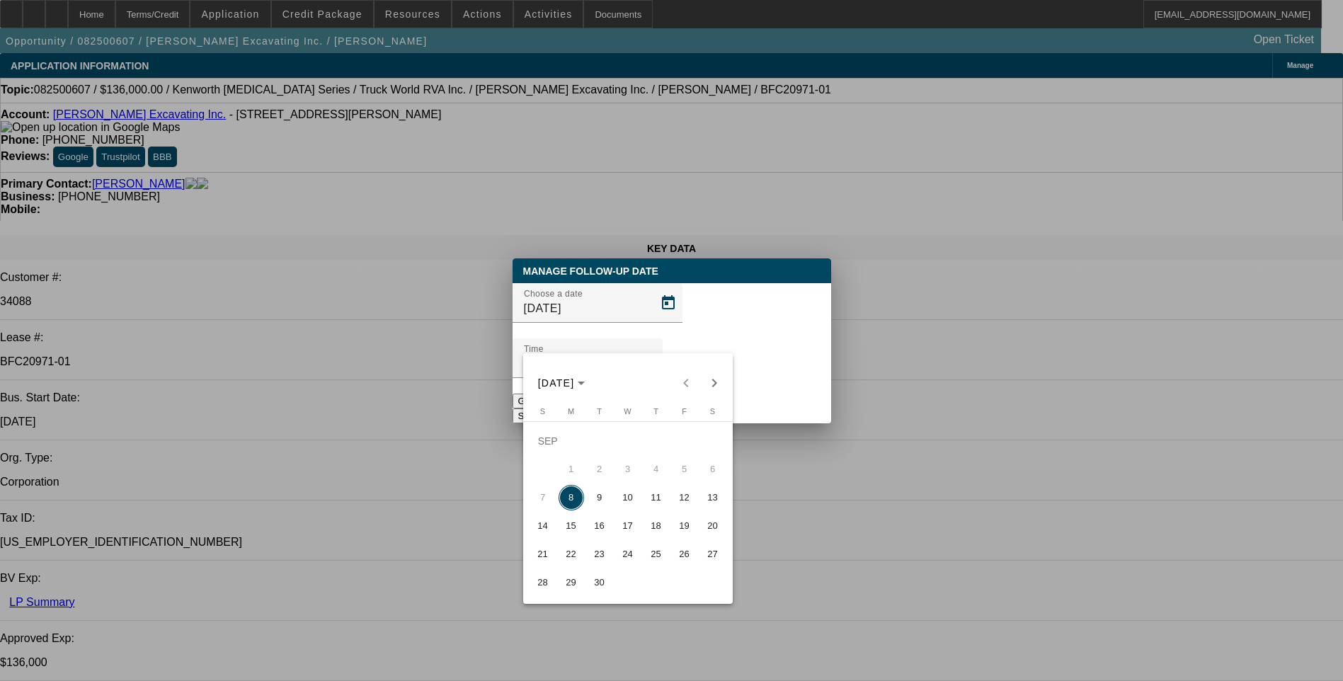
click at [599, 500] on span "9" at bounding box center [599, 497] width 25 height 25
type input "[DATE]"
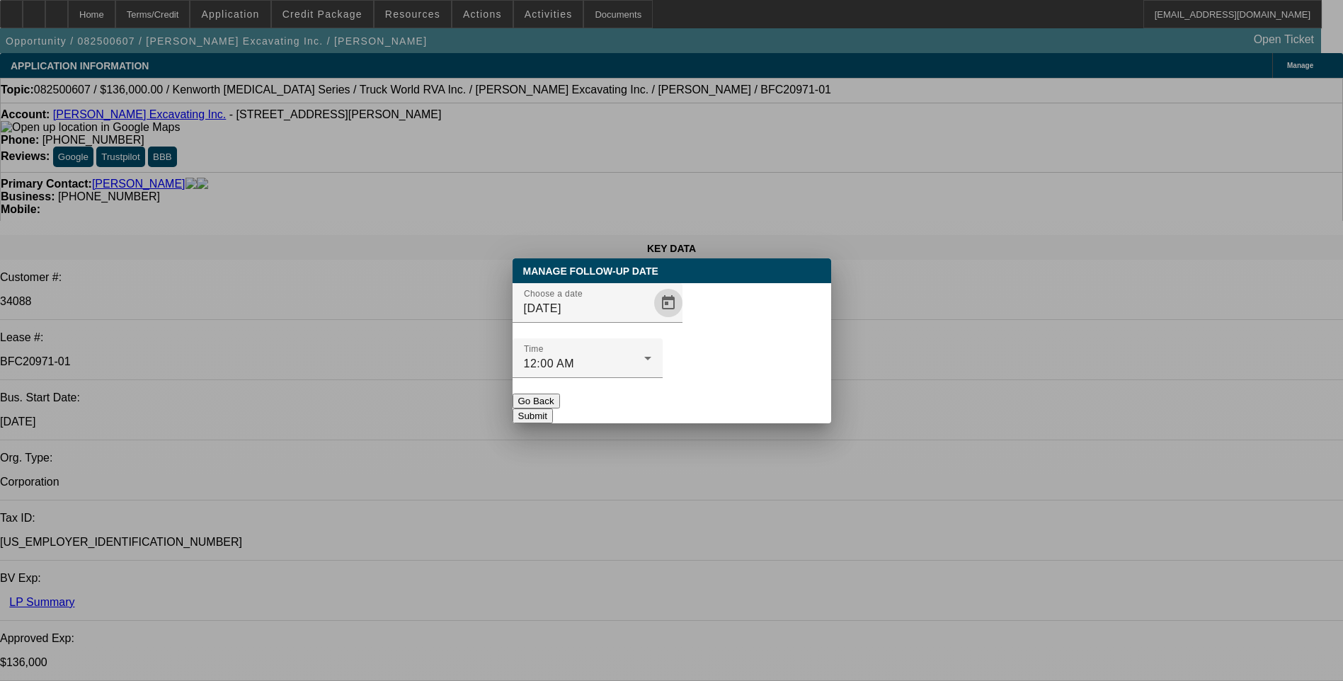
click at [553, 408] on button "Submit" at bounding box center [532, 415] width 40 height 15
